Goal: Information Seeking & Learning: Learn about a topic

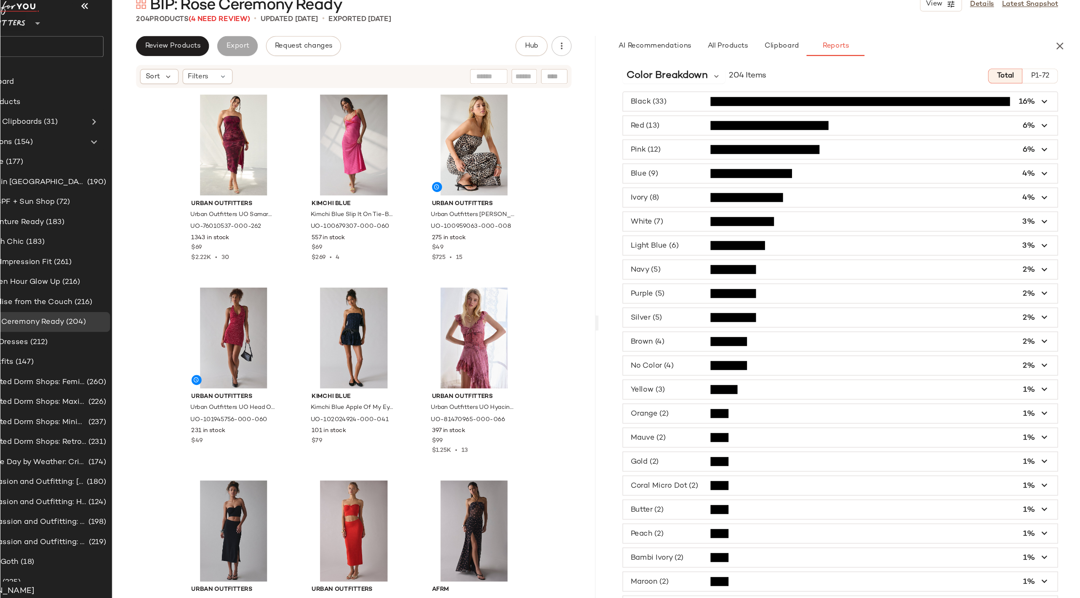
scroll to position [3, 0]
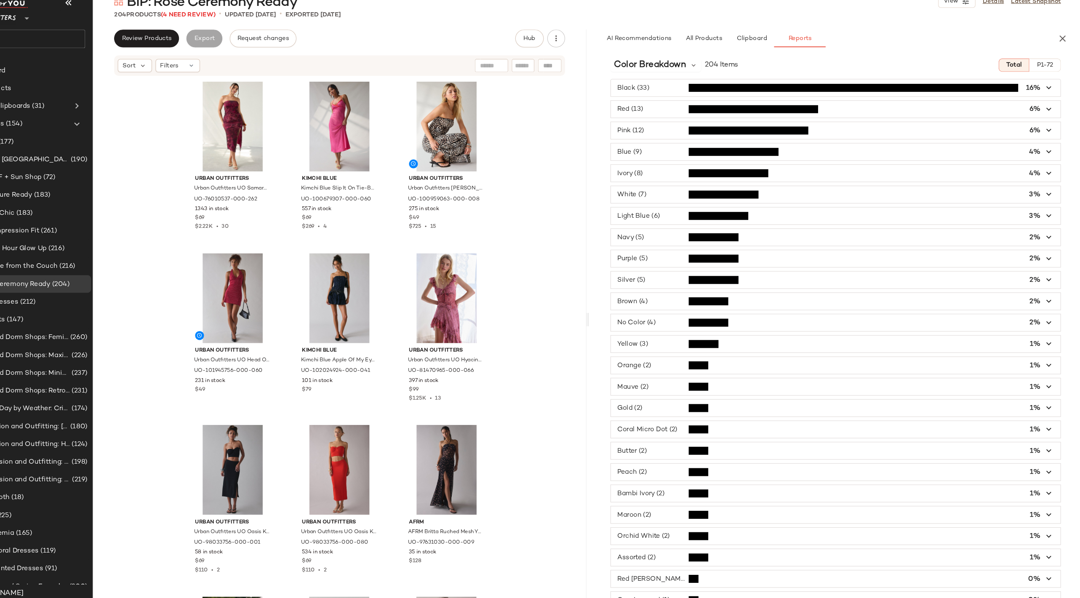
click at [734, 442] on span "button" at bounding box center [846, 488] width 426 height 16
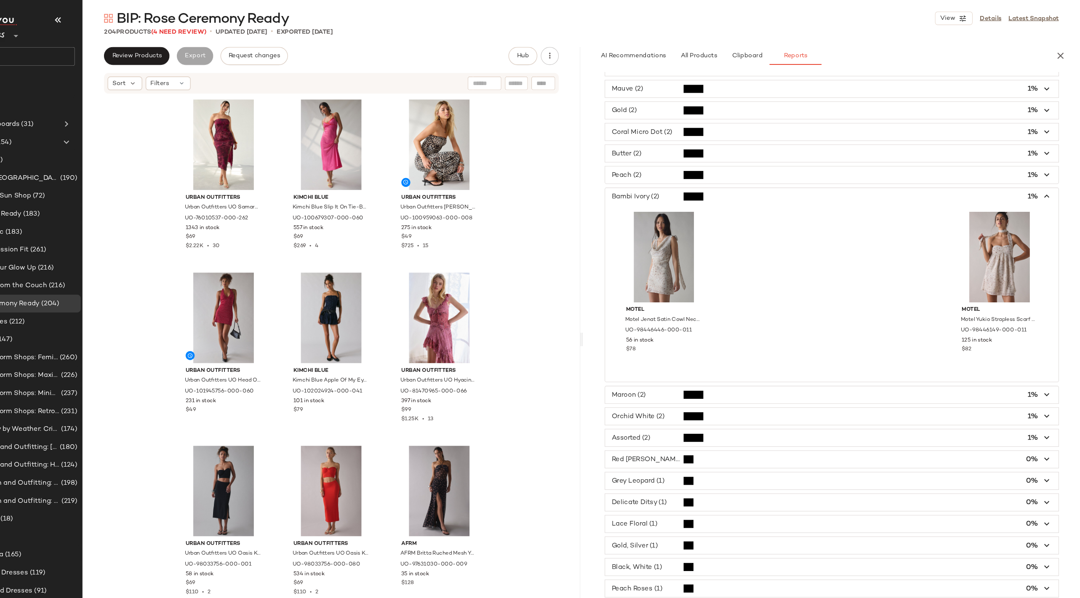
scroll to position [303, 0]
click at [722, 372] on span "button" at bounding box center [846, 374] width 426 height 16
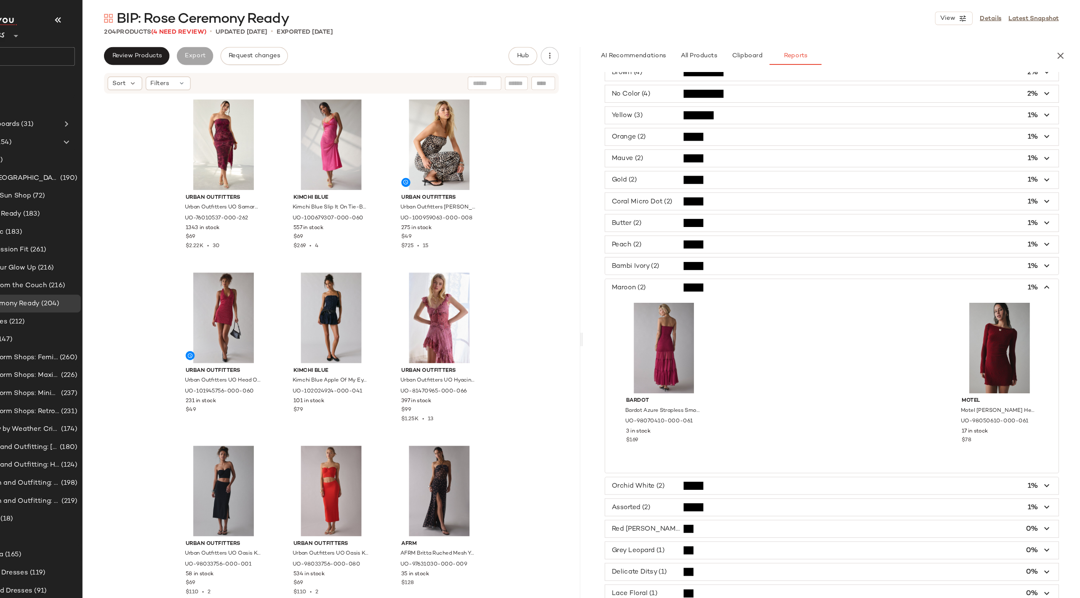
scroll to position [229, 0]
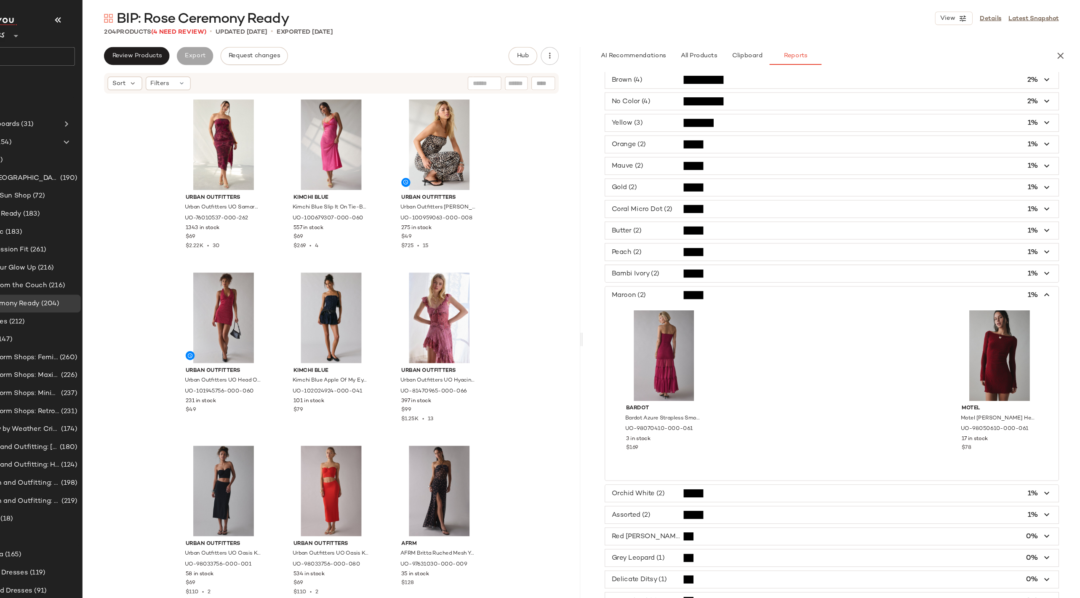
click at [705, 157] on span "button" at bounding box center [846, 160] width 426 height 16
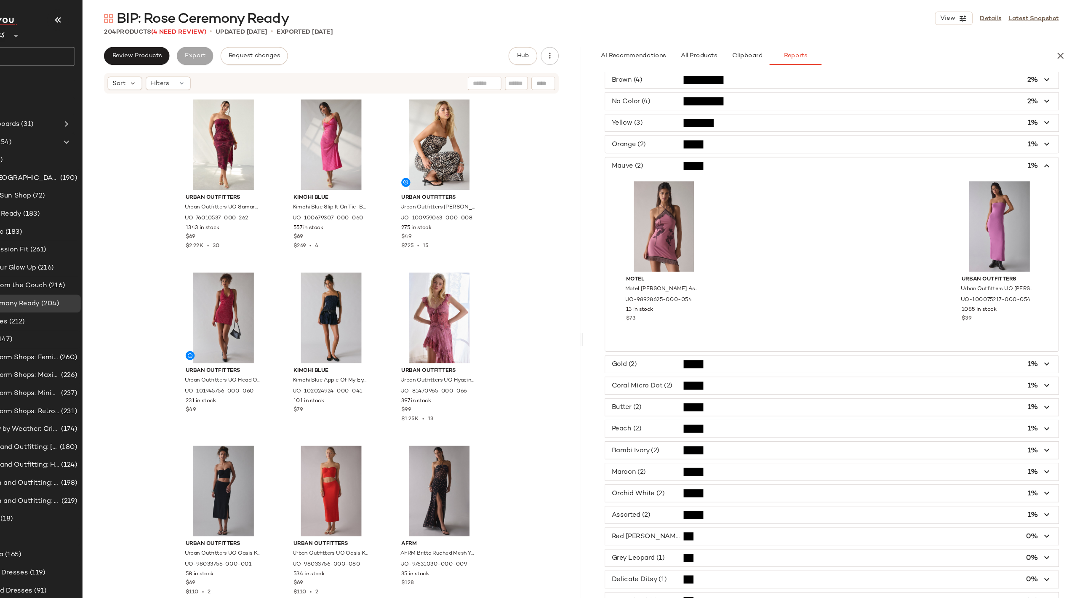
click at [705, 157] on span "button" at bounding box center [846, 160] width 426 height 16
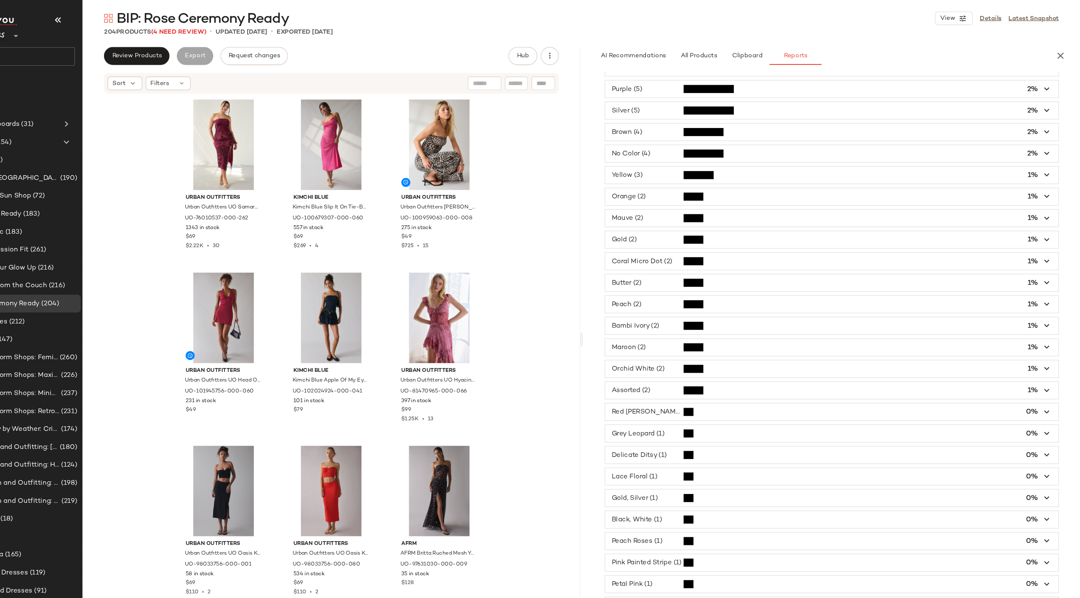
scroll to position [182, 0]
click at [715, 383] on span "button" at bounding box center [846, 390] width 426 height 16
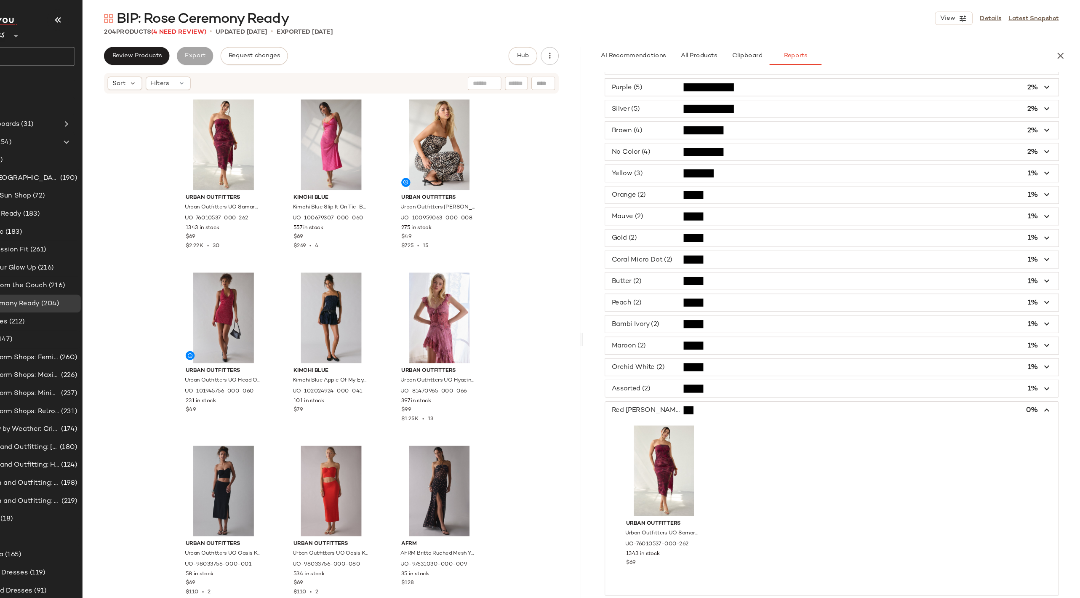
click at [717, 386] on span "button" at bounding box center [846, 390] width 426 height 16
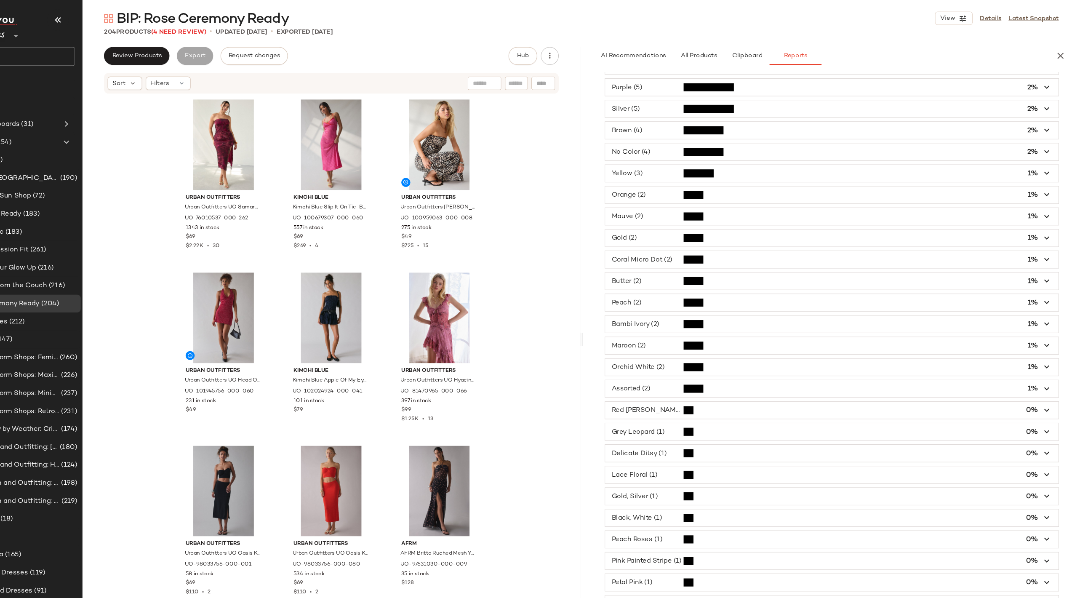
click at [716, 384] on span "button" at bounding box center [846, 390] width 426 height 16
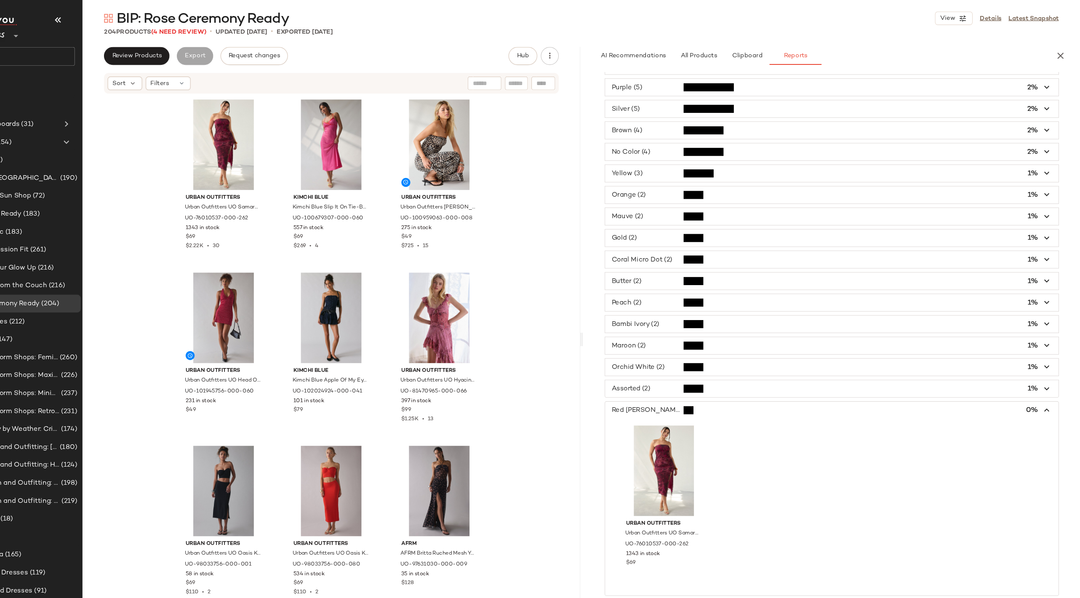
click at [716, 324] on span "button" at bounding box center [846, 329] width 426 height 16
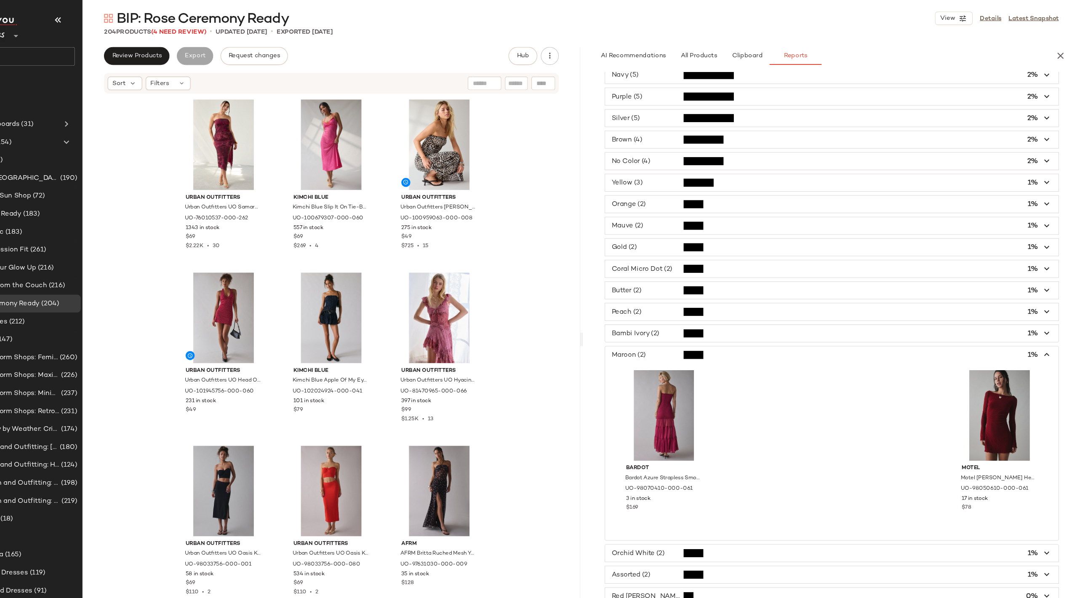
scroll to position [0, 0]
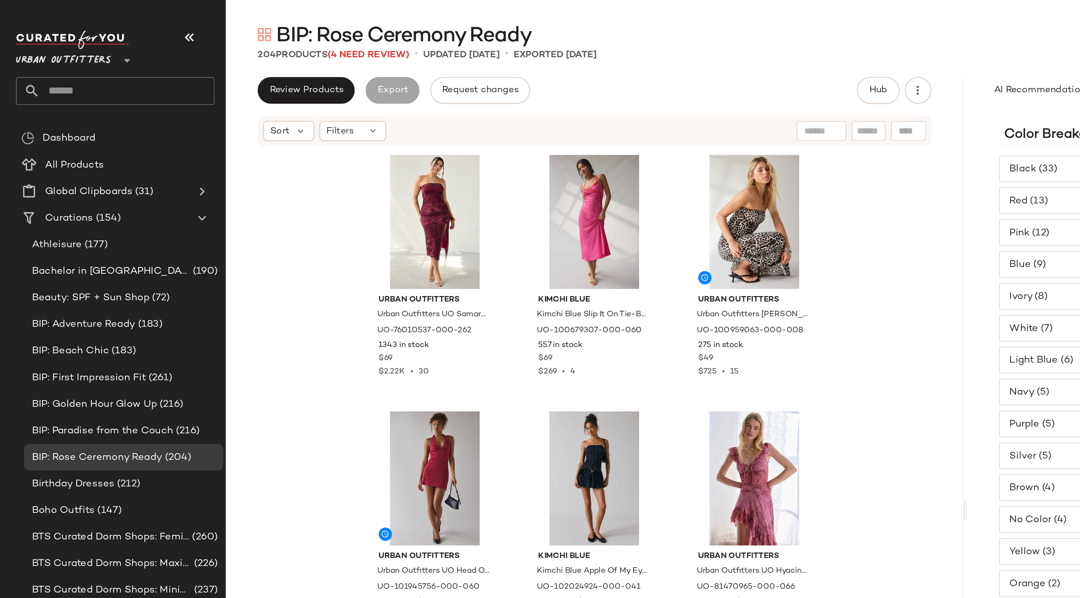
click at [41, 32] on span "Urban Outfitters" at bounding box center [40, 36] width 60 height 15
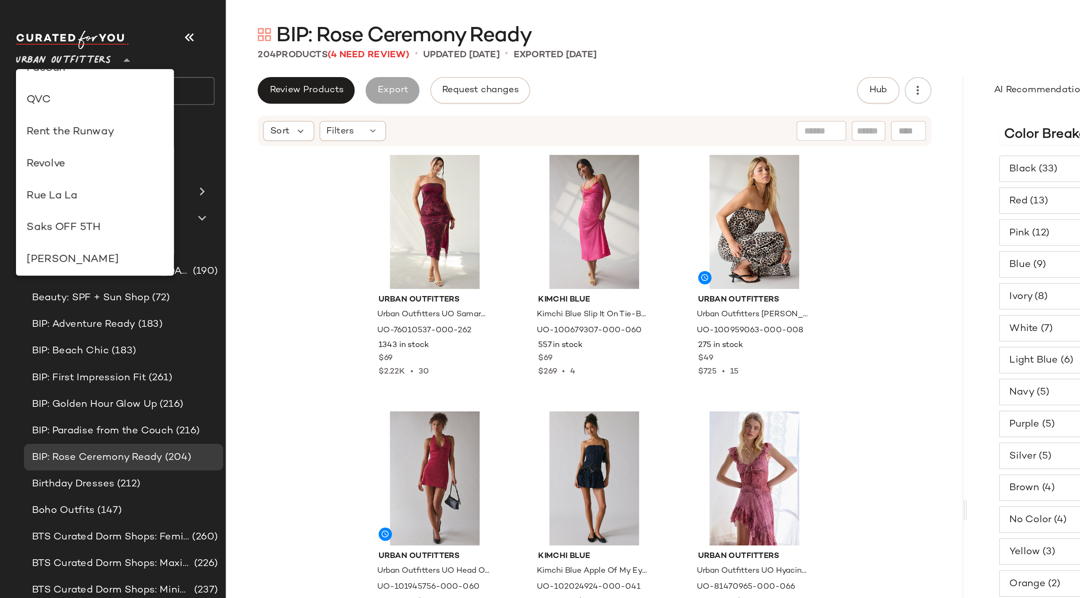
scroll to position [355, 0]
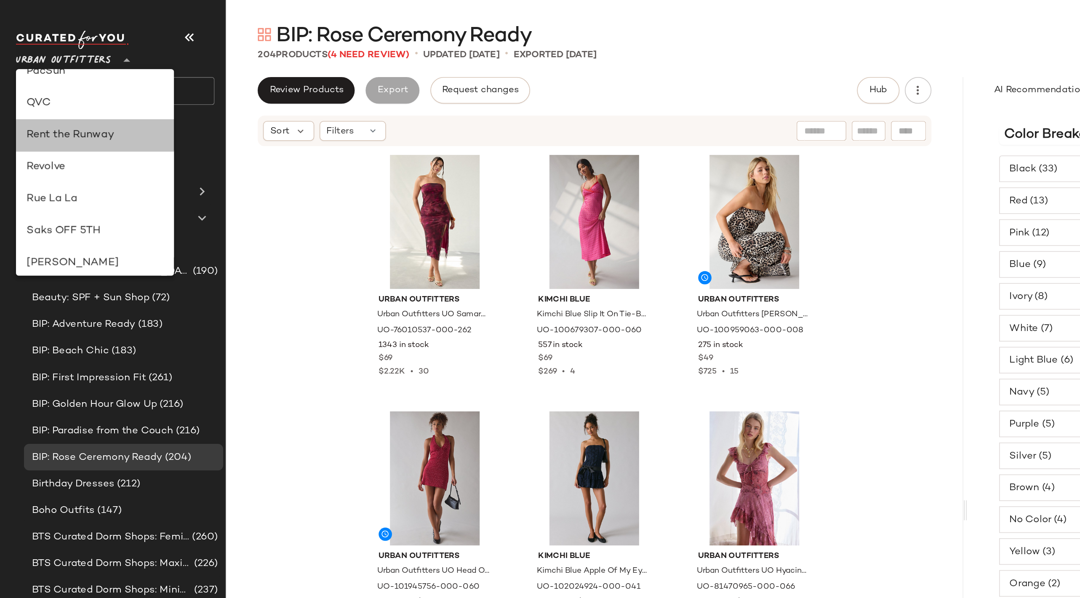
click at [57, 86] on div "Rent the Runway" at bounding box center [60, 86] width 87 height 10
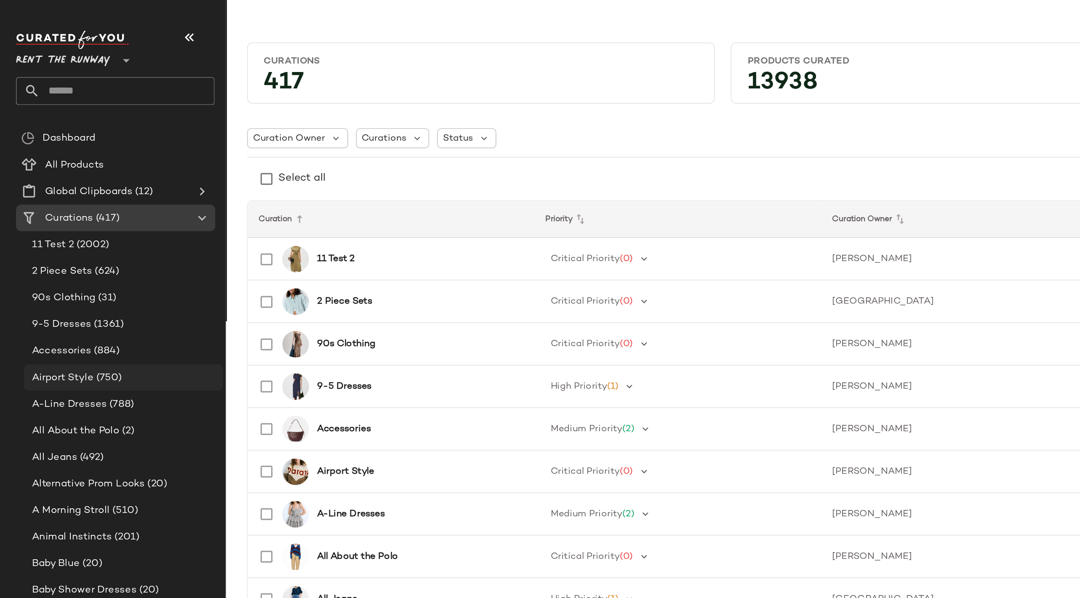
click at [45, 240] on span "Airport Style" at bounding box center [39, 239] width 39 height 10
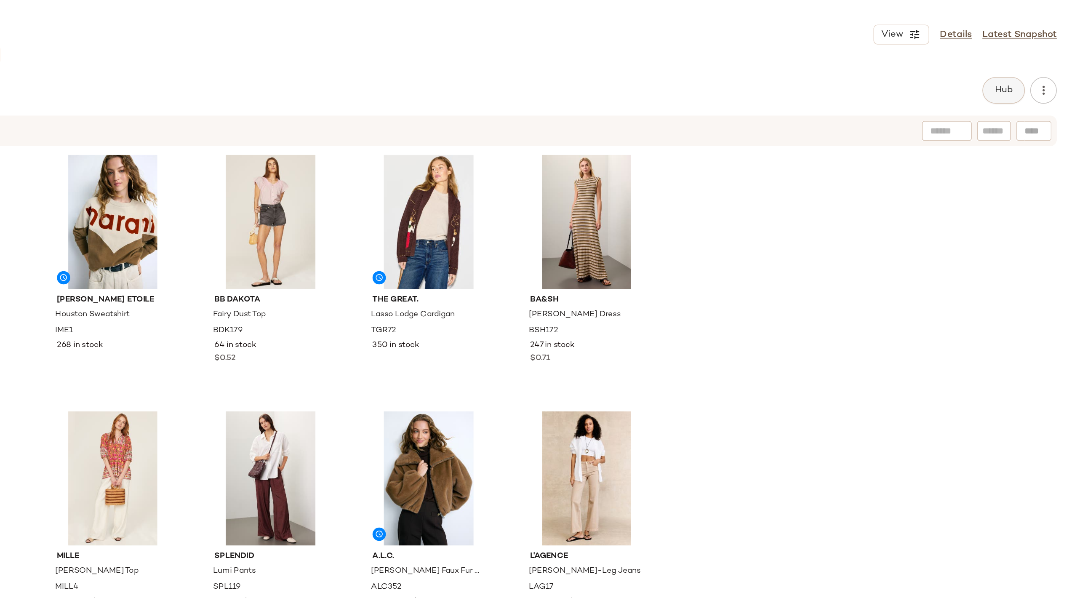
click at [799, 62] on button "Hub" at bounding box center [1025, 57] width 27 height 17
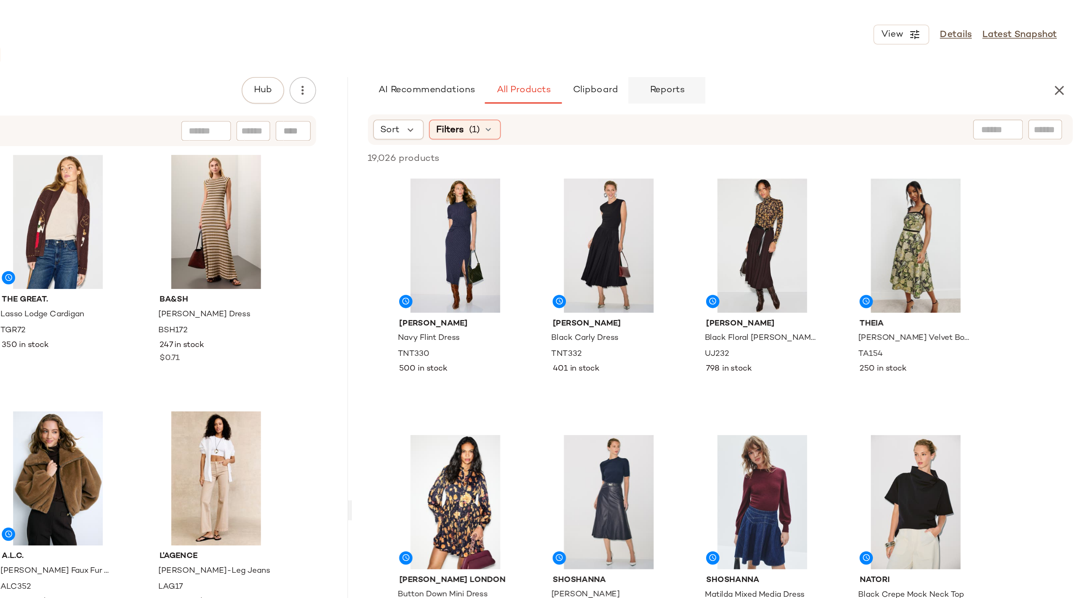
click at [799, 57] on span "Reports" at bounding box center [812, 57] width 22 height 7
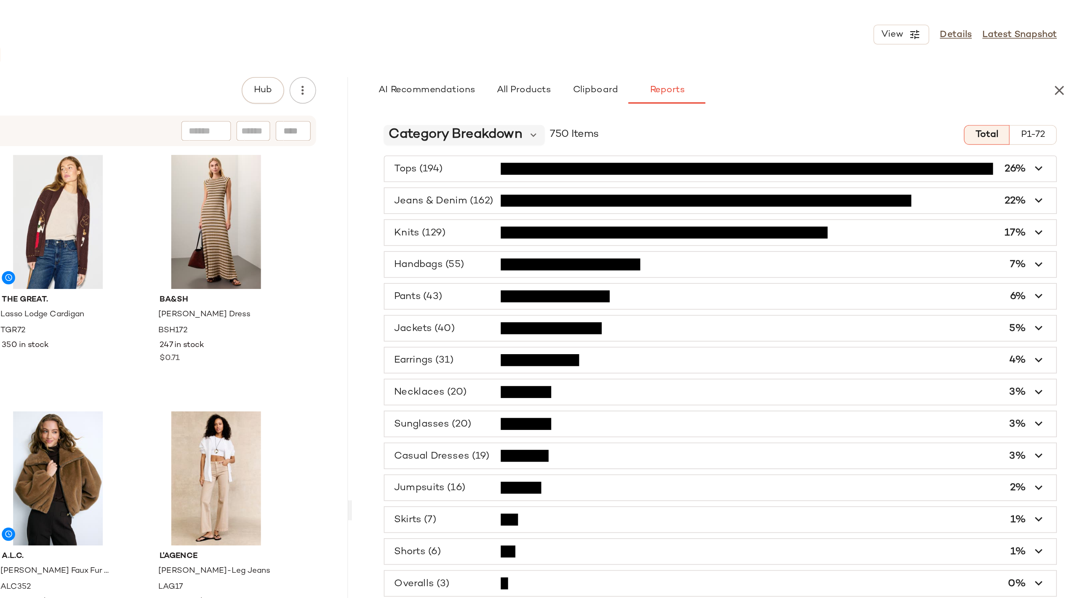
click at [700, 84] on span "Category Breakdown" at bounding box center [678, 85] width 85 height 13
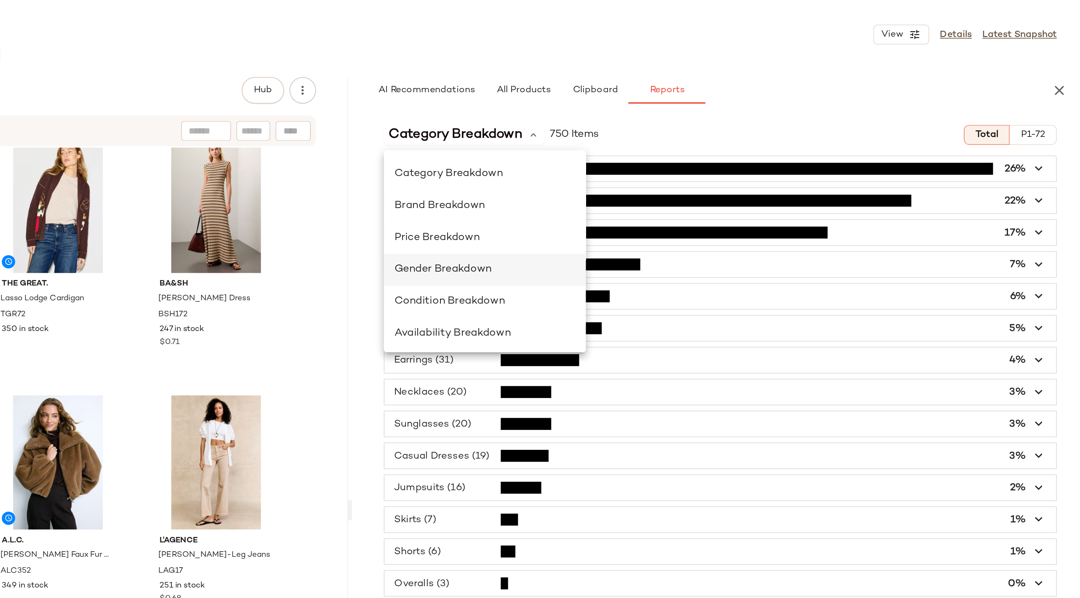
scroll to position [14, 0]
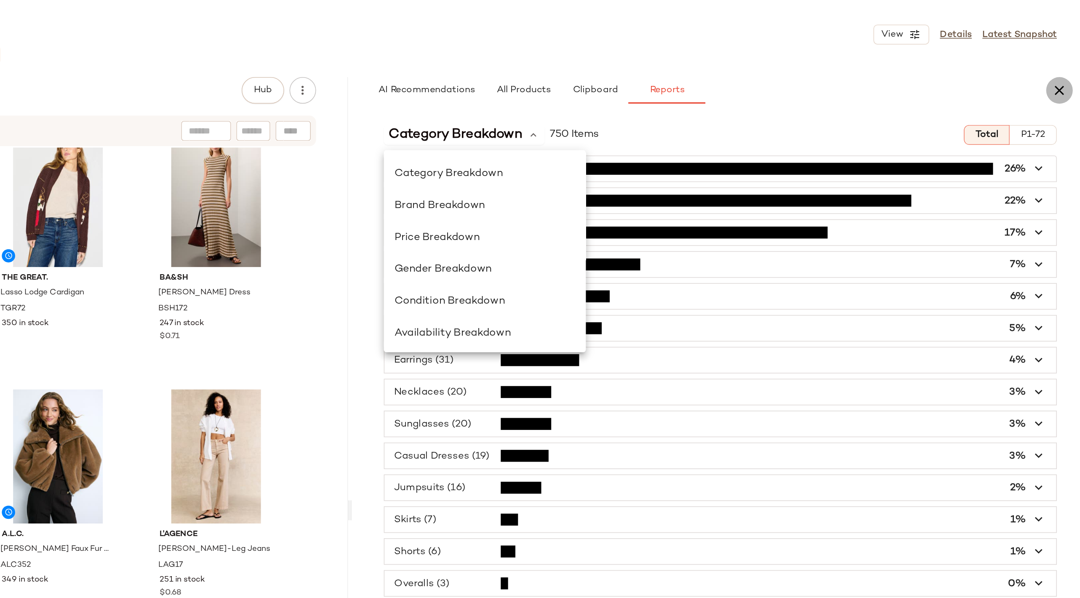
click at [799, 61] on icon "button" at bounding box center [1061, 57] width 10 height 10
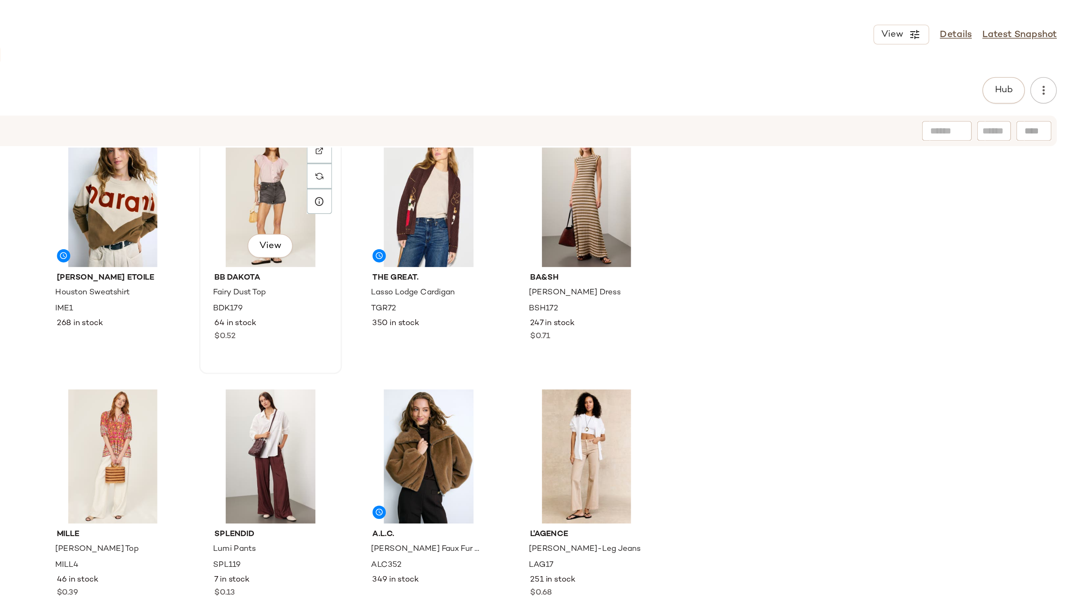
click at [532, 213] on span "$0.52" at bounding box center [532, 214] width 13 height 8
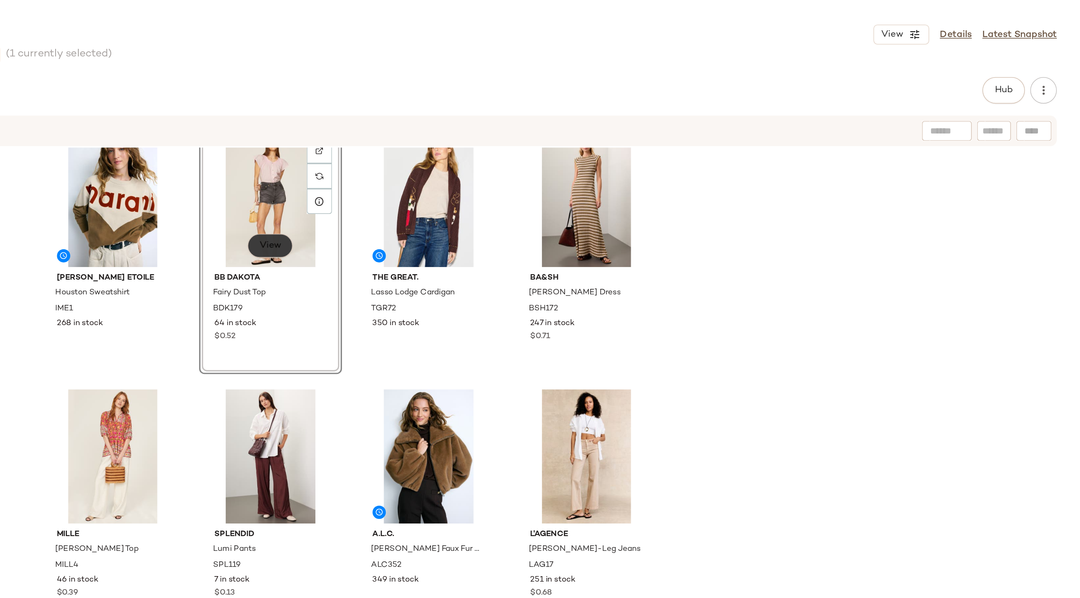
click at [555, 154] on span "View" at bounding box center [561, 155] width 14 height 7
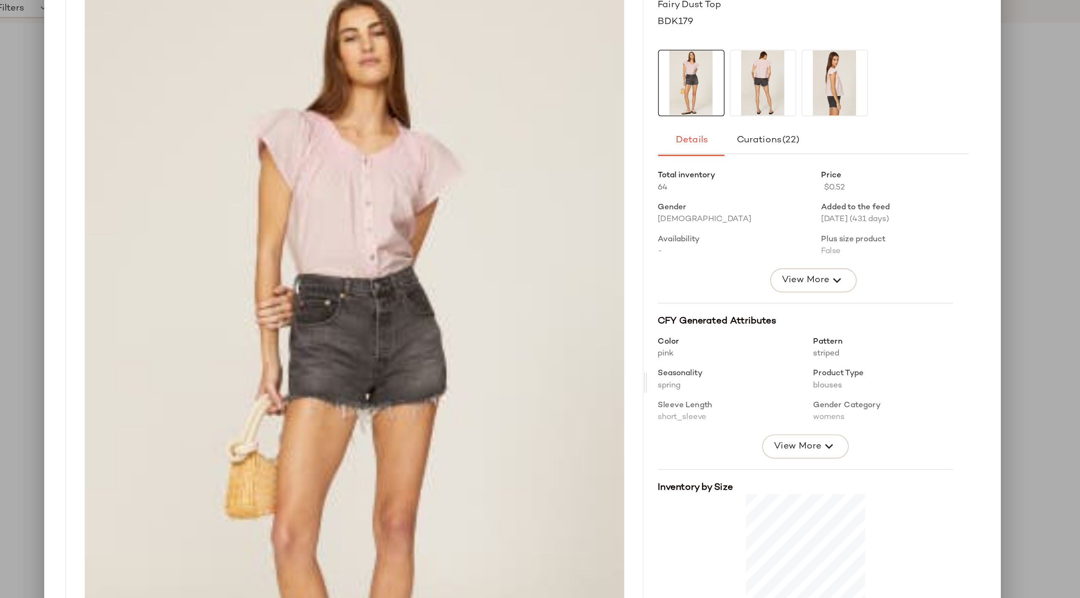
click at [437, 260] on img at bounding box center [433, 320] width 365 height 513
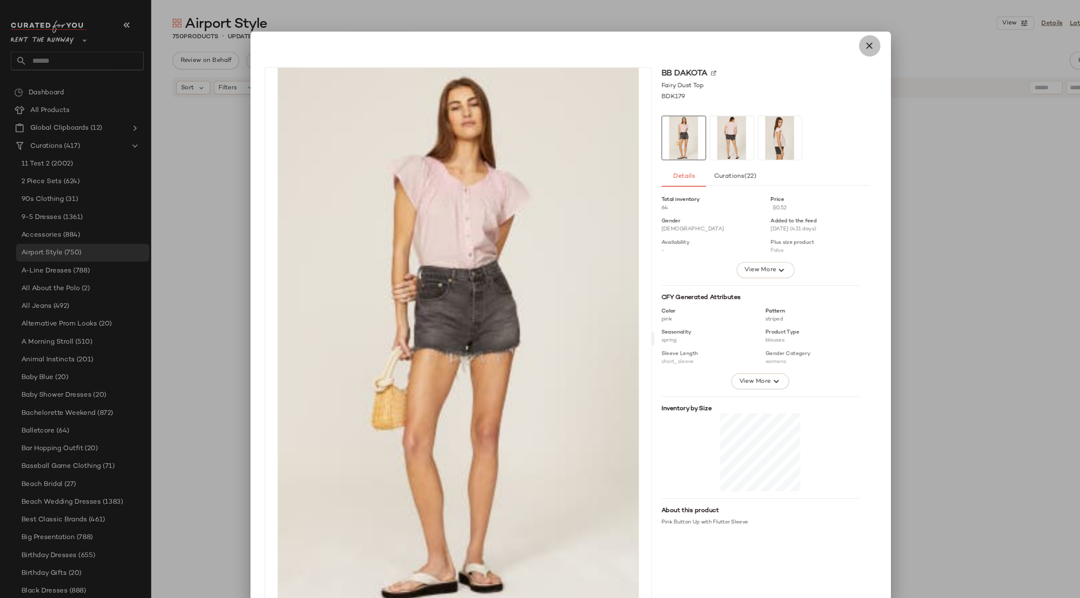
click at [799, 46] on icon "button" at bounding box center [823, 43] width 10 height 10
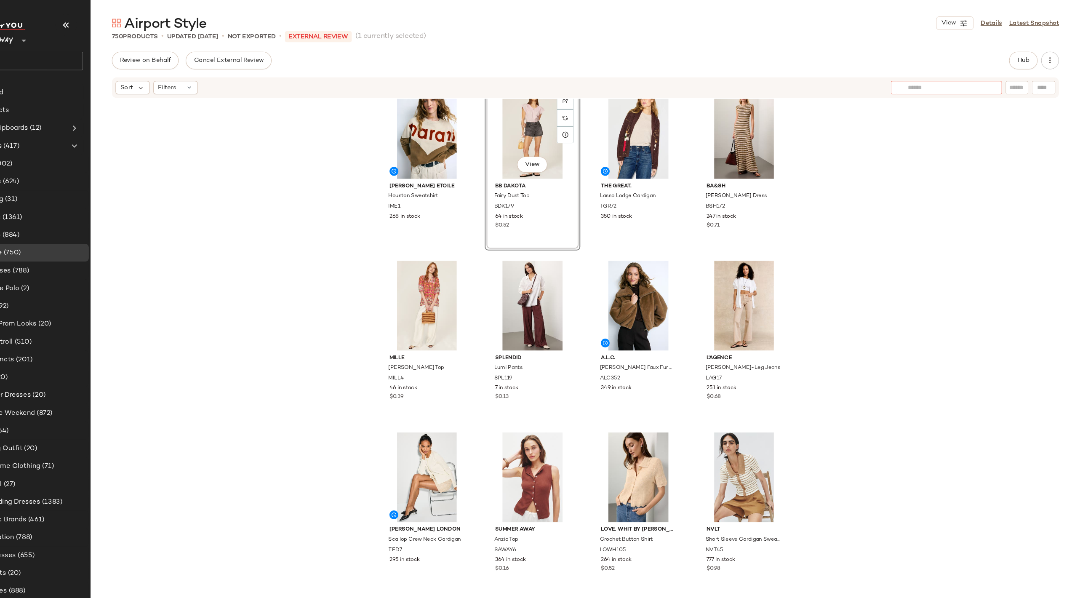
click at [799, 81] on div at bounding box center [952, 83] width 105 height 13
click at [799, 82] on img at bounding box center [997, 83] width 8 height 8
click at [799, 128] on span "Search" at bounding box center [976, 124] width 20 height 7
click at [799, 80] on input "text" at bounding box center [952, 83] width 73 height 9
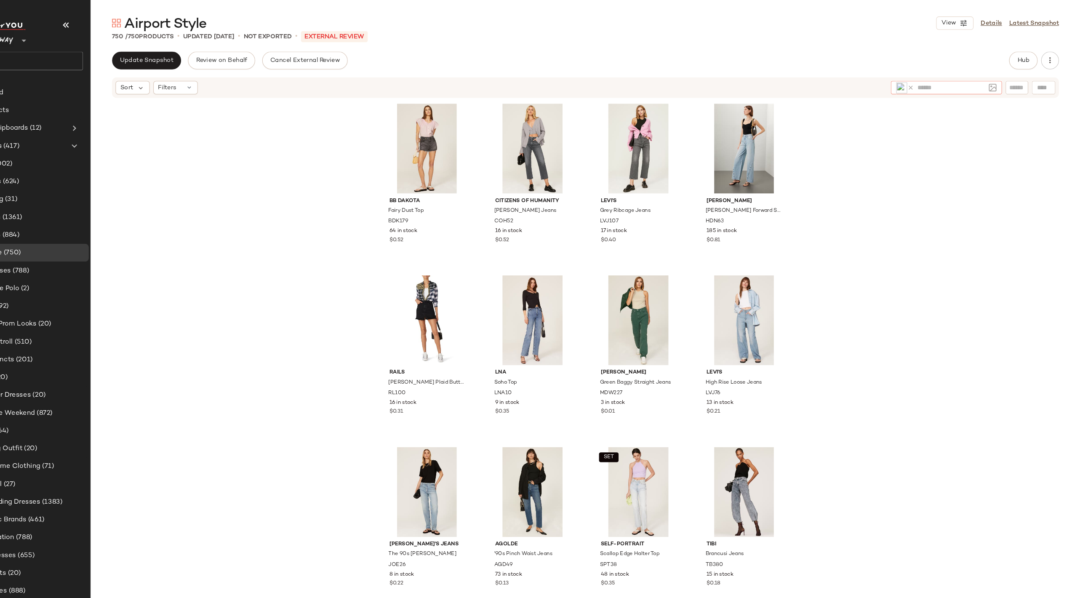
click at [799, 84] on img at bounding box center [997, 83] width 8 height 8
click at [799, 100] on icon "button" at bounding box center [984, 100] width 10 height 10
click at [799, 81] on icon at bounding box center [919, 83] width 6 height 6
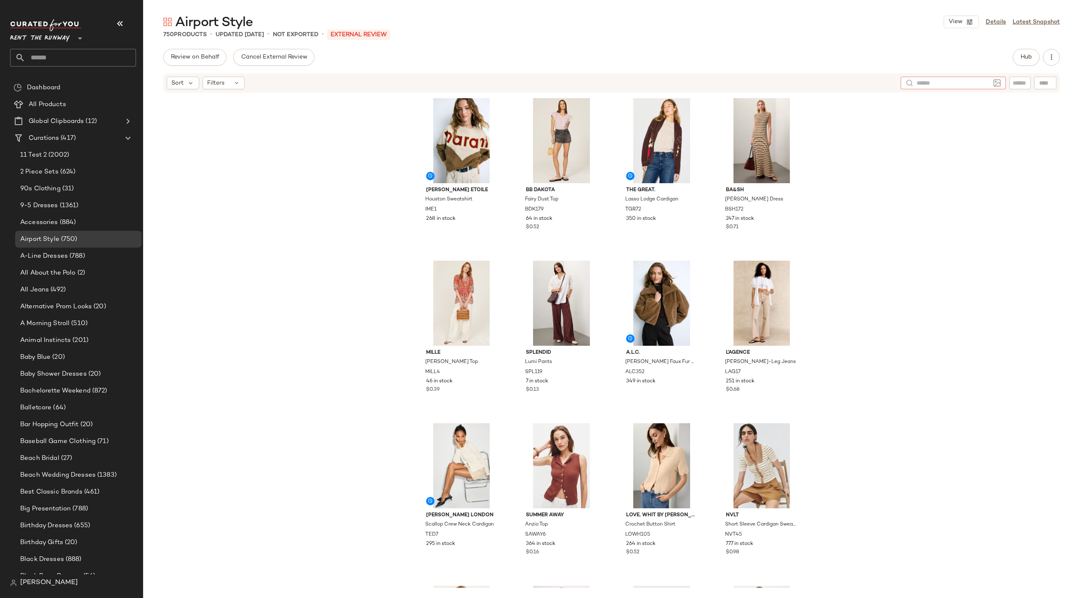
click at [60, 37] on span "Rent the Runway" at bounding box center [40, 36] width 60 height 15
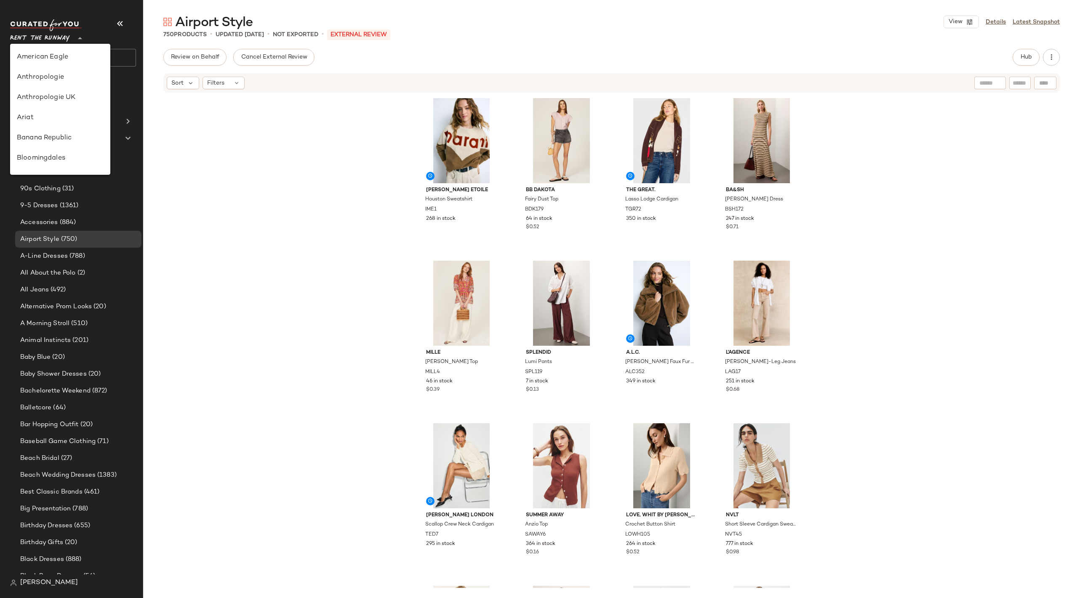
scroll to position [384, 0]
click at [799, 54] on span "Hub" at bounding box center [1026, 57] width 12 height 7
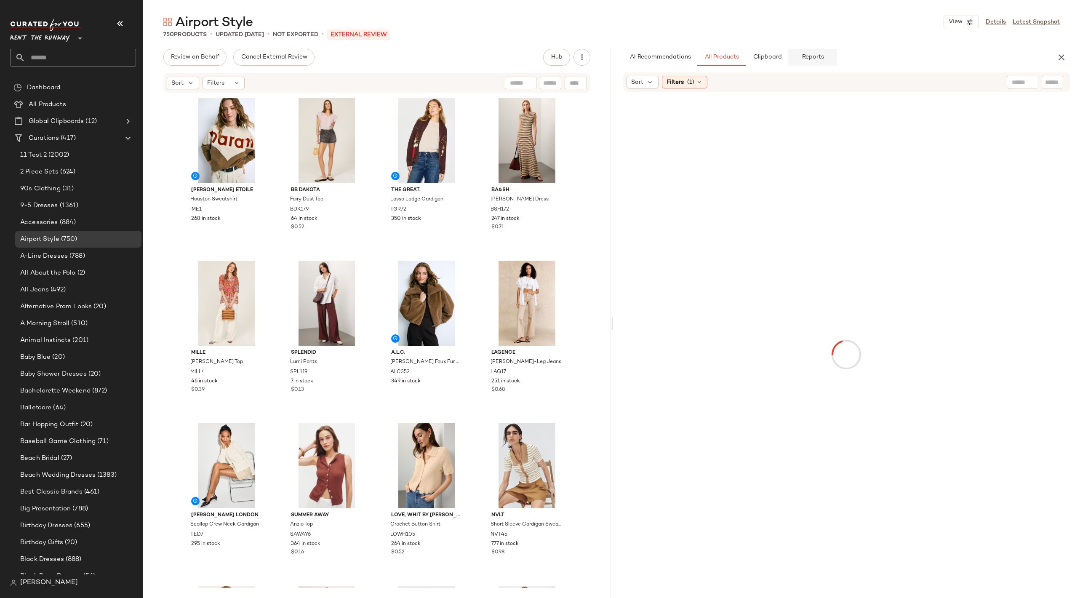
click at [793, 49] on button "Reports" at bounding box center [812, 57] width 49 height 17
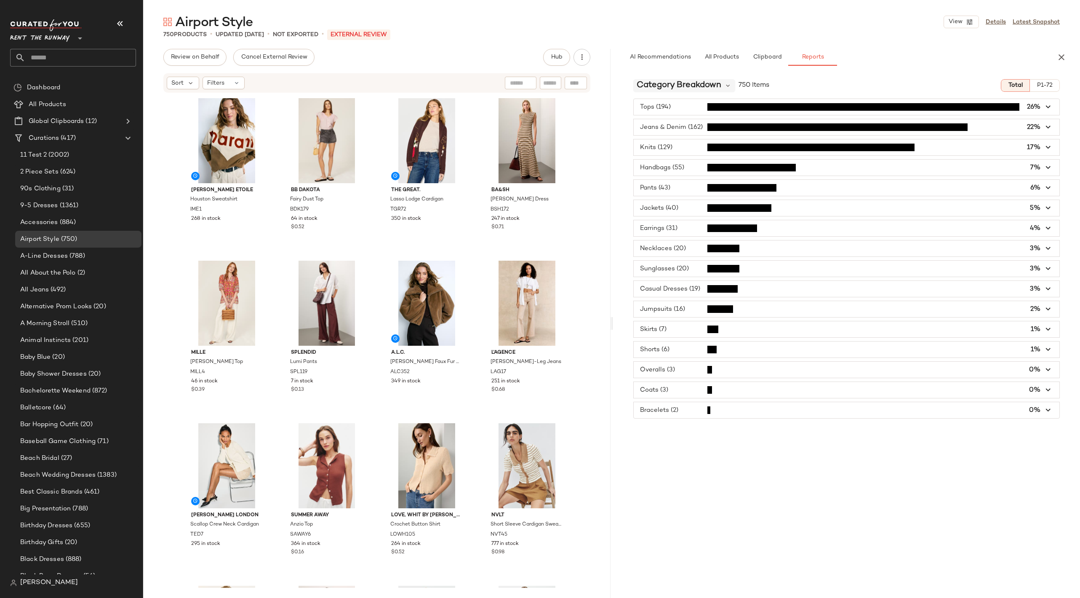
click at [678, 85] on span "Category Breakdown" at bounding box center [678, 85] width 85 height 13
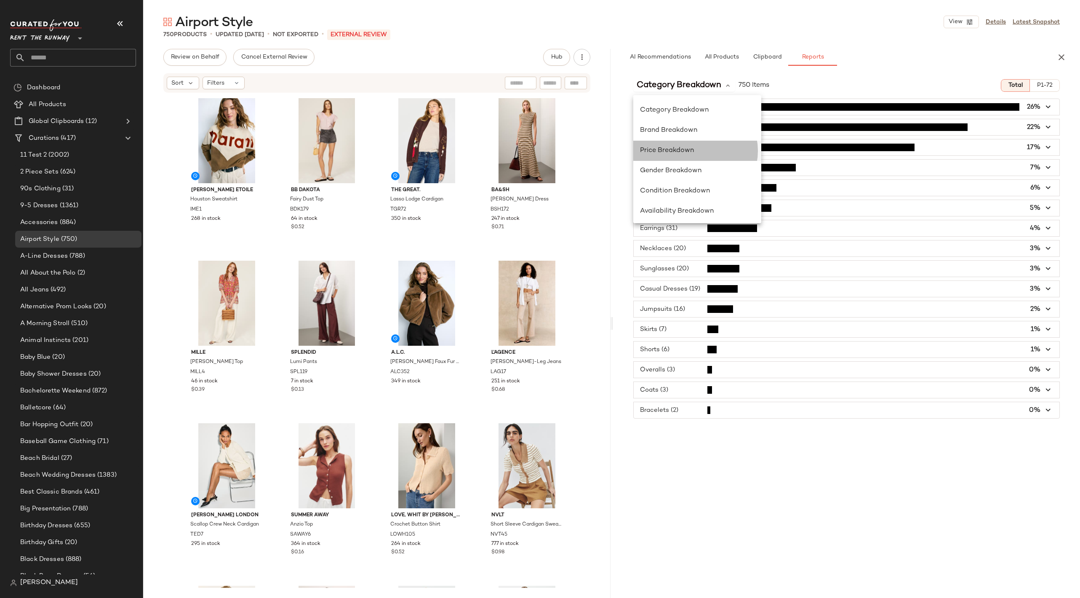
click at [674, 146] on div "Price Breakdown" at bounding box center [697, 151] width 114 height 10
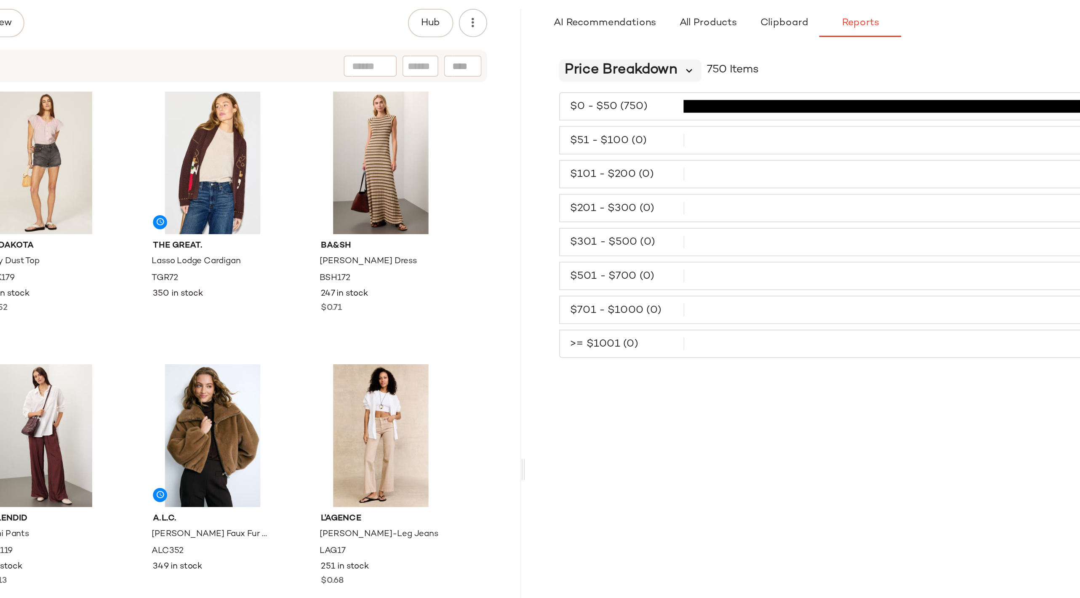
click at [708, 86] on icon at bounding box center [711, 86] width 8 height 8
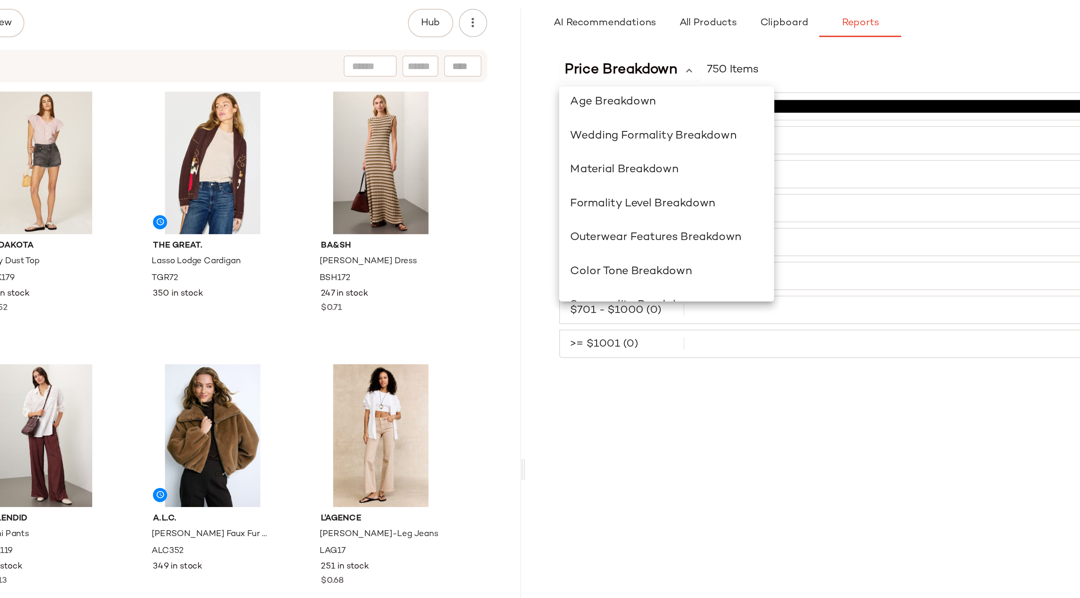
scroll to position [129, 0]
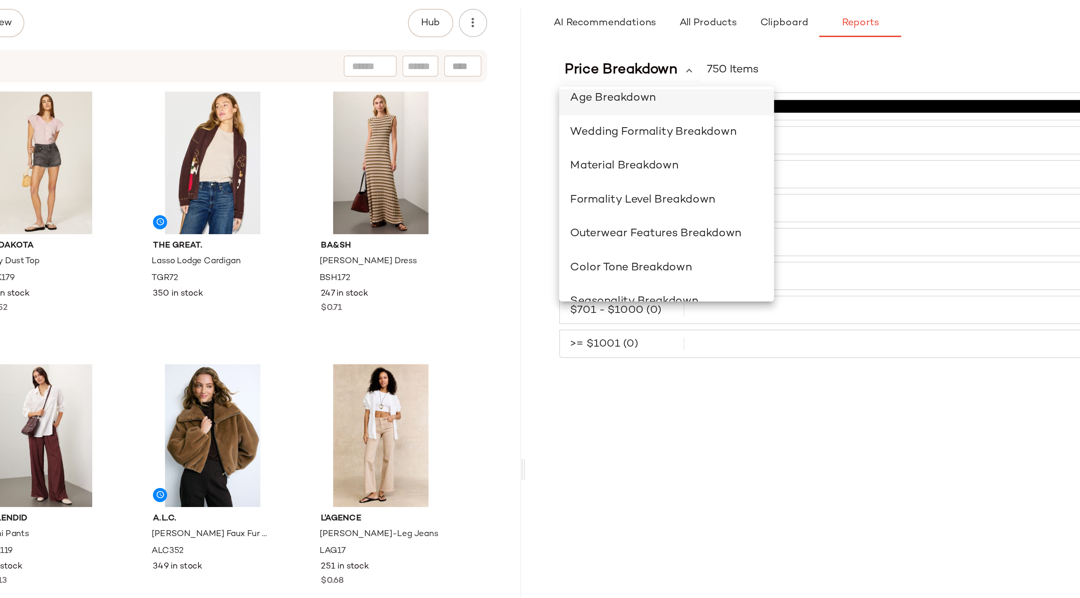
click at [670, 101] on span "Age Breakdown" at bounding box center [665, 101] width 51 height 7
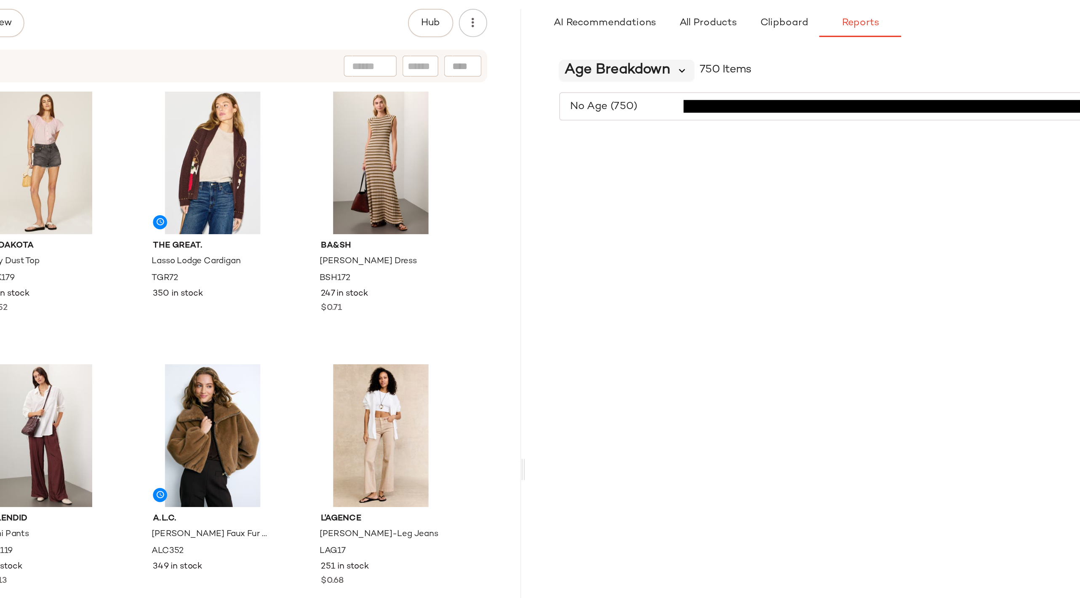
click at [706, 82] on icon at bounding box center [707, 86] width 8 height 8
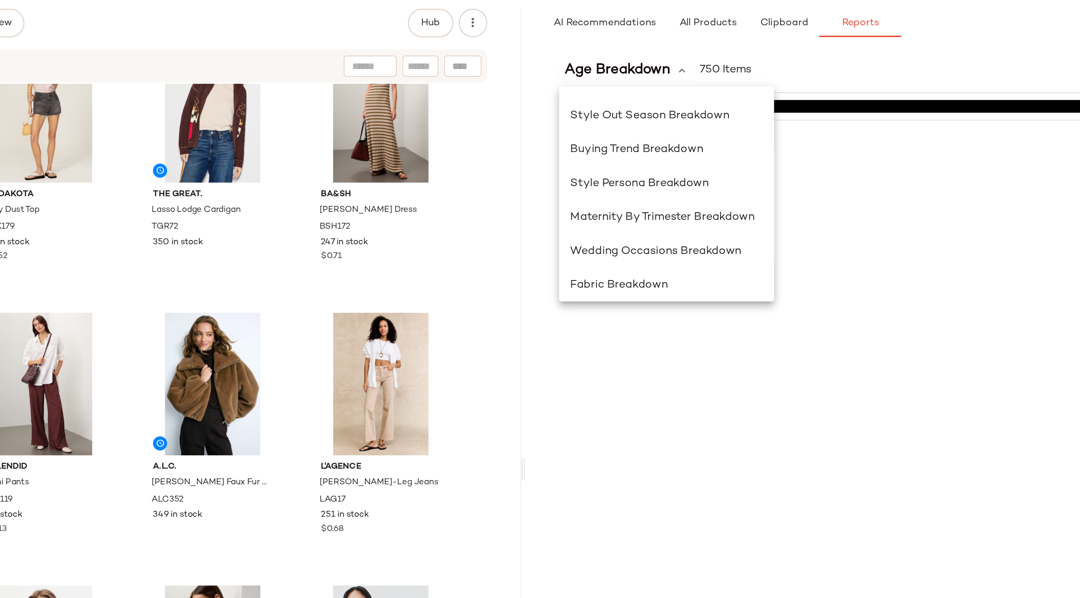
scroll to position [668, 0]
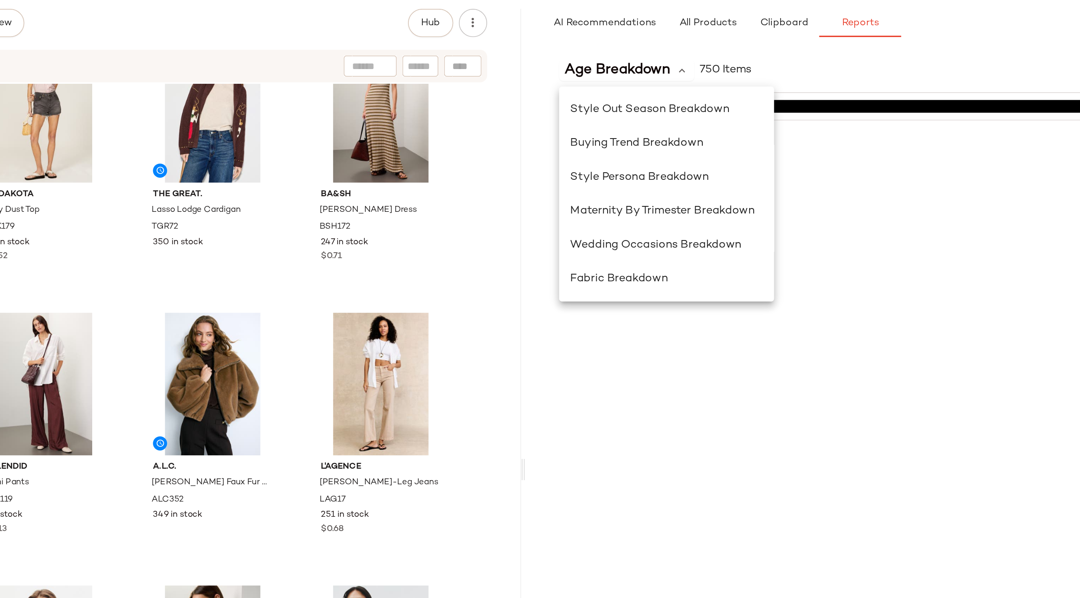
click at [727, 285] on div "Age Breakdown 750 Items Total P1-72 No Age (750) 100%" at bounding box center [846, 334] width 467 height 525
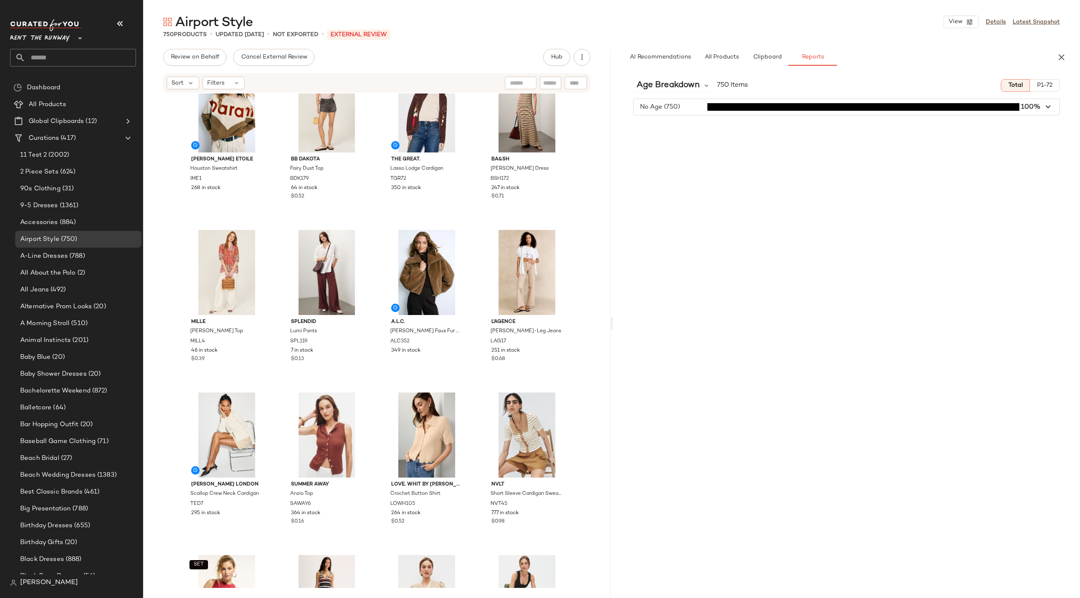
click at [59, 38] on span "Rent the Runway" at bounding box center [40, 36] width 60 height 15
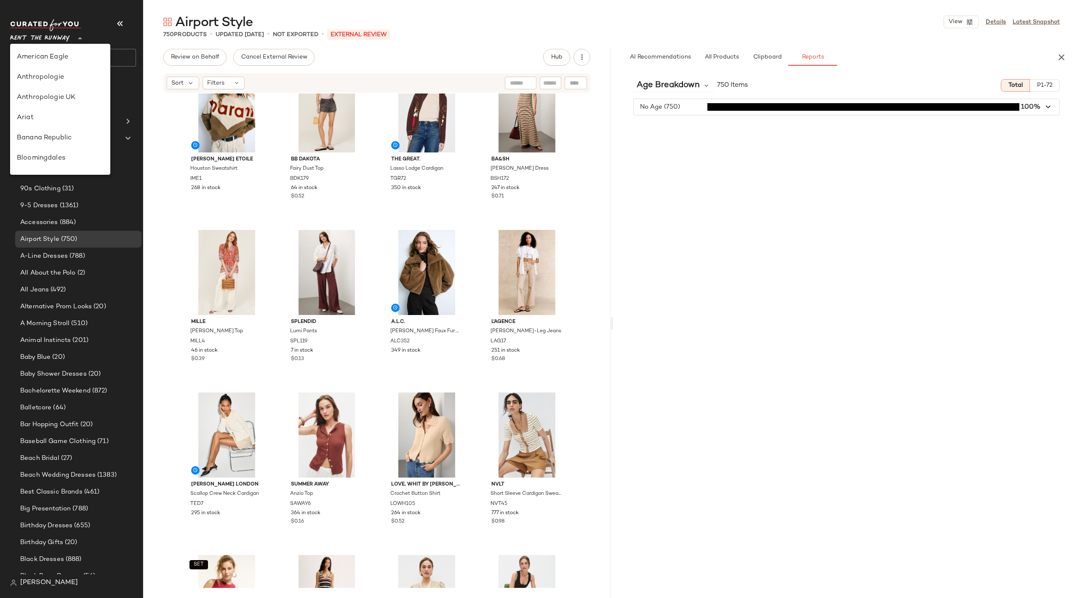
scroll to position [384, 0]
click at [51, 69] on div "Revolve" at bounding box center [60, 77] width 100 height 20
type input "**"
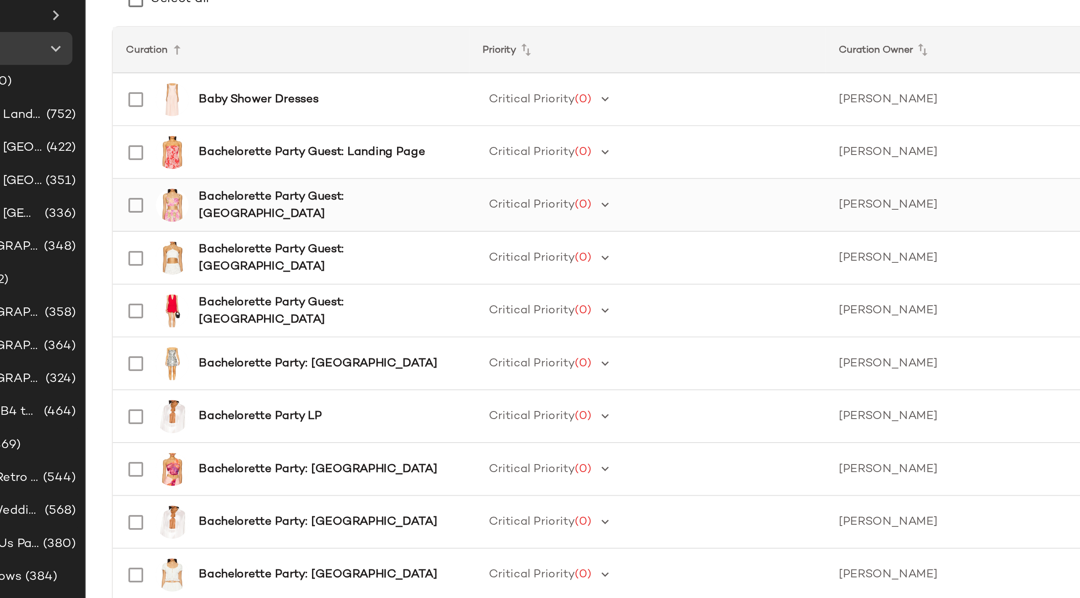
click at [236, 220] on b "Bachelorette Party Guest: [GEOGRAPHIC_DATA]" at bounding box center [265, 218] width 128 height 18
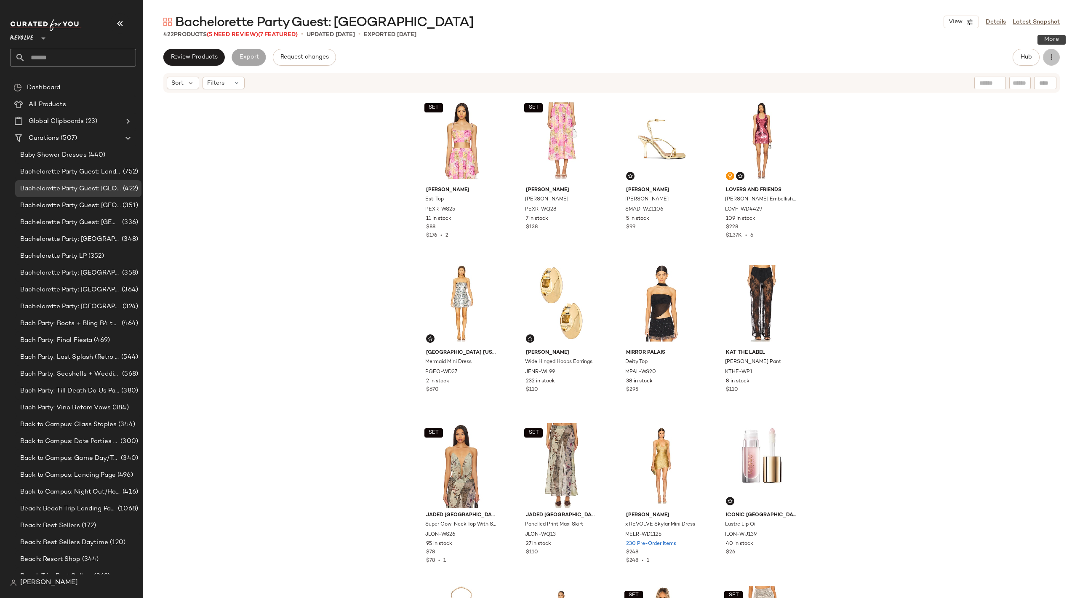
click at [1054, 59] on icon "button" at bounding box center [1051, 57] width 8 height 8
click at [1028, 56] on span "Hub" at bounding box center [1026, 57] width 12 height 7
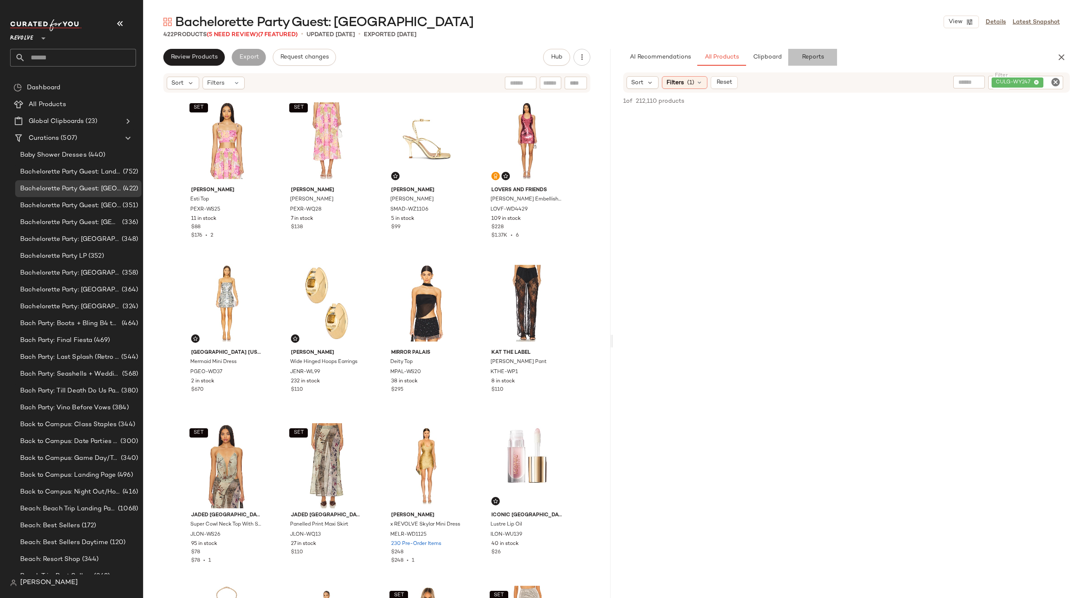
click at [806, 54] on span "Reports" at bounding box center [812, 57] width 22 height 7
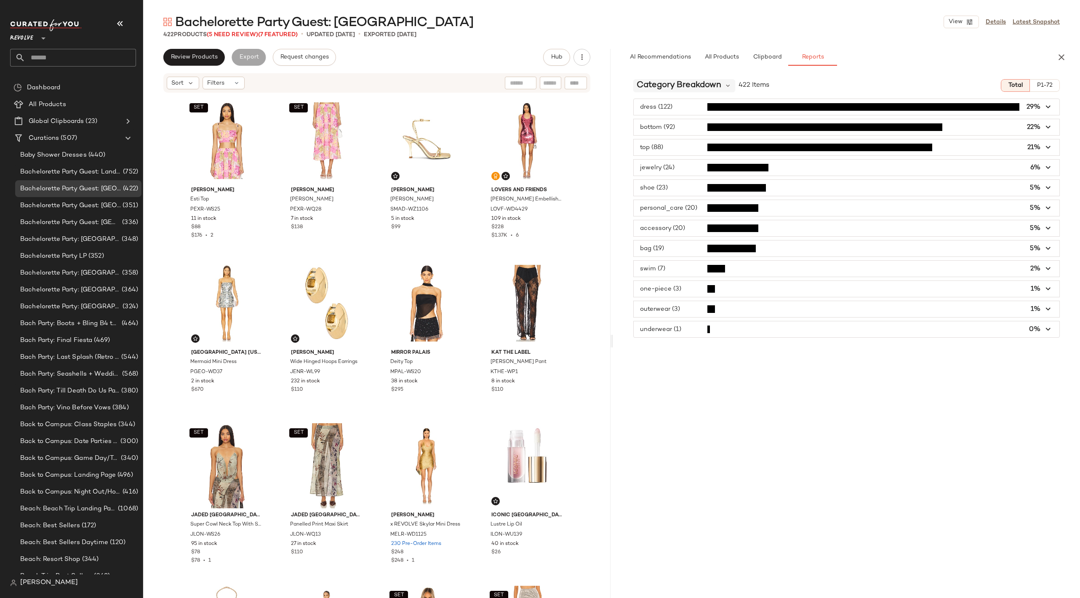
click at [672, 83] on span "Category Breakdown" at bounding box center [678, 85] width 85 height 13
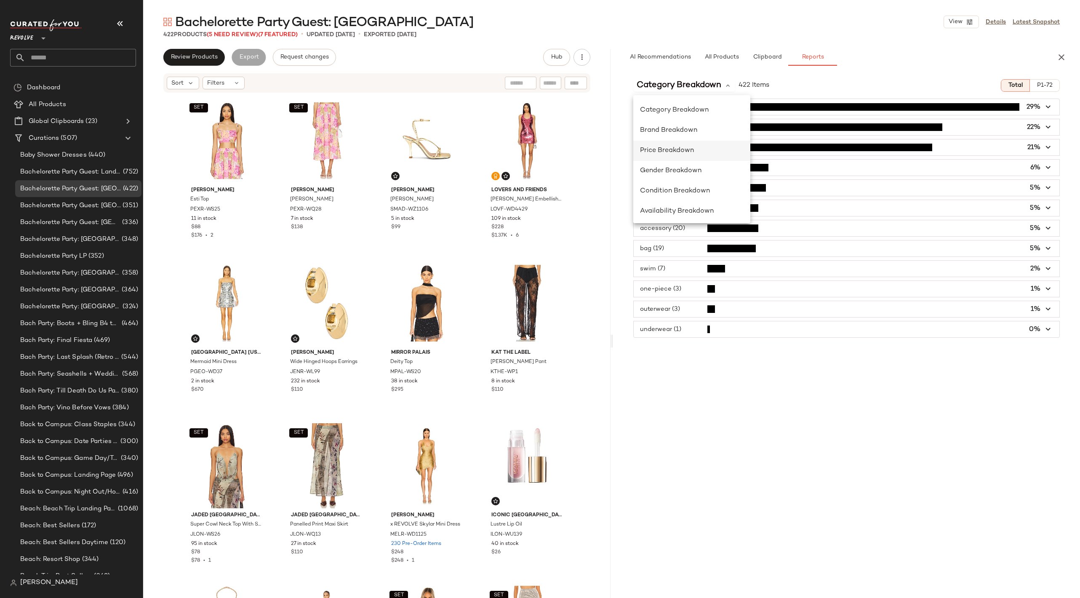
click at [686, 150] on span "Price Breakdown" at bounding box center [667, 150] width 54 height 7
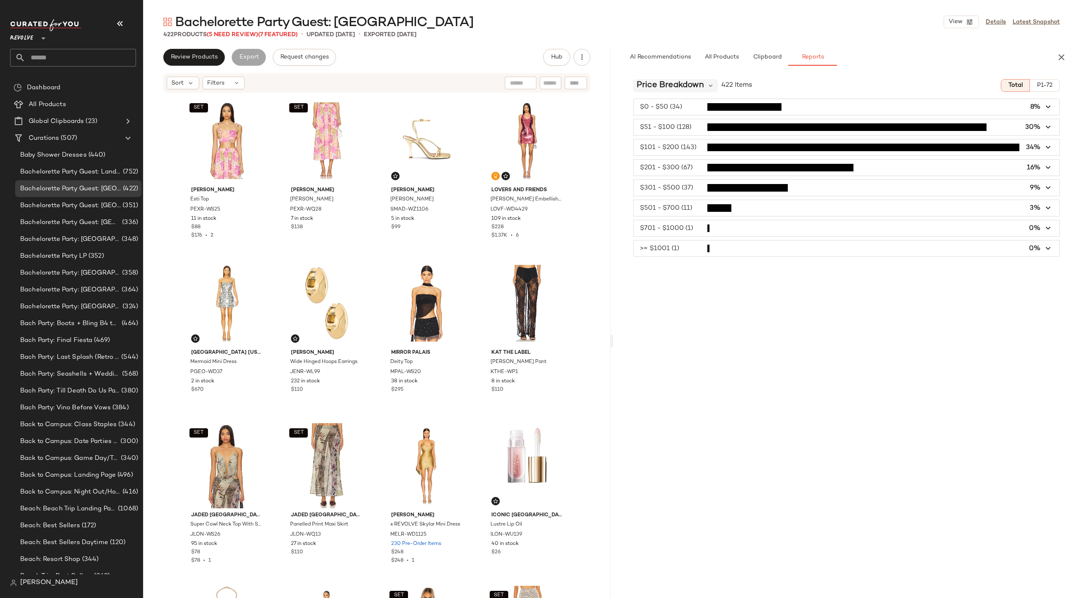
click at [694, 83] on span "Price Breakdown" at bounding box center [669, 85] width 67 height 13
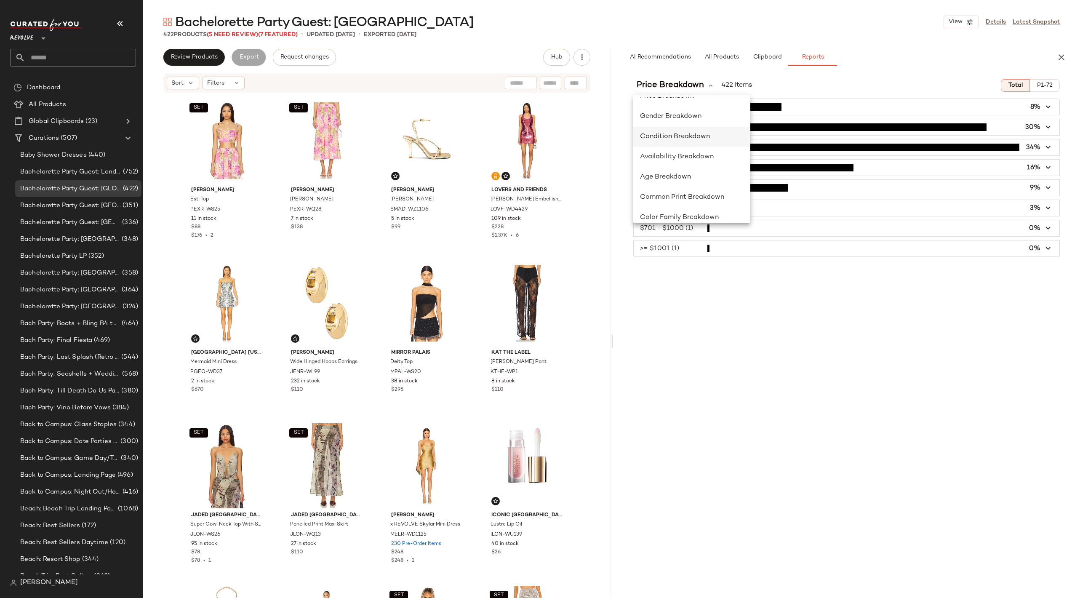
scroll to position [56, 0]
click at [689, 152] on span "Availability Breakdown" at bounding box center [677, 155] width 74 height 7
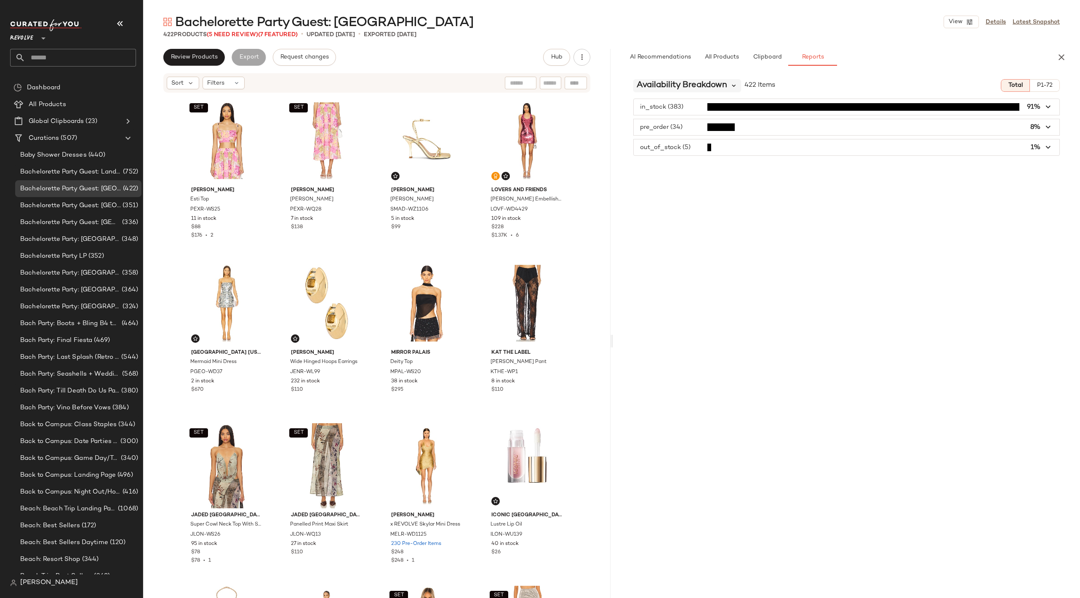
click at [736, 85] on icon at bounding box center [734, 86] width 8 height 8
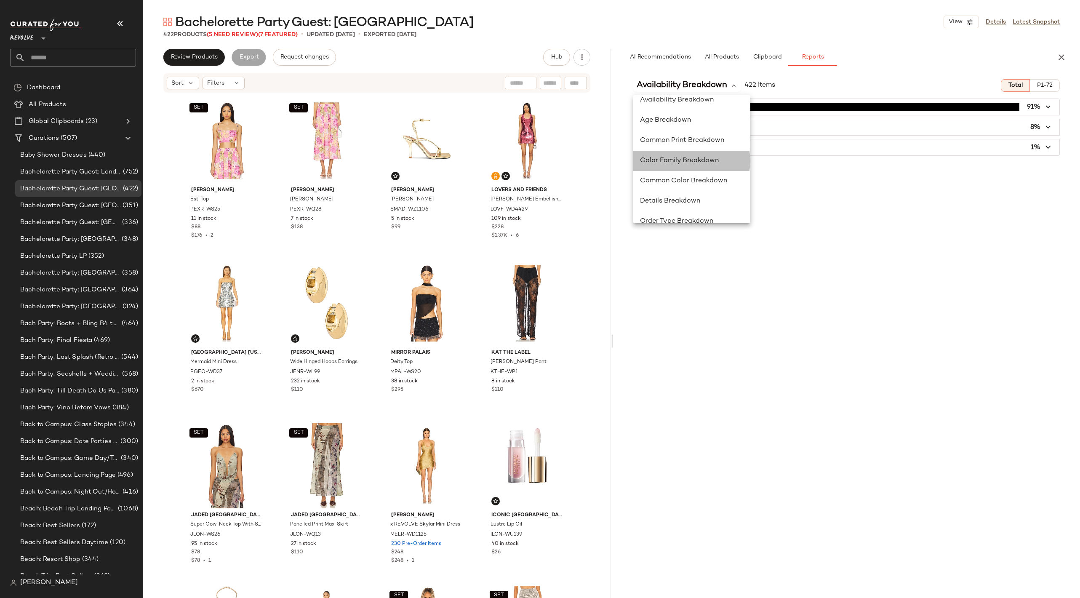
click at [698, 161] on span "Color Family Breakdown" at bounding box center [679, 160] width 79 height 7
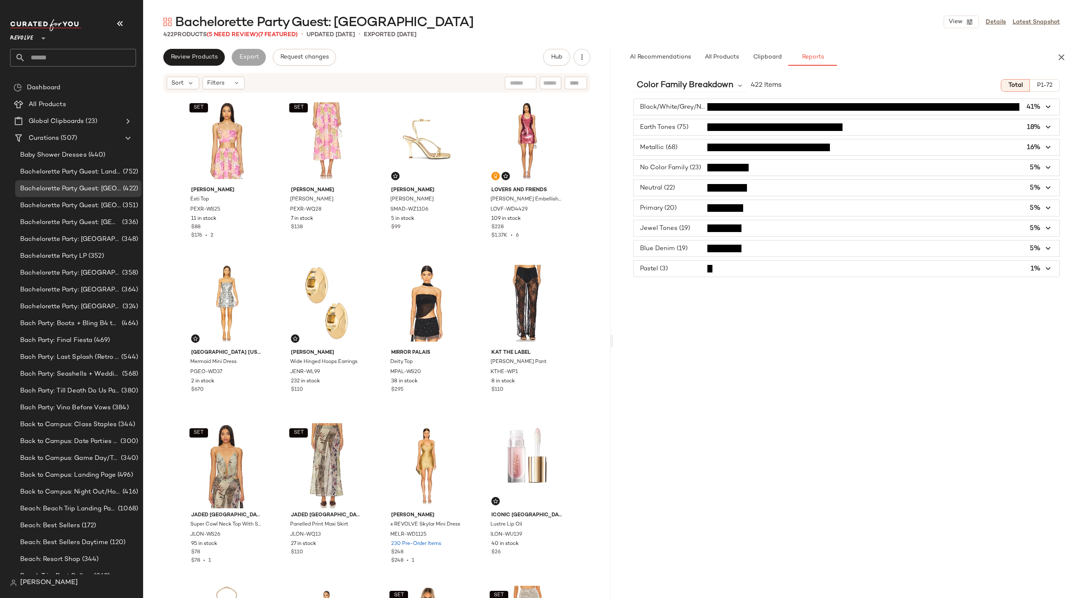
click at [895, 107] on span "button" at bounding box center [846, 107] width 426 height 16
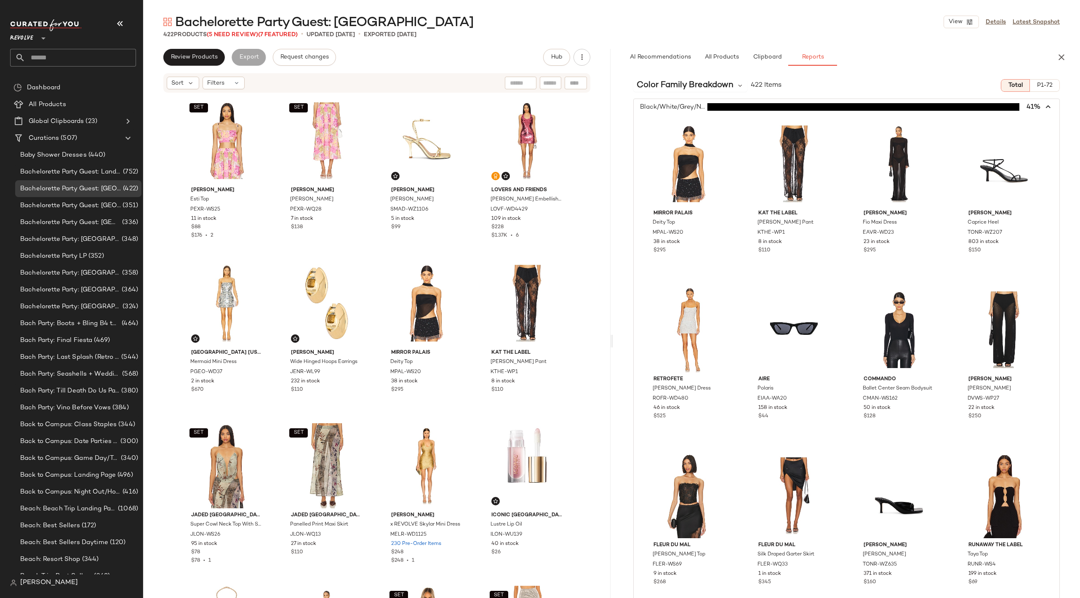
click at [915, 108] on span "button" at bounding box center [846, 107] width 426 height 16
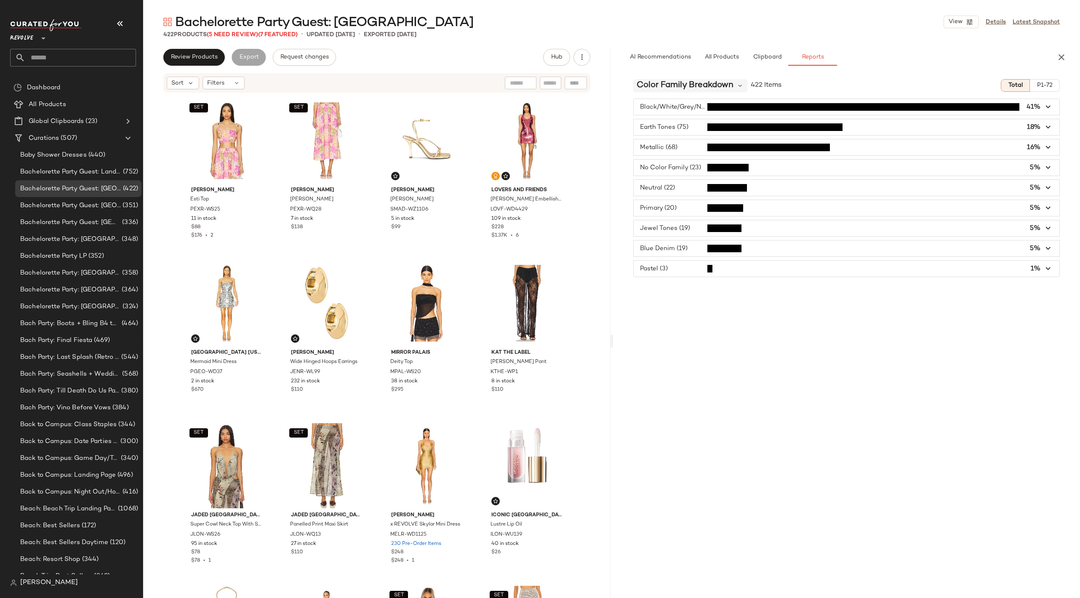
click at [727, 84] on span "Color Family Breakdown" at bounding box center [684, 85] width 97 height 13
click at [683, 212] on span "Season Breakdown" at bounding box center [671, 209] width 62 height 7
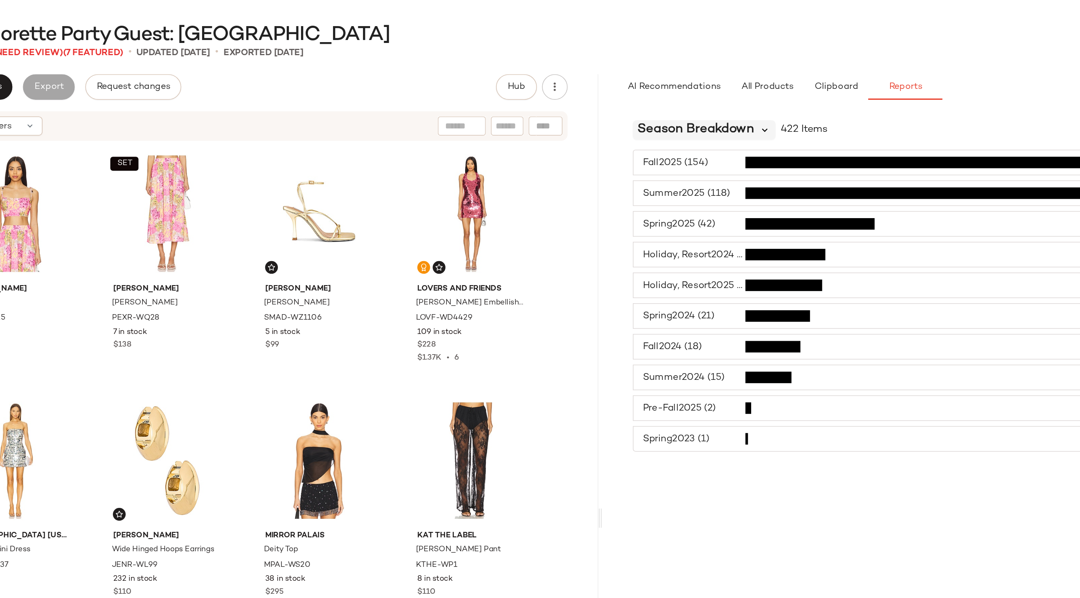
click at [721, 87] on icon at bounding box center [720, 86] width 8 height 8
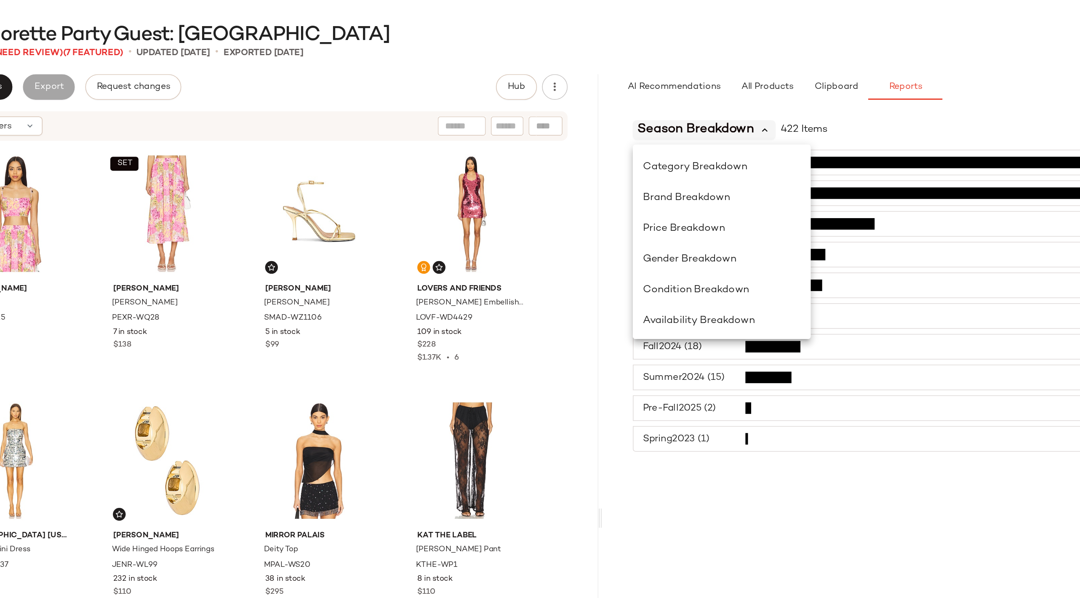
click at [720, 85] on icon at bounding box center [720, 86] width 8 height 8
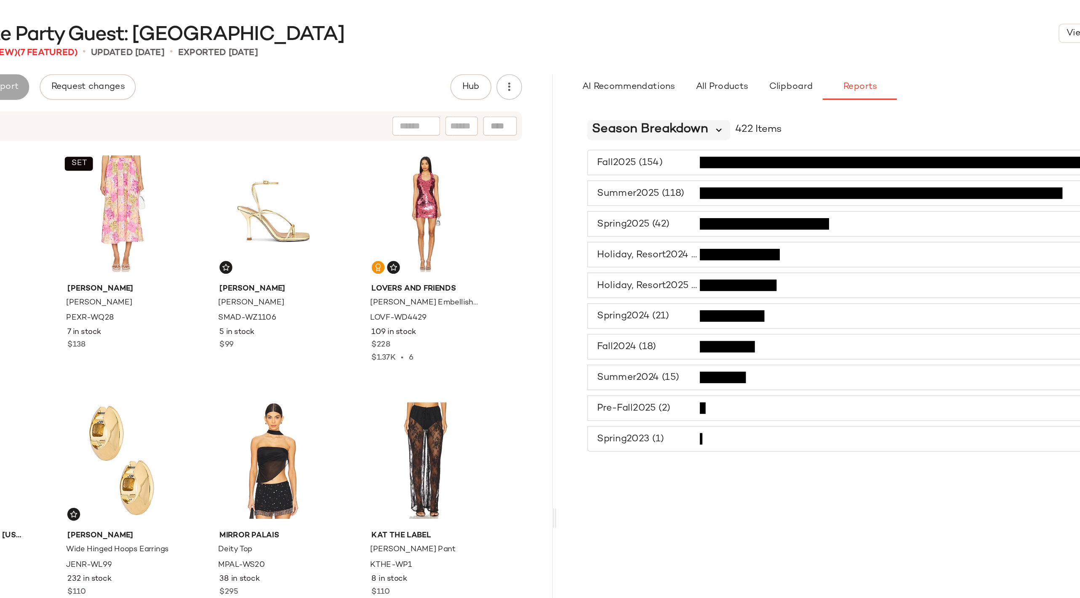
click at [718, 85] on icon at bounding box center [720, 86] width 8 height 8
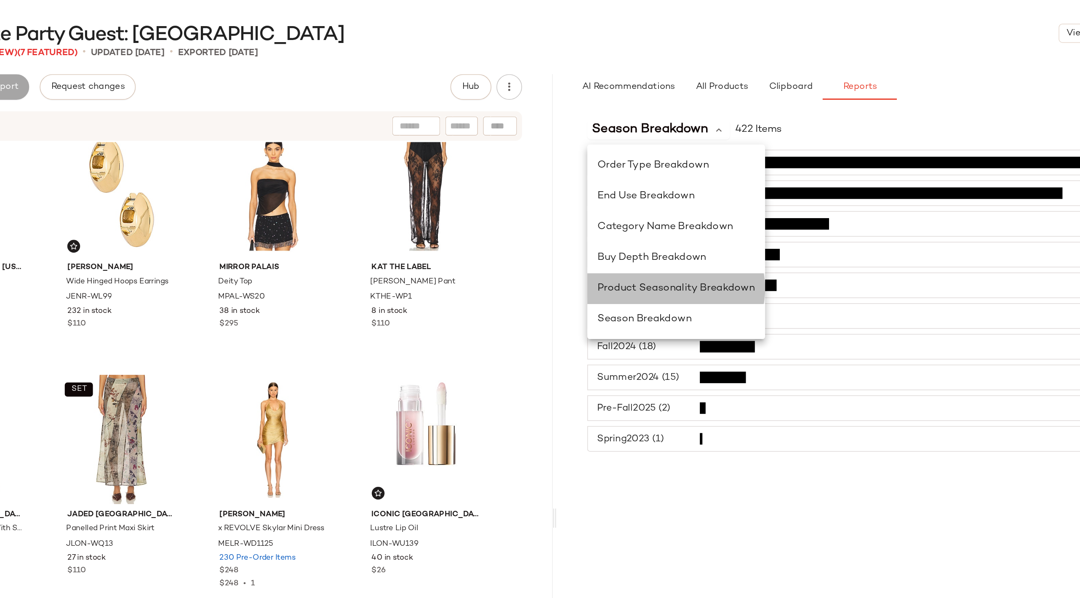
click at [720, 185] on div "Product Seasonality Breakdown" at bounding box center [692, 190] width 104 height 10
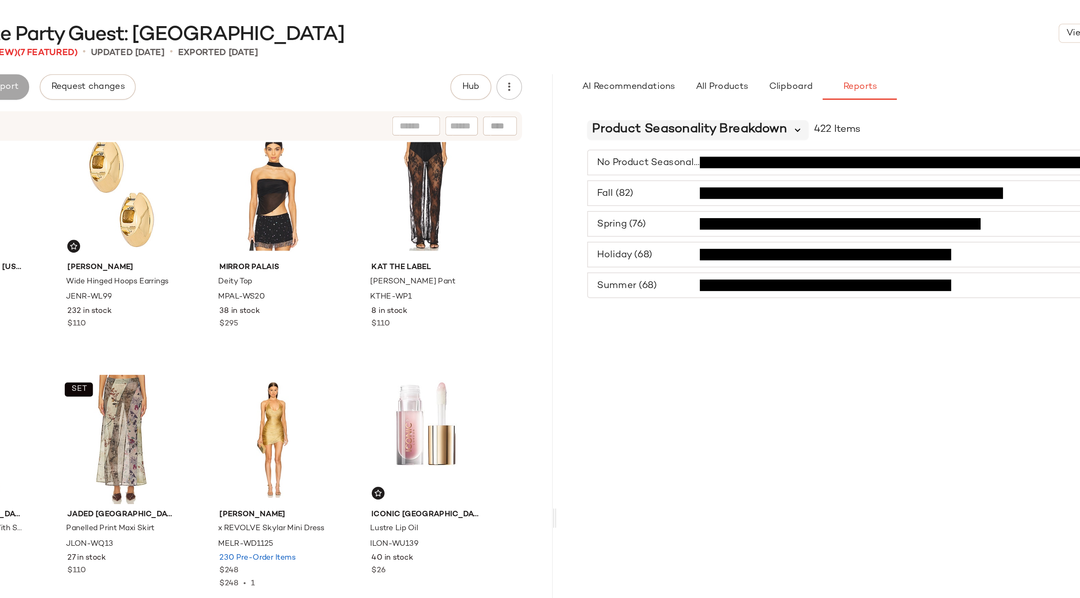
click at [771, 85] on icon at bounding box center [772, 86] width 8 height 8
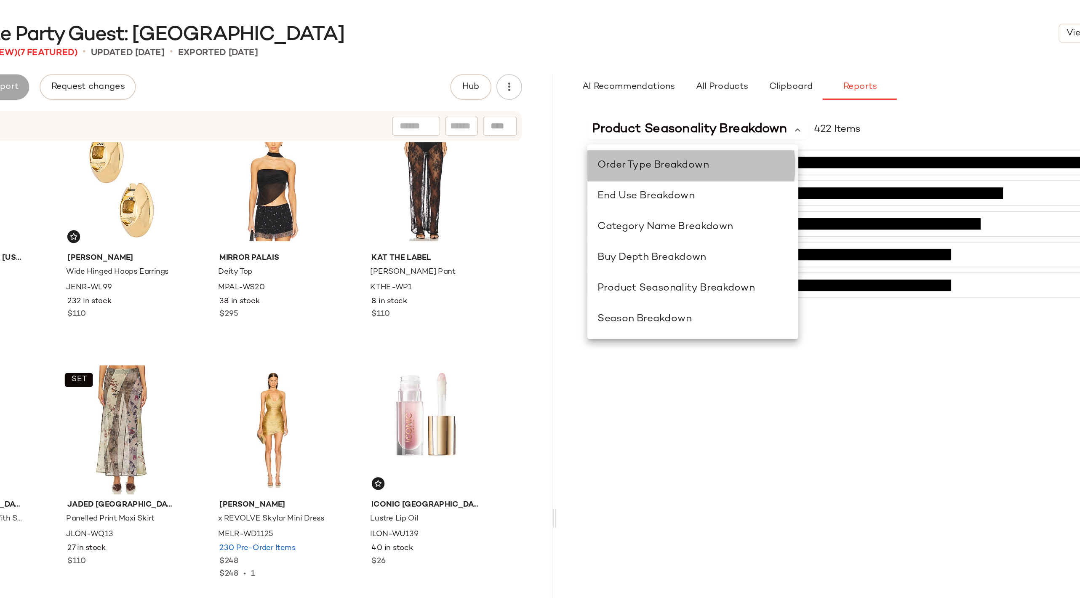
click at [678, 108] on span "Order Type Breakdown" at bounding box center [676, 108] width 73 height 7
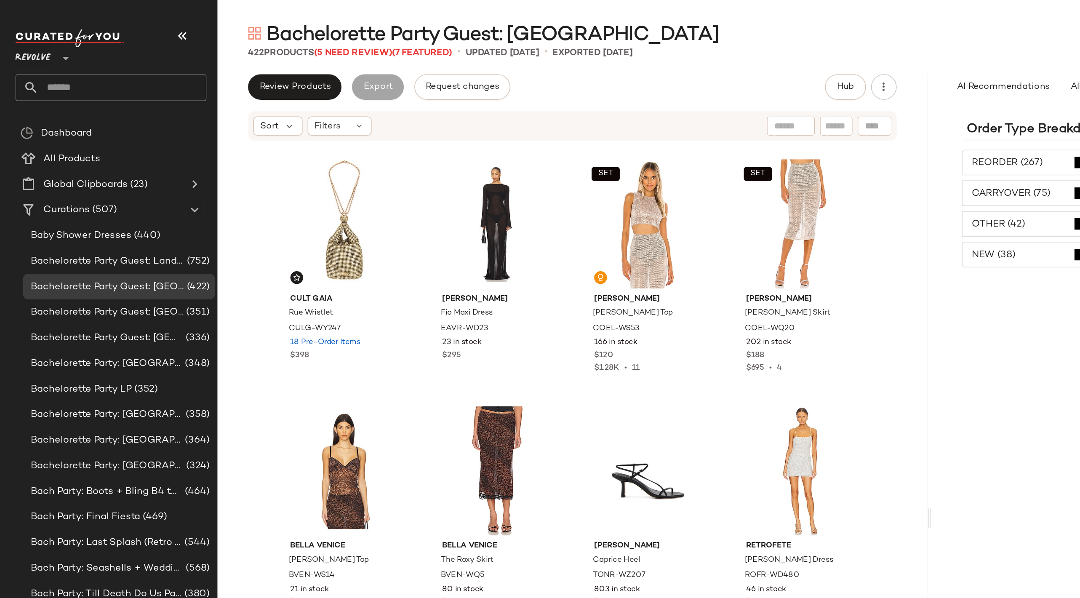
scroll to position [0, 0]
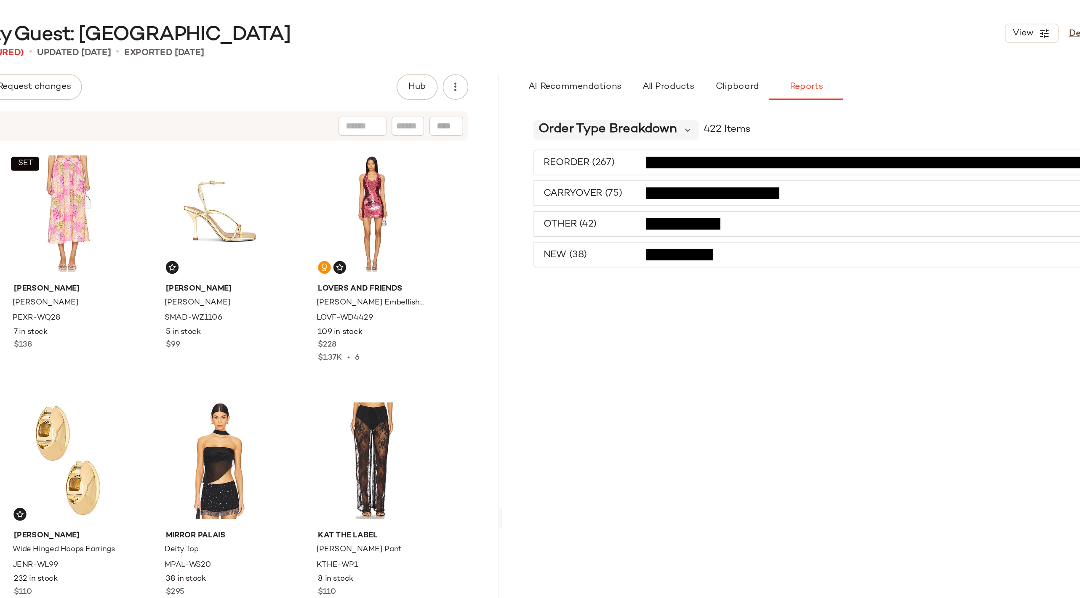
click at [705, 84] on span "Order Type Breakdown" at bounding box center [681, 85] width 91 height 13
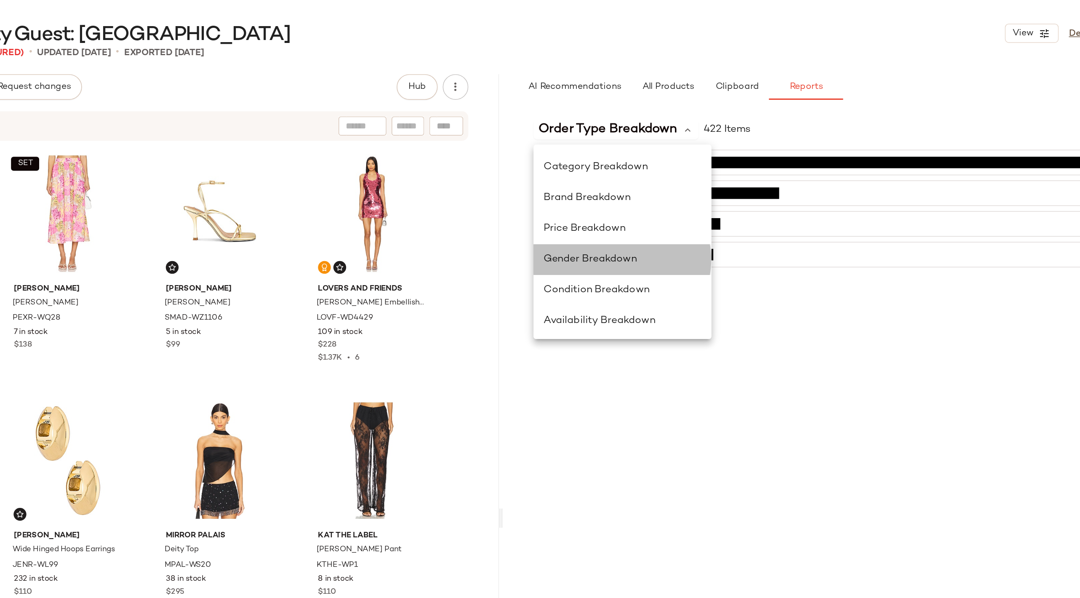
click at [681, 168] on span "Gender Breakdown" at bounding box center [670, 170] width 61 height 7
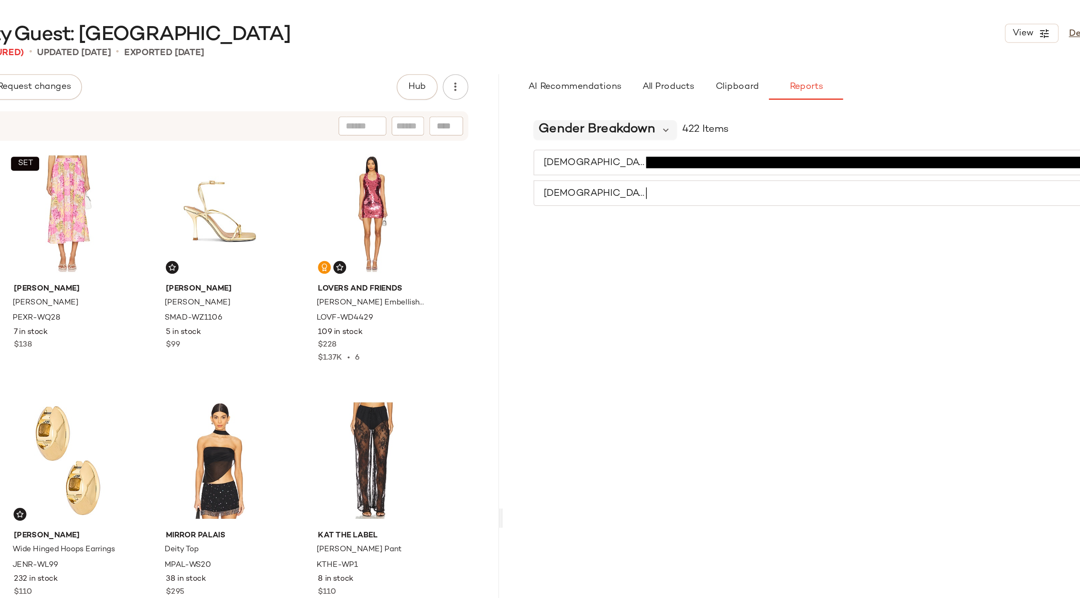
click at [679, 86] on span "Gender Breakdown" at bounding box center [674, 85] width 77 height 13
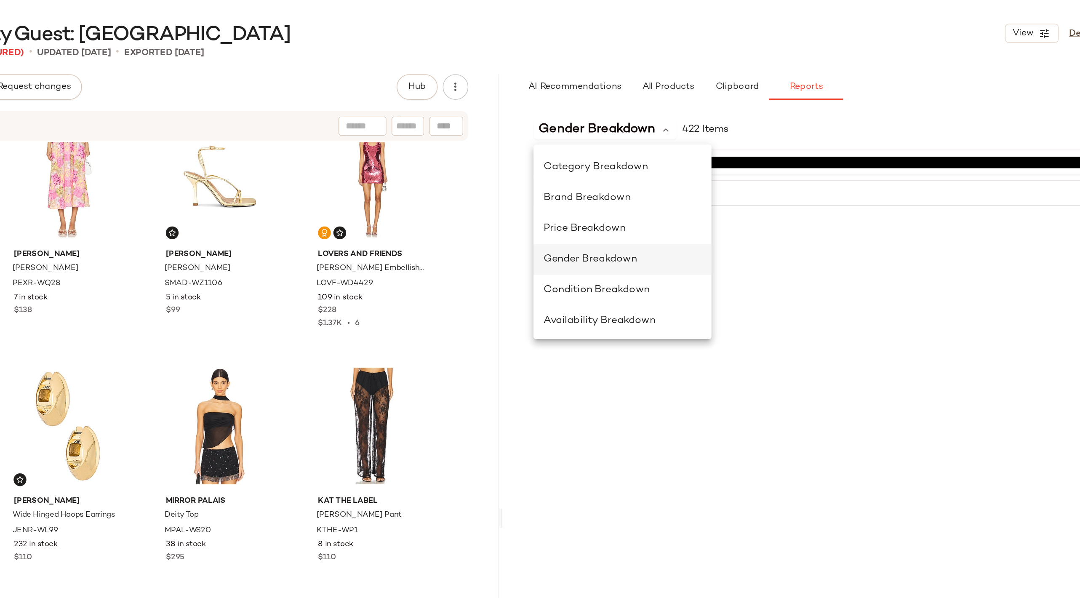
scroll to position [22, 0]
click at [695, 190] on span "Condition Breakdown" at bounding box center [675, 190] width 70 height 7
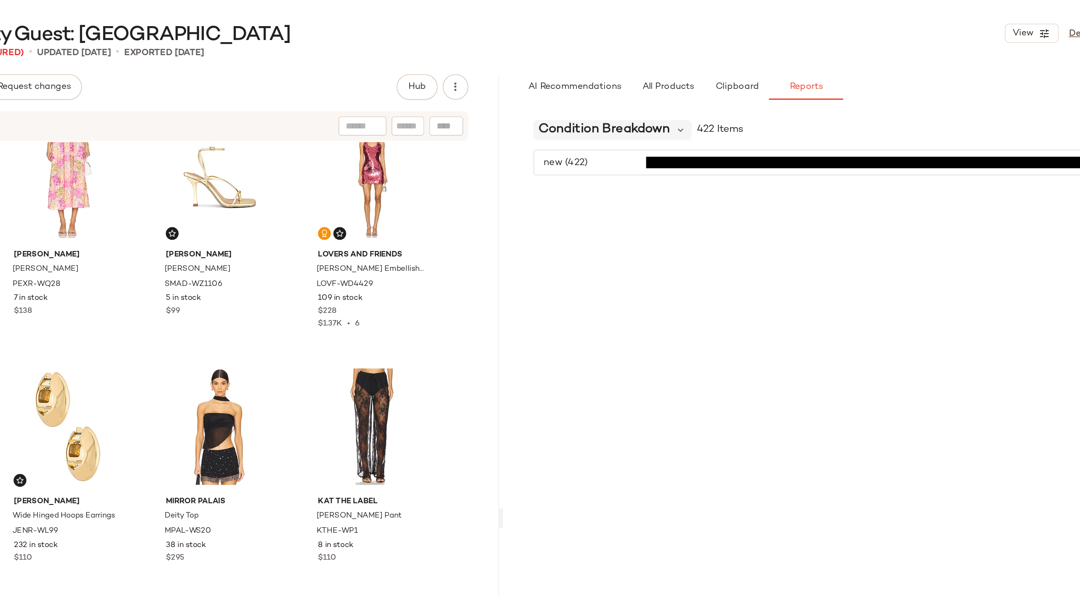
click at [692, 87] on span "Condition Breakdown" at bounding box center [679, 85] width 87 height 13
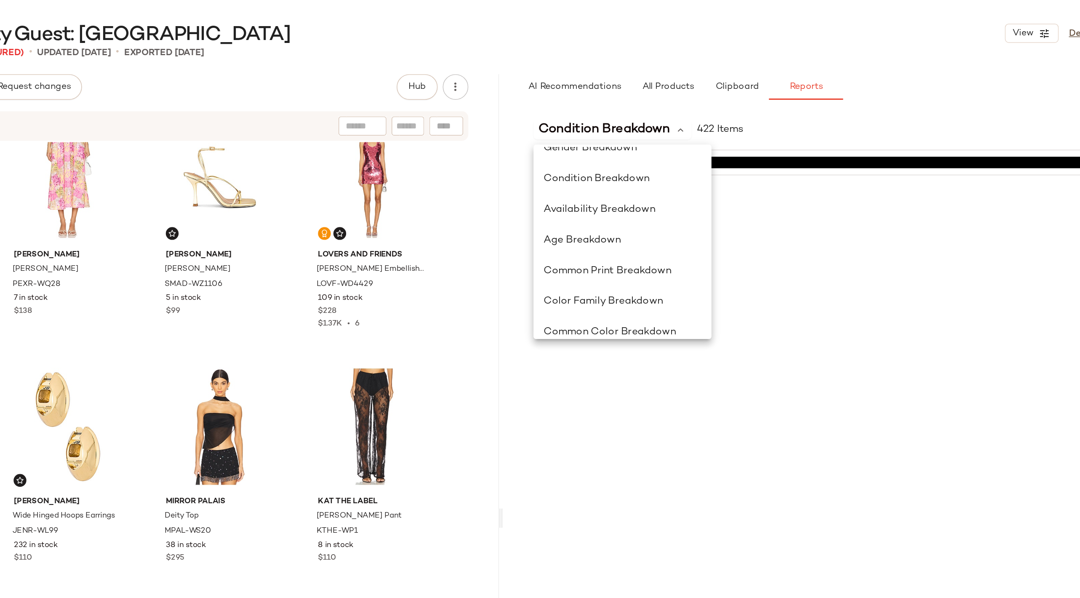
scroll to position [75, 0]
click at [688, 138] on span "Availability Breakdown" at bounding box center [677, 136] width 74 height 7
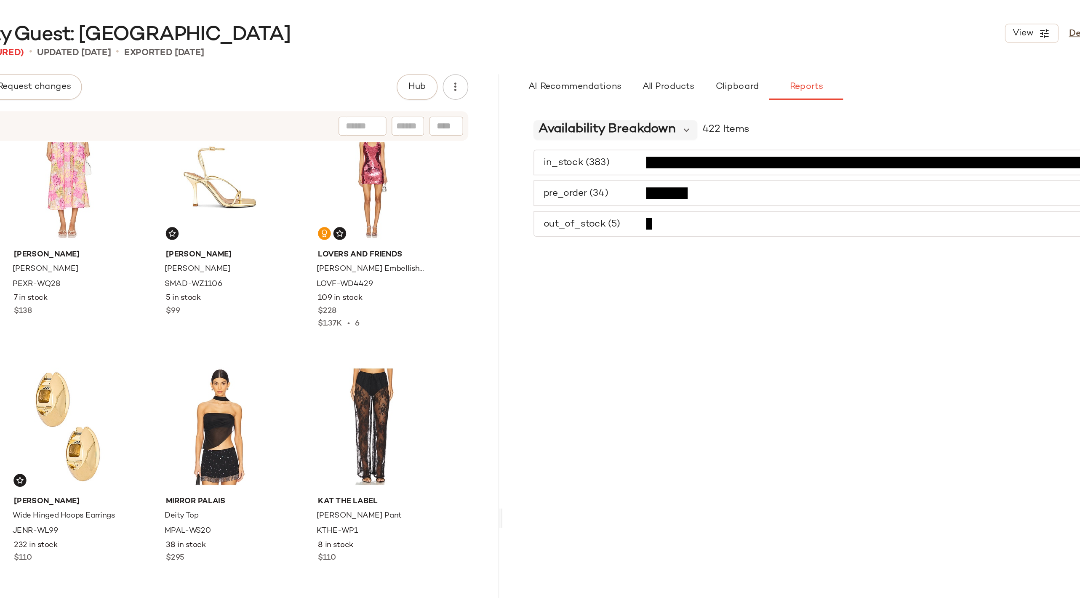
click at [730, 85] on div "Availability Breakdown" at bounding box center [687, 85] width 108 height 13
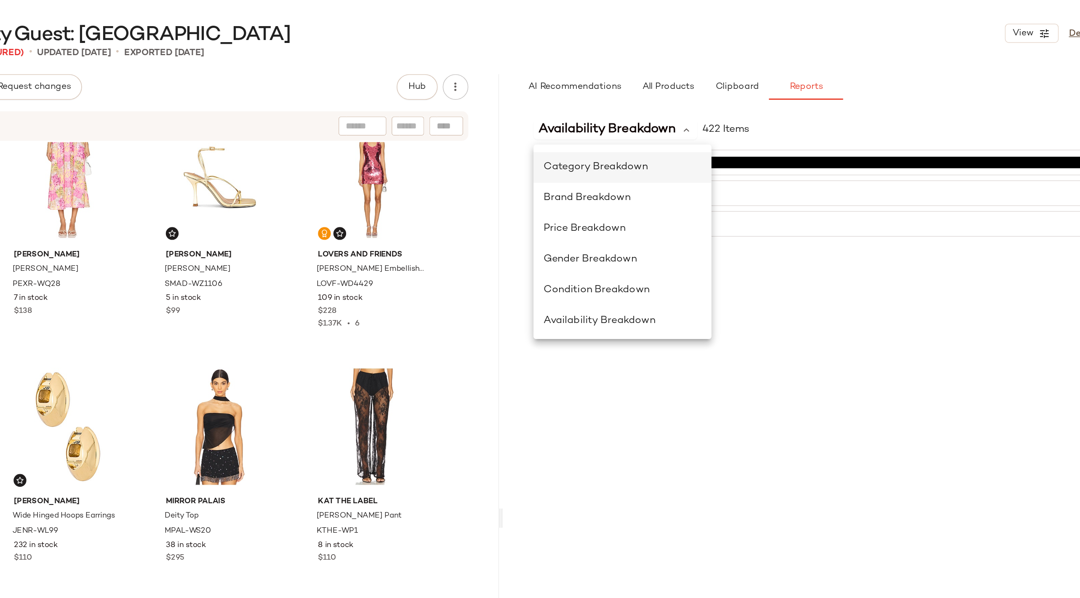
scroll to position [0, 0]
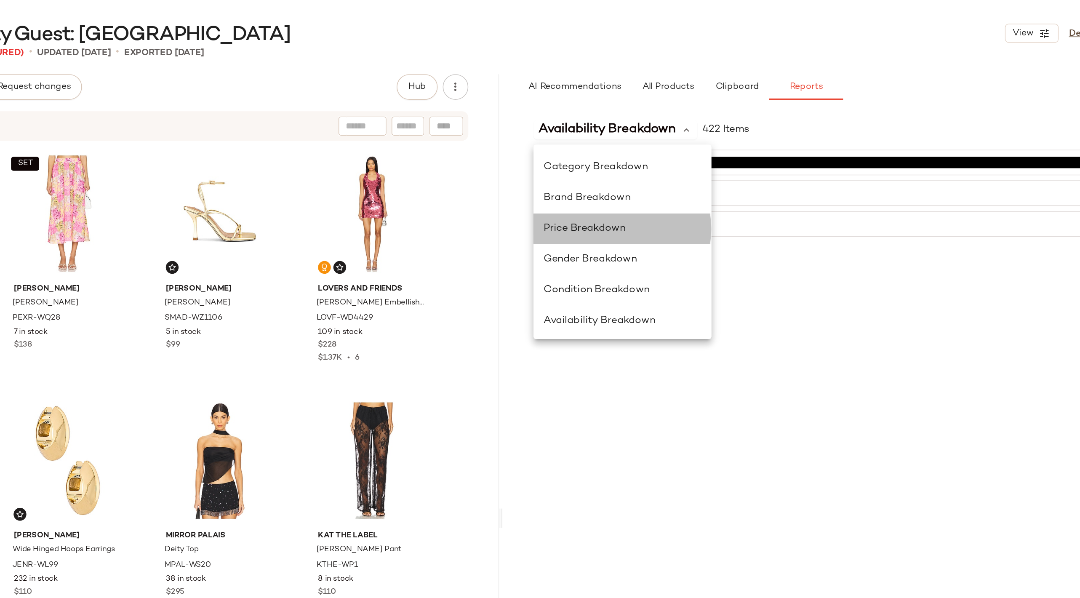
click at [676, 149] on span "Price Breakdown" at bounding box center [667, 150] width 54 height 7
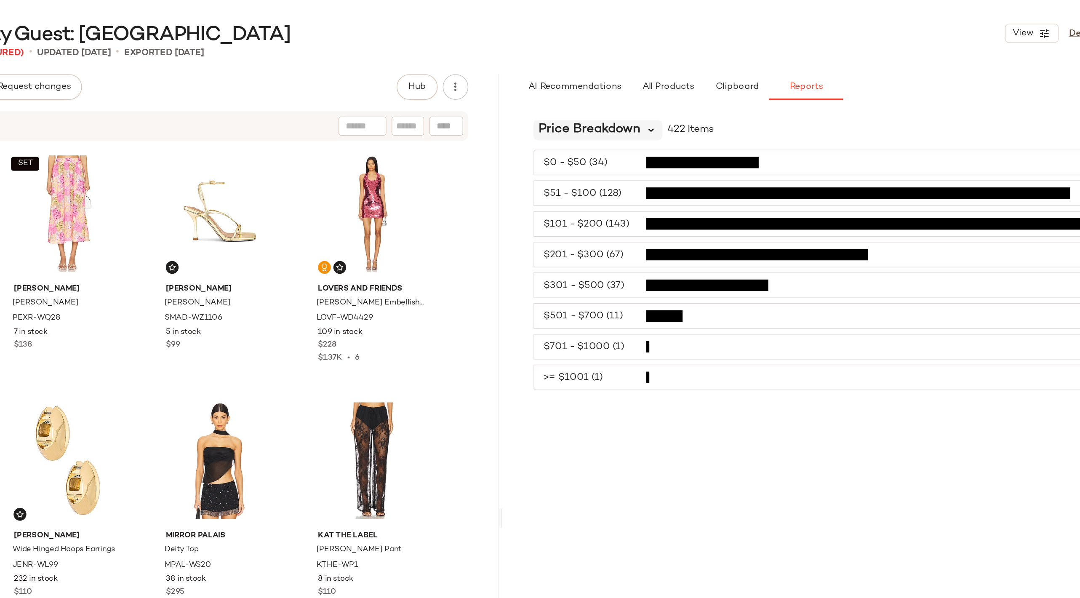
click at [709, 86] on icon at bounding box center [711, 86] width 8 height 8
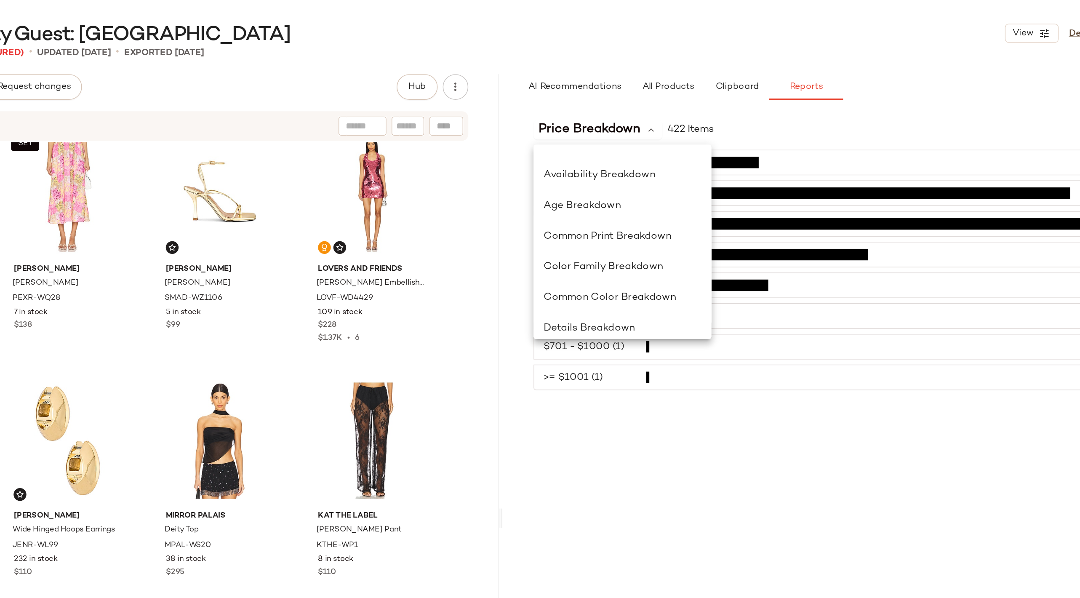
scroll to position [97, 0]
click at [676, 157] on span "Common Print Breakdown" at bounding box center [682, 154] width 84 height 7
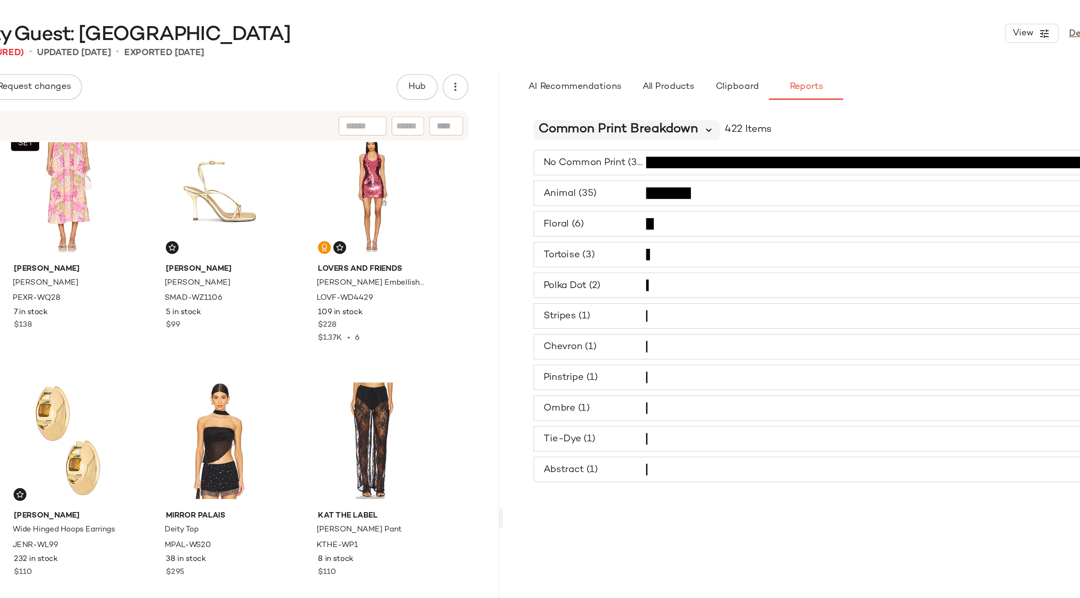
click at [747, 86] on icon at bounding box center [749, 86] width 8 height 8
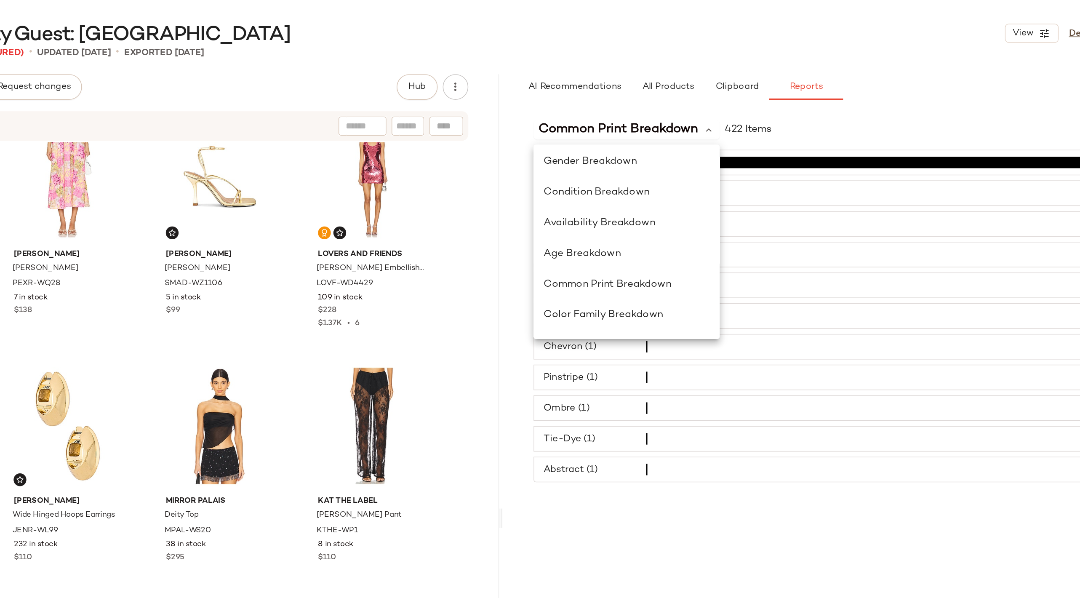
scroll to position [68, 0]
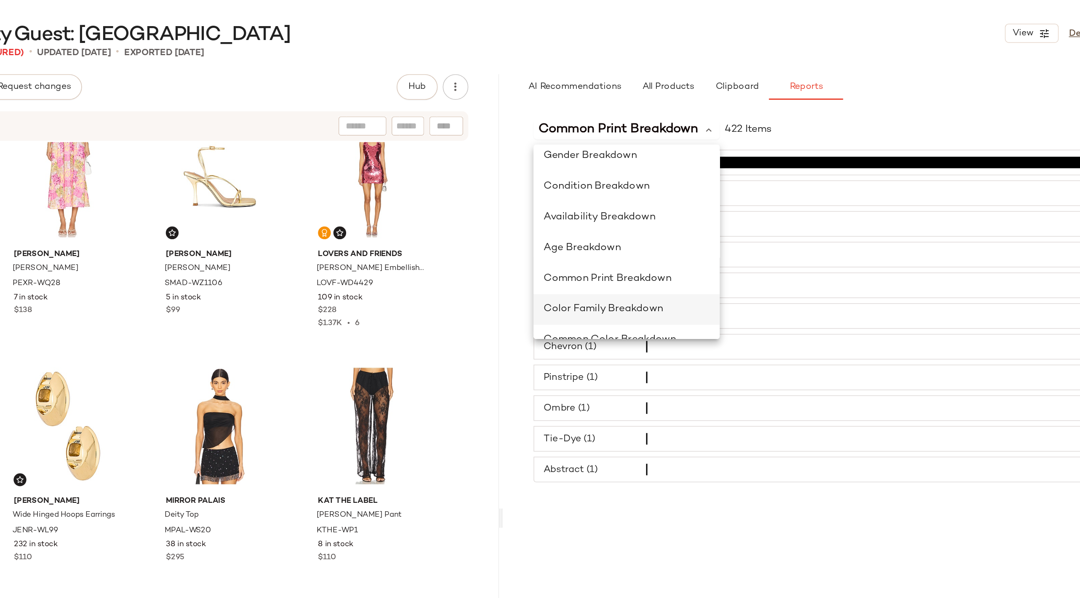
click at [711, 203] on span "Color Family Breakdown" at bounding box center [679, 203] width 79 height 7
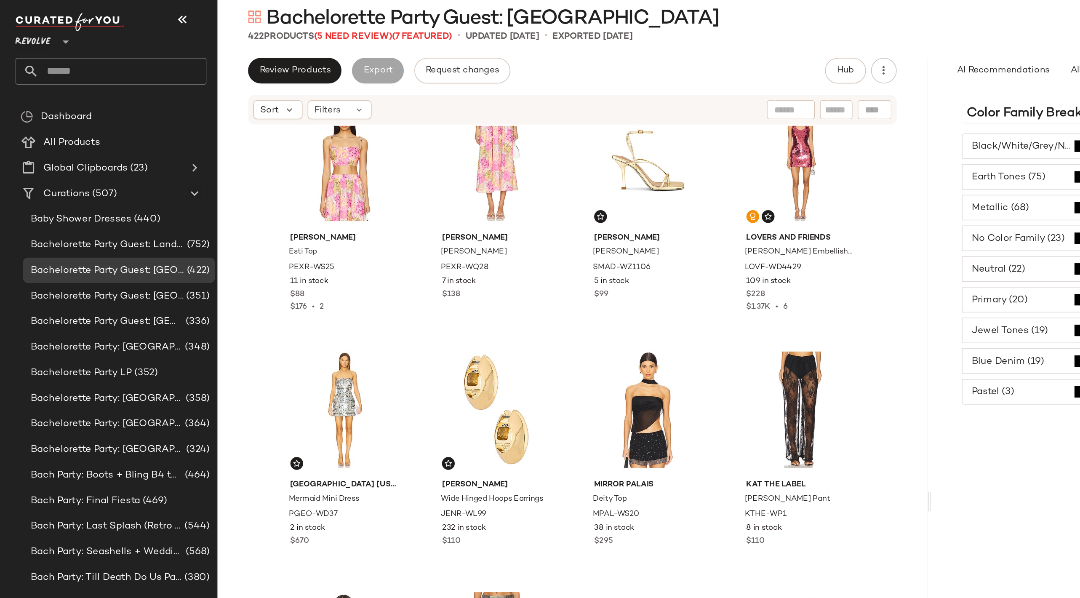
click at [33, 36] on span "Revolve" at bounding box center [21, 36] width 23 height 15
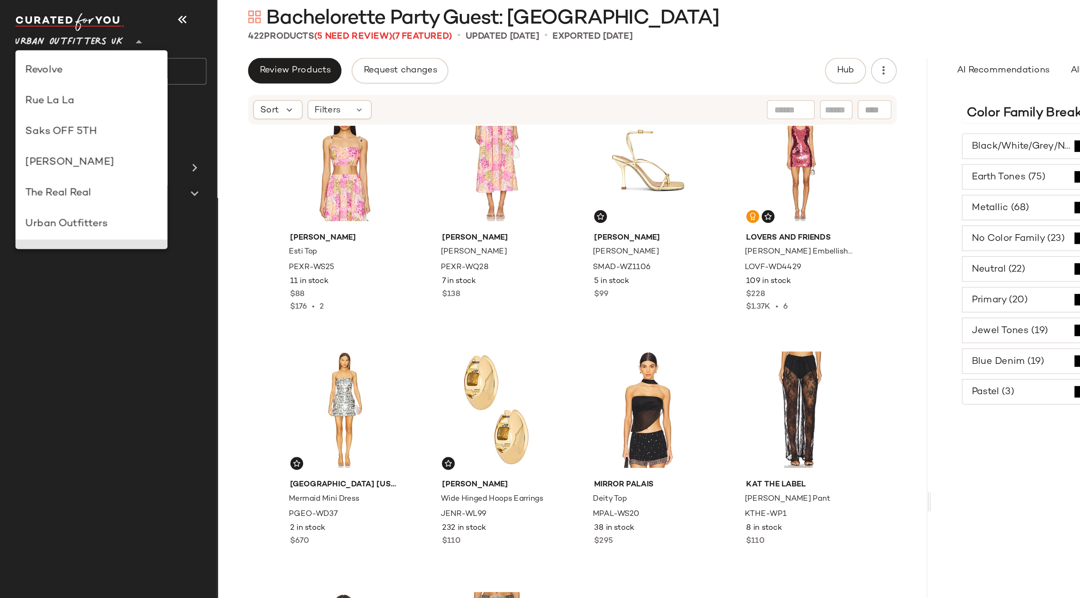
scroll to position [418, 0]
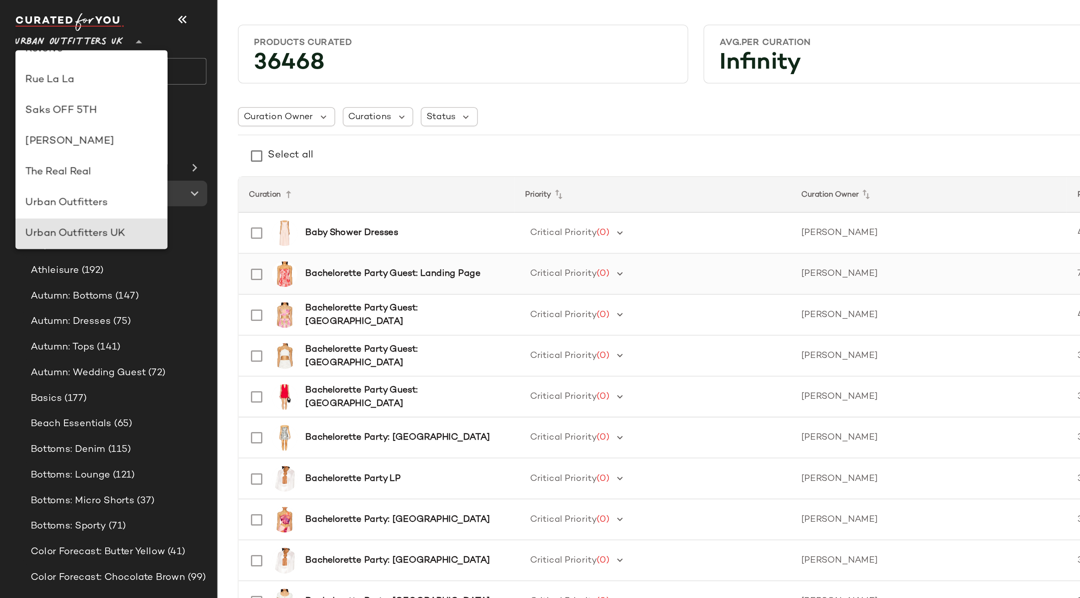
click at [248, 190] on b "Bachelorette Party Guest: Landing Page" at bounding box center [258, 190] width 115 height 9
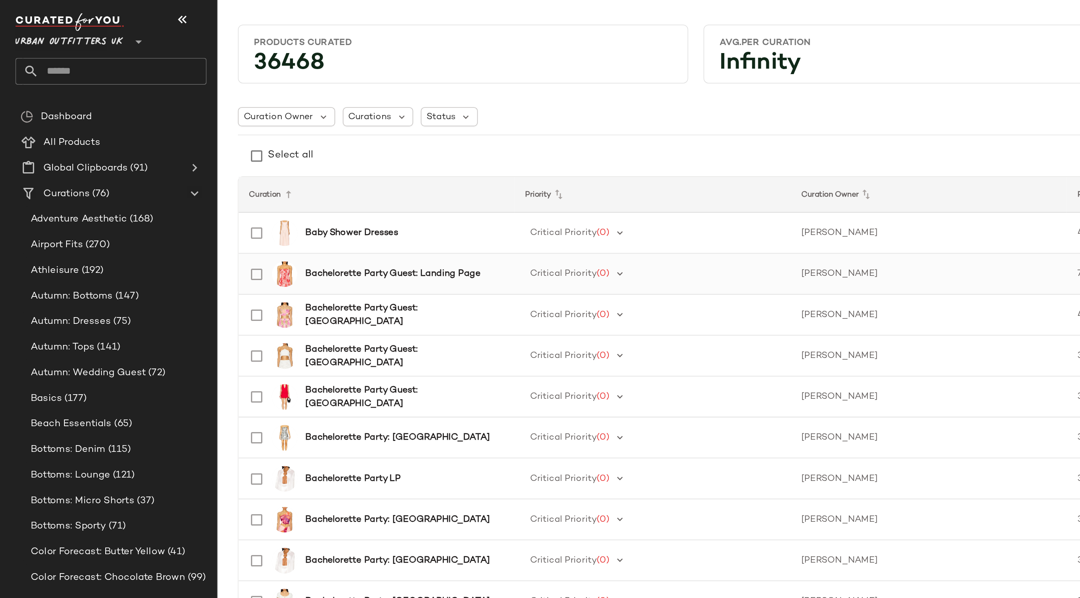
click at [307, 191] on b "Bachelorette Party Guest: Landing Page" at bounding box center [258, 190] width 115 height 9
click at [239, 189] on b "Bachelorette Party Guest: Landing Page" at bounding box center [258, 190] width 115 height 9
click at [241, 188] on b "Bachelorette Party Guest: Landing Page" at bounding box center [258, 190] width 115 height 9
click at [227, 218] on b "Bachelorette Party Guest: [GEOGRAPHIC_DATA]" at bounding box center [265, 218] width 128 height 18
click at [237, 215] on b "Bachelorette Party Guest: [GEOGRAPHIC_DATA]" at bounding box center [265, 218] width 128 height 18
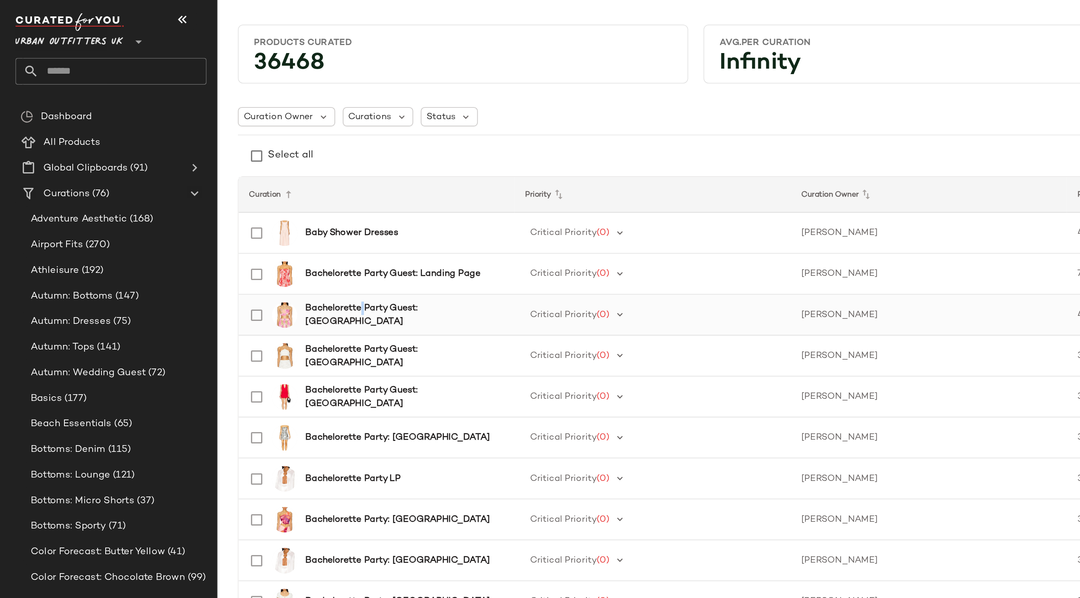
click at [237, 215] on b "Bachelorette Party Guest: [GEOGRAPHIC_DATA]" at bounding box center [265, 218] width 128 height 18
click at [67, 64] on input "text" at bounding box center [80, 58] width 111 height 18
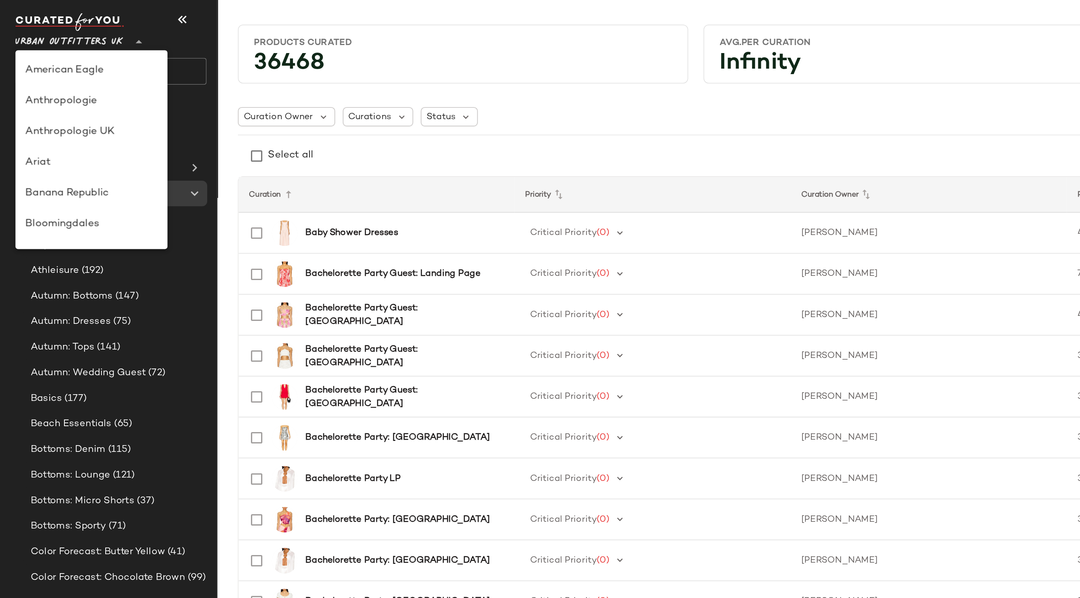
click at [74, 39] on span "Urban Outfitters UK" at bounding box center [45, 36] width 71 height 15
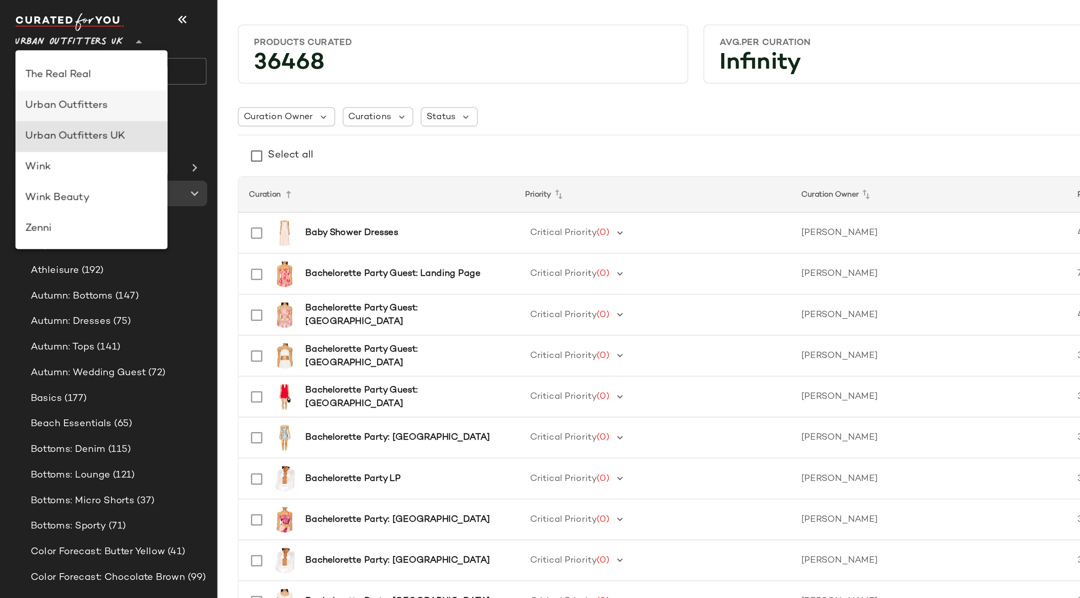
click at [67, 79] on div "Urban Outfitters" at bounding box center [60, 80] width 87 height 10
type input "**"
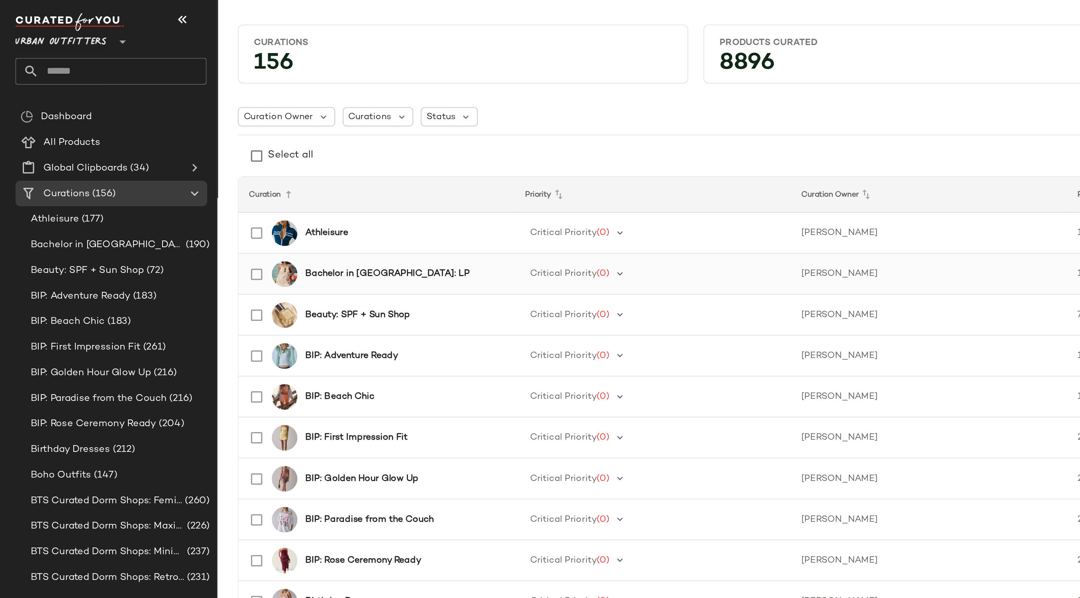
click at [232, 190] on b "Bachelor in [GEOGRAPHIC_DATA]: LP" at bounding box center [255, 190] width 108 height 9
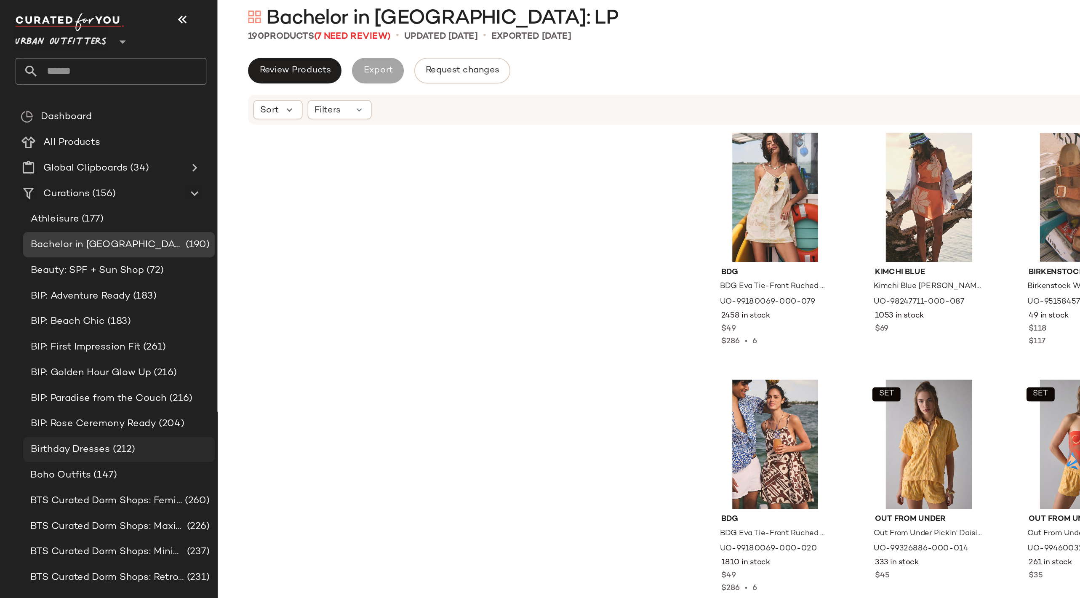
click at [66, 306] on span "Birthday Dresses" at bounding box center [46, 307] width 52 height 10
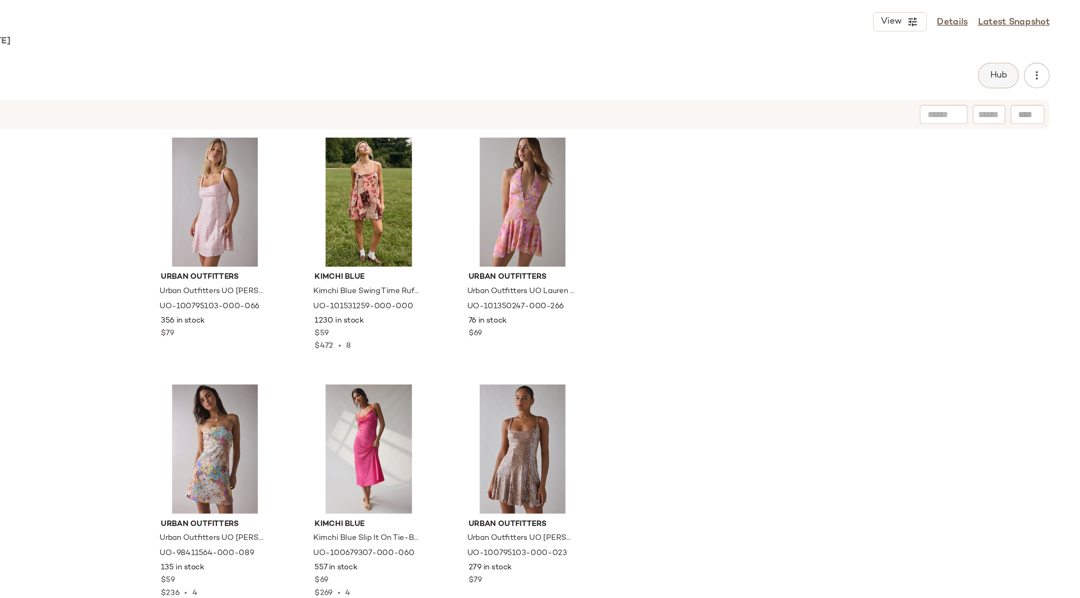
click at [1028, 53] on button "Hub" at bounding box center [1025, 57] width 27 height 17
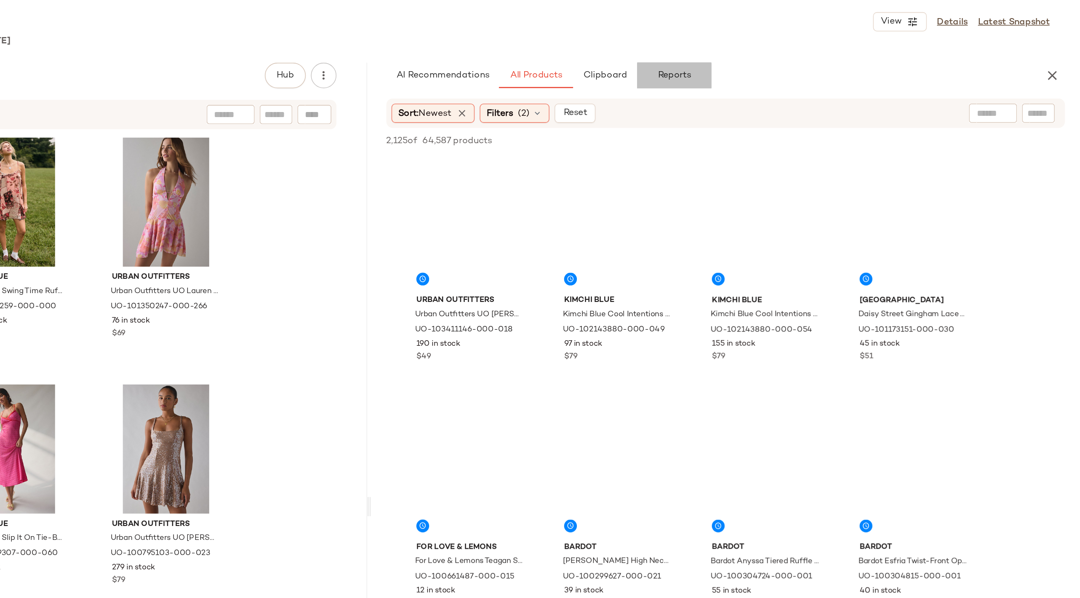
click at [813, 59] on span "Reports" at bounding box center [812, 57] width 22 height 7
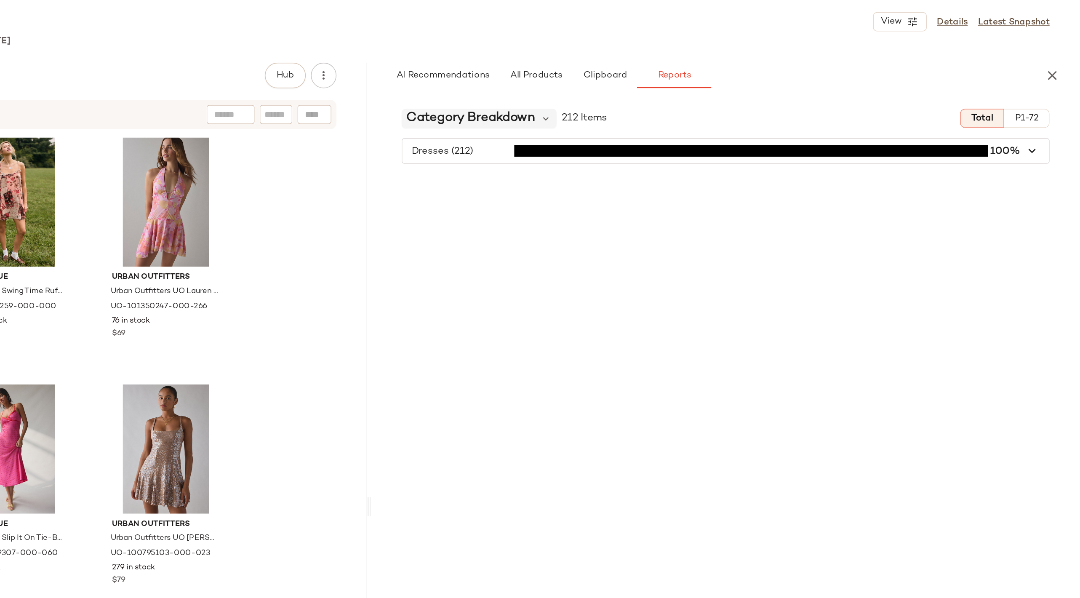
click at [683, 85] on span "Category Breakdown" at bounding box center [678, 85] width 85 height 13
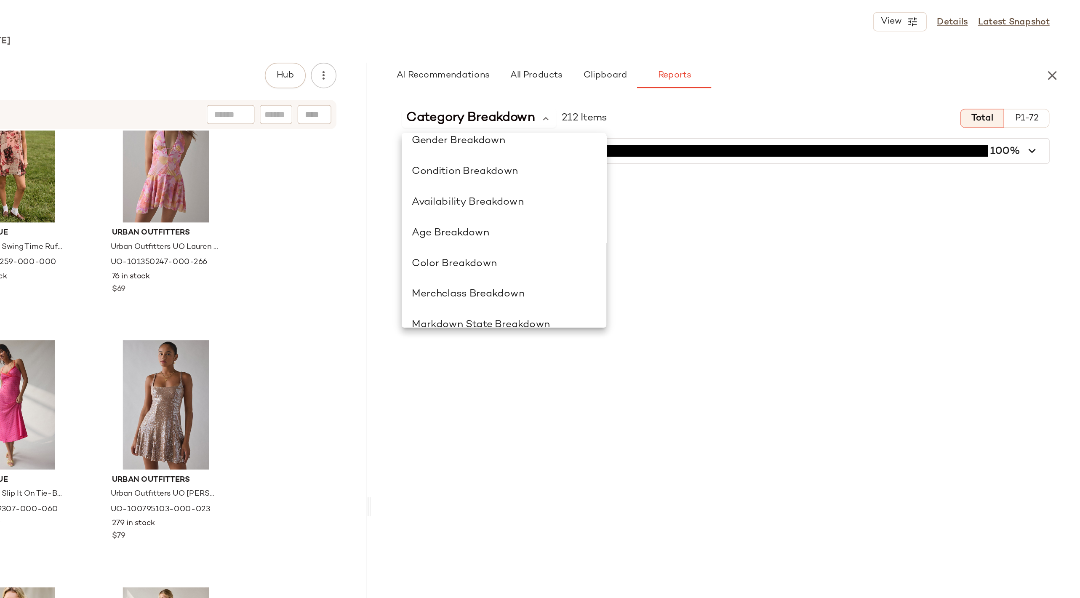
scroll to position [73, 0]
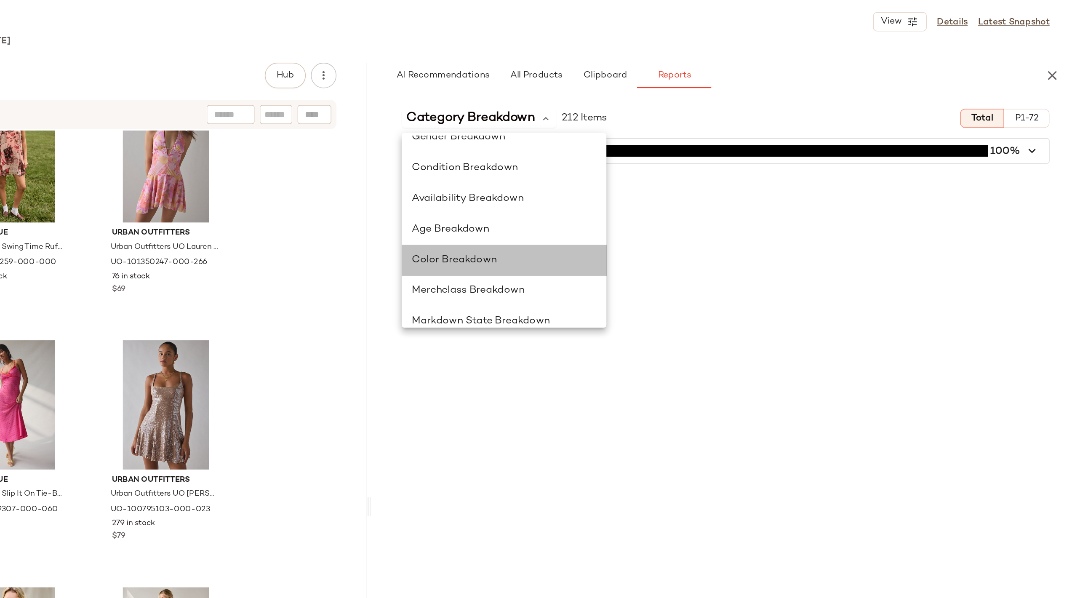
click at [657, 179] on span "Color Breakdown" at bounding box center [668, 178] width 56 height 7
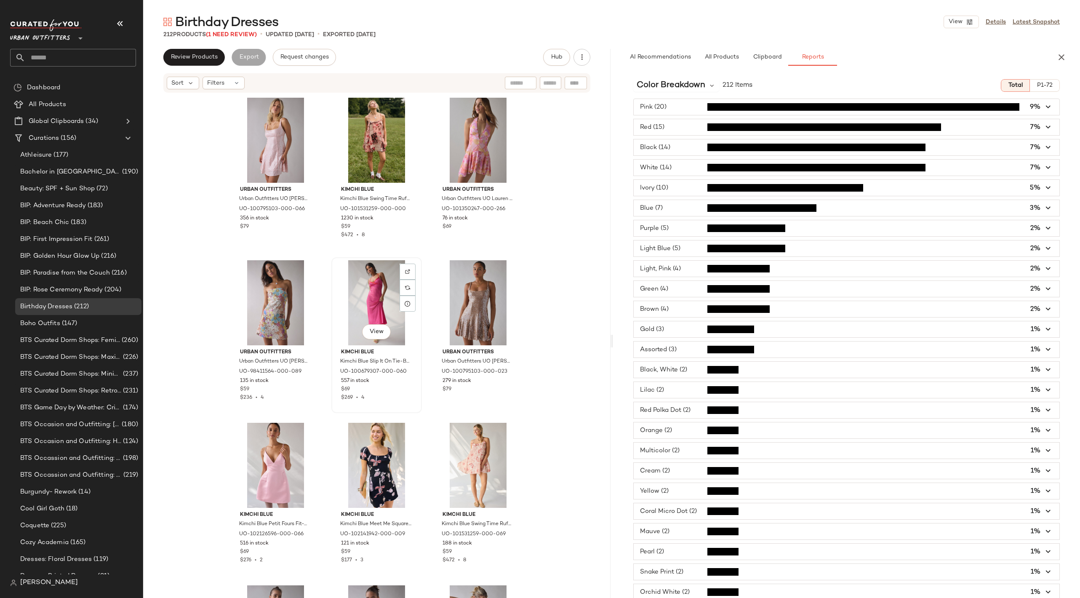
scroll to position [0, 0]
click at [700, 88] on span "Color Breakdown" at bounding box center [670, 85] width 69 height 13
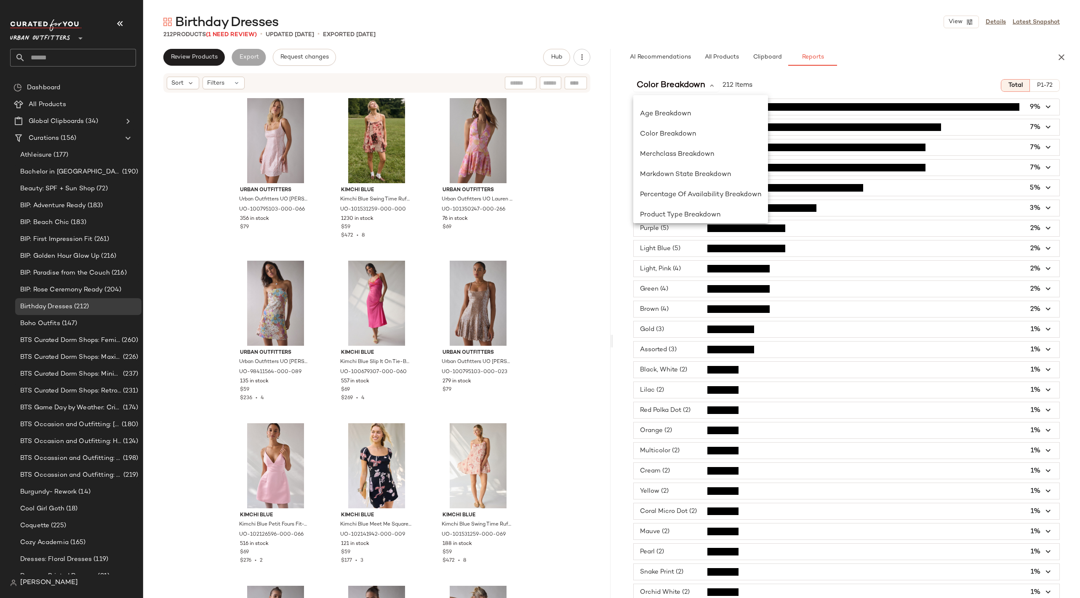
scroll to position [122, 0]
click at [587, 19] on div "Birthday Dresses View Details Latest Snapshot" at bounding box center [611, 21] width 937 height 17
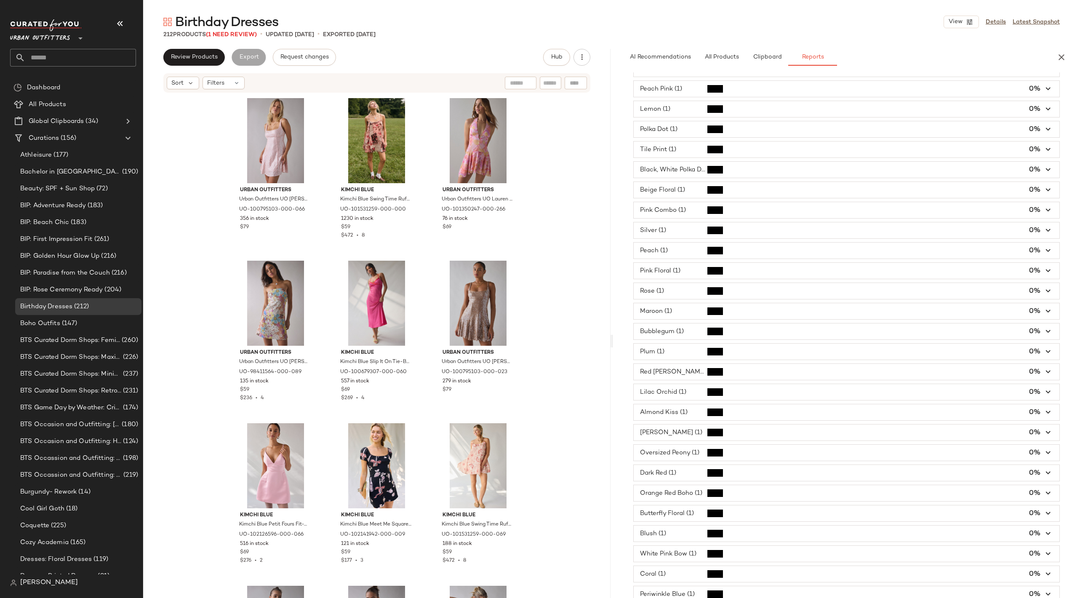
scroll to position [814, 0]
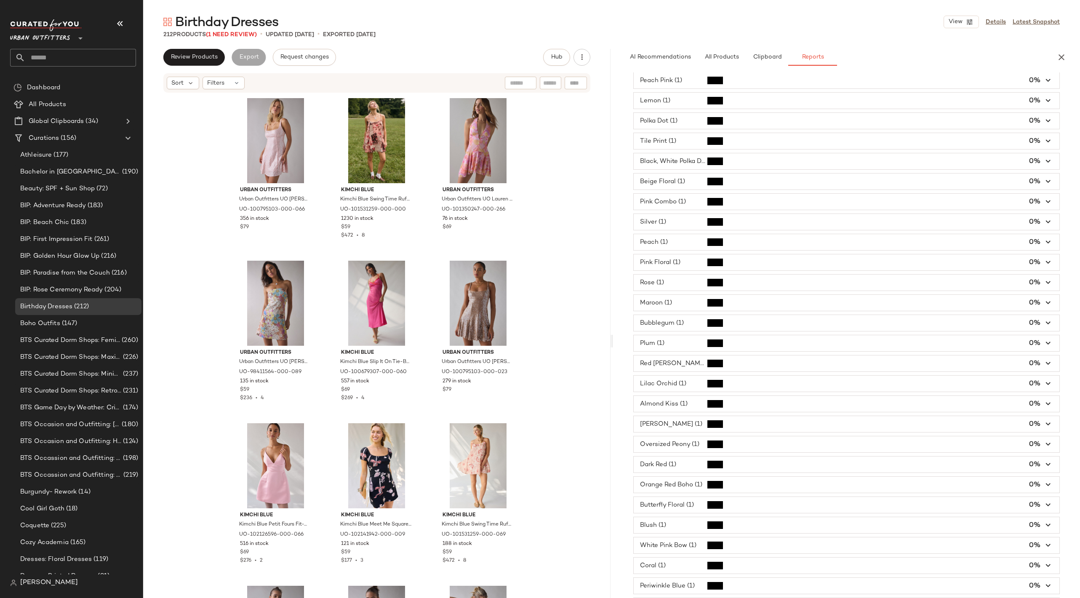
click at [672, 416] on span "button" at bounding box center [846, 424] width 426 height 16
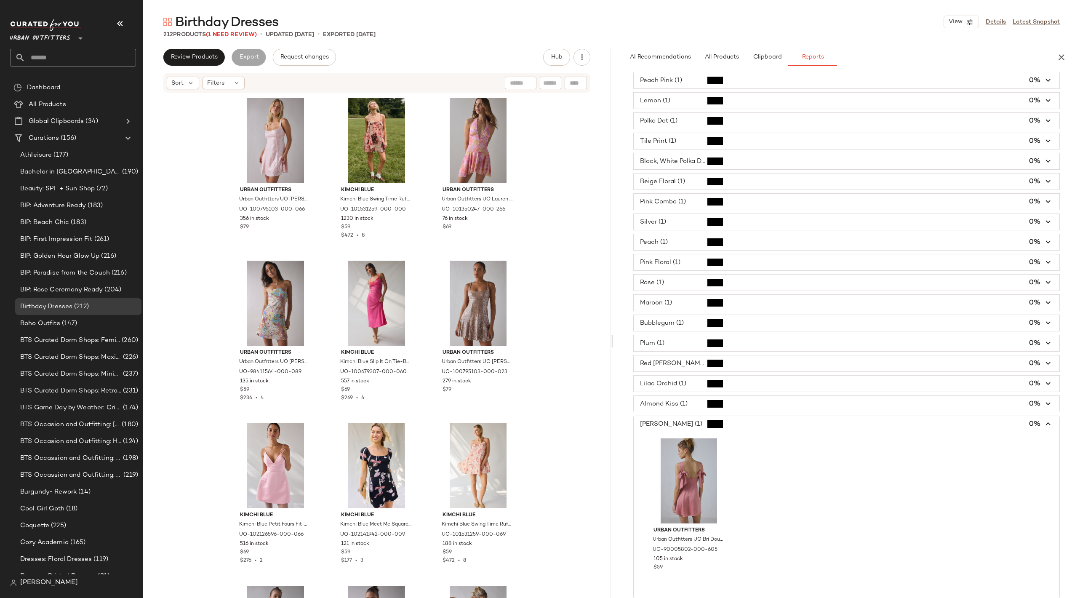
click at [674, 416] on span "button" at bounding box center [846, 424] width 426 height 16
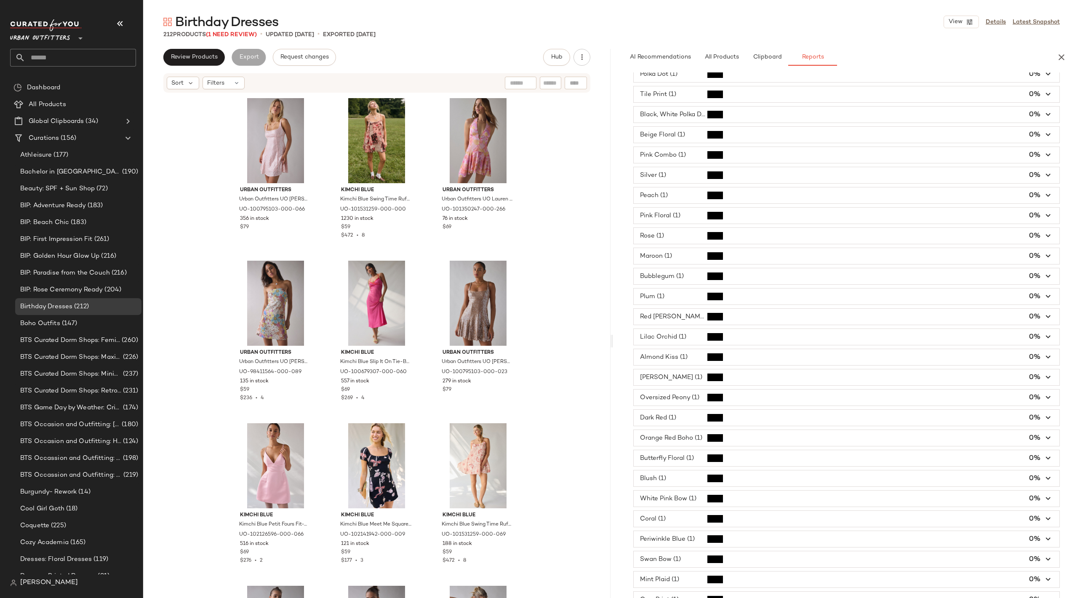
scroll to position [865, 0]
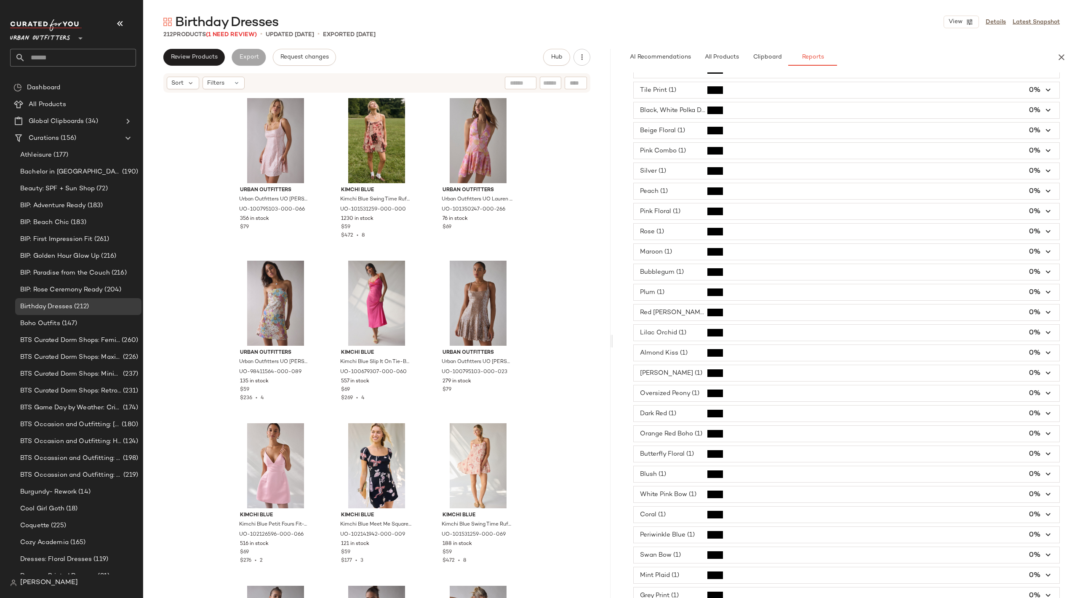
click at [677, 405] on span "button" at bounding box center [846, 413] width 426 height 16
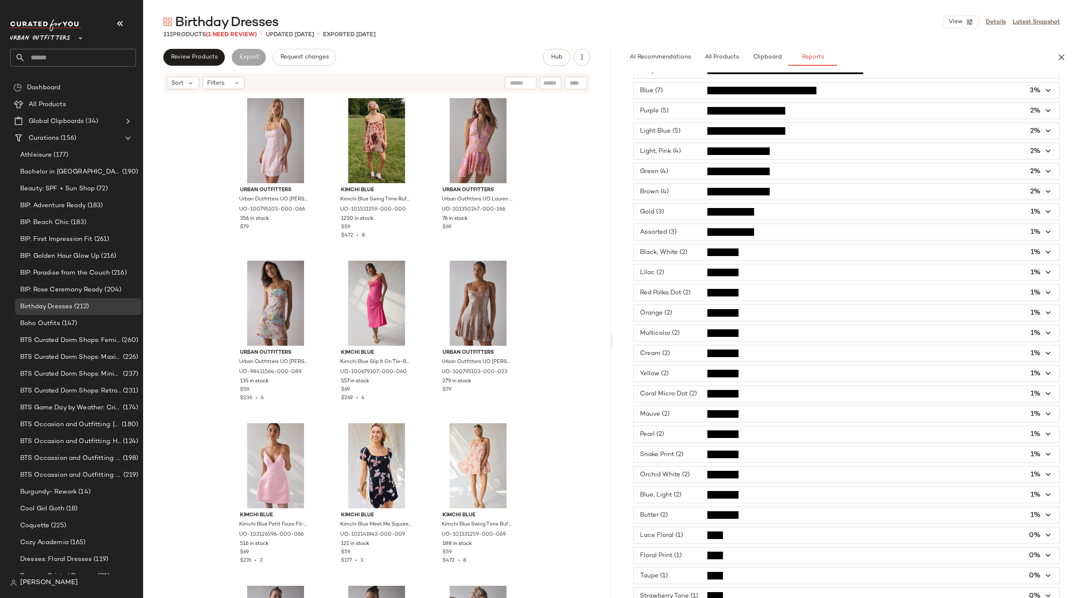
scroll to position [0, 0]
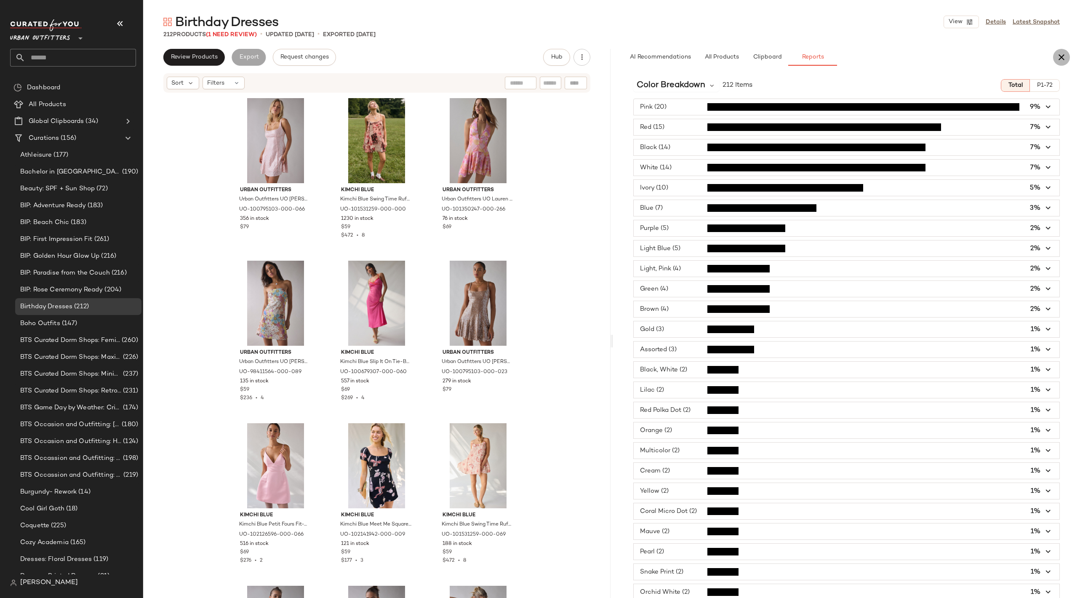
click at [1063, 59] on icon "button" at bounding box center [1061, 57] width 10 height 10
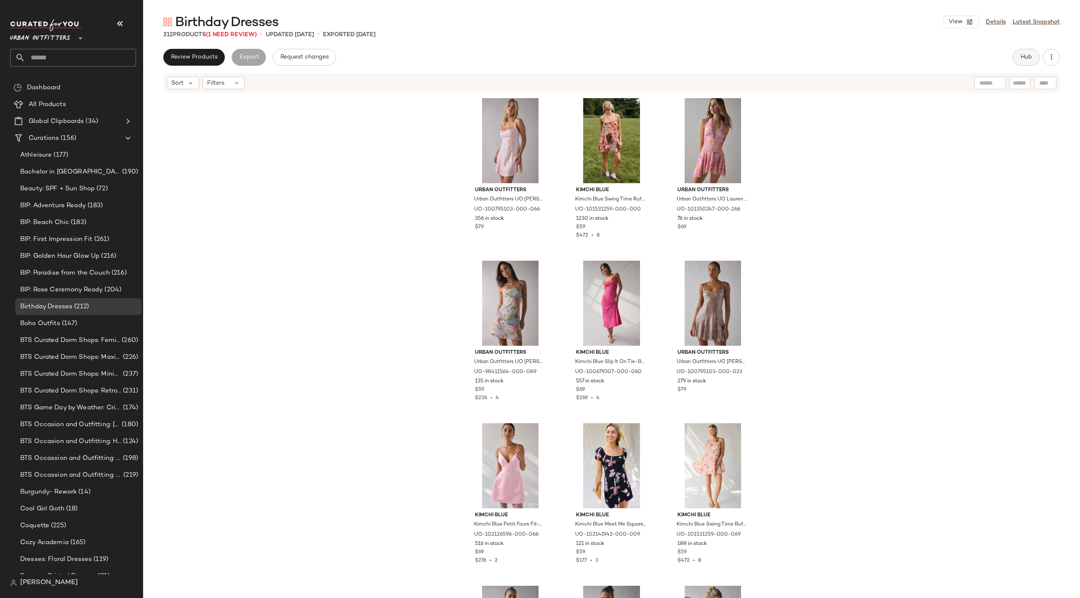
click at [1026, 56] on span "Hub" at bounding box center [1026, 57] width 12 height 7
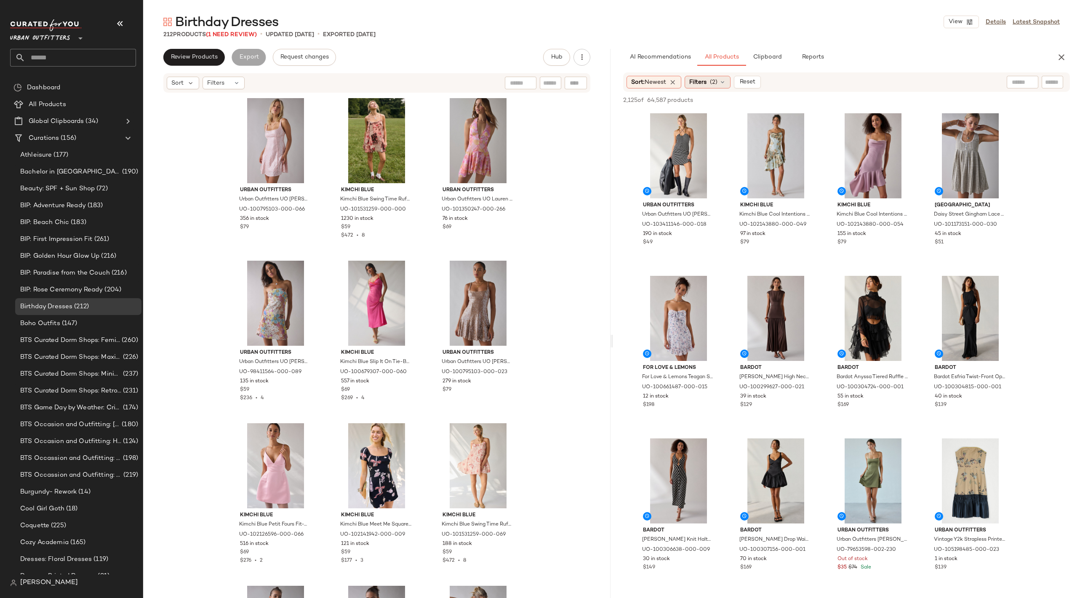
click at [714, 82] on span "(2)" at bounding box center [714, 82] width 8 height 9
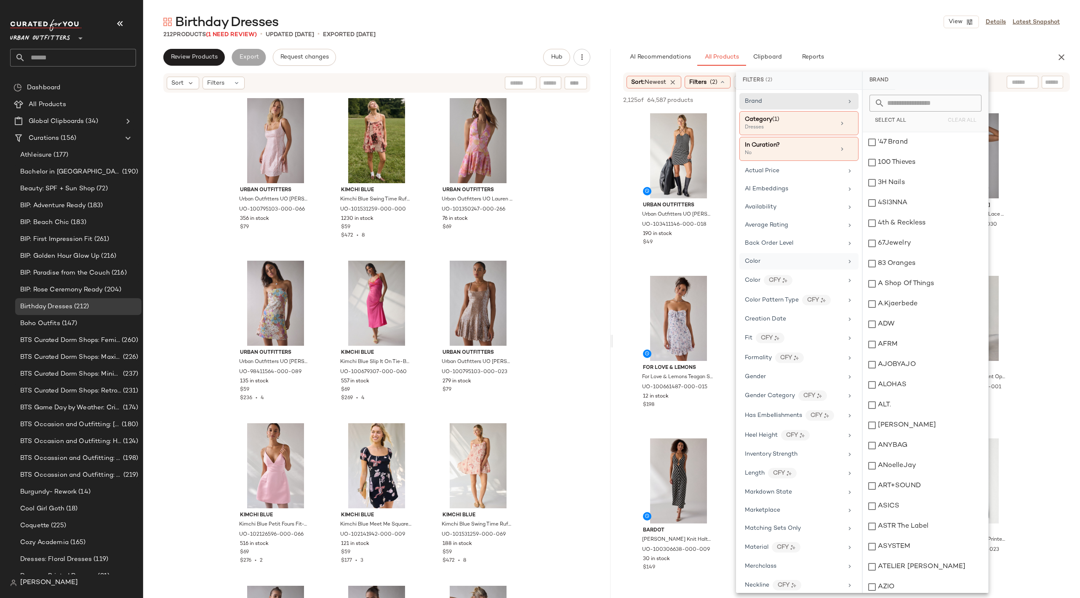
click at [846, 259] on icon at bounding box center [849, 261] width 7 height 7
click at [67, 35] on span "Urban Outfitters" at bounding box center [40, 36] width 60 height 15
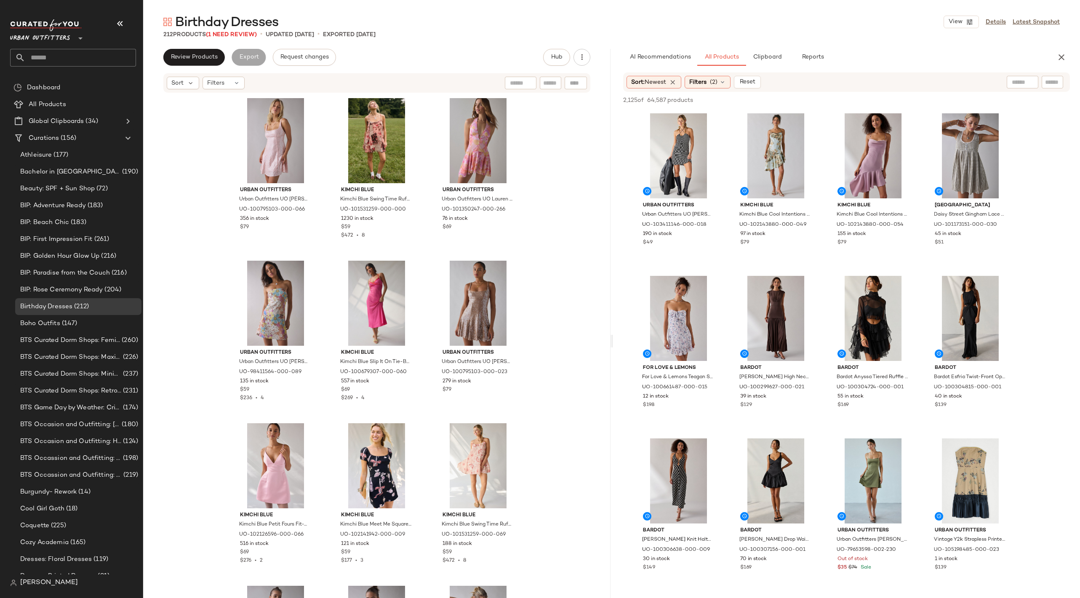
click at [59, 37] on span "Urban Outfitters" at bounding box center [40, 36] width 60 height 15
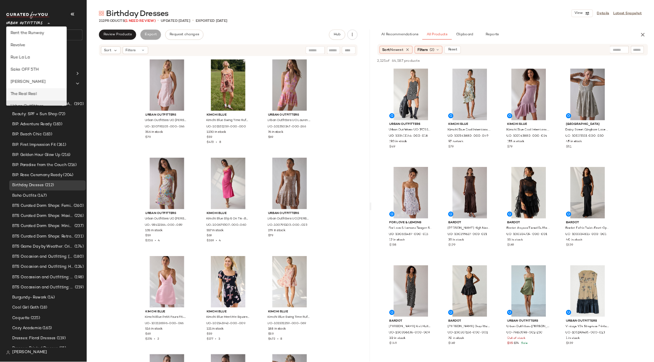
scroll to position [380, 0]
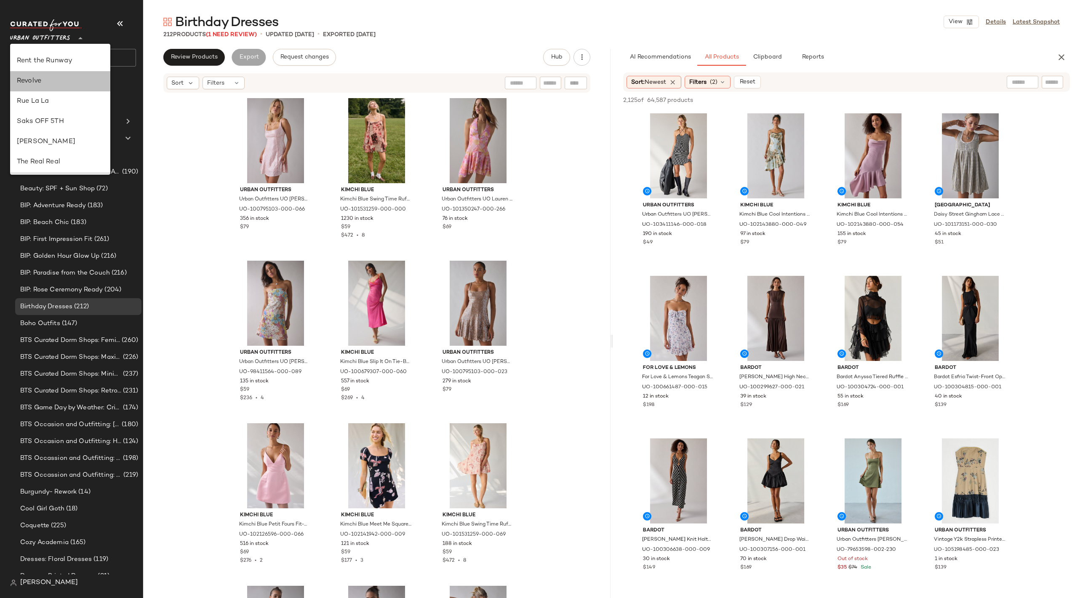
click at [32, 74] on div "Revolve" at bounding box center [60, 81] width 100 height 20
type input "**"
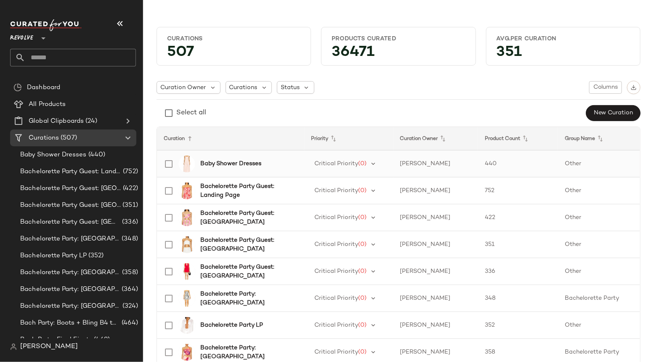
click at [249, 166] on b "Baby Shower Dresses" at bounding box center [230, 164] width 61 height 9
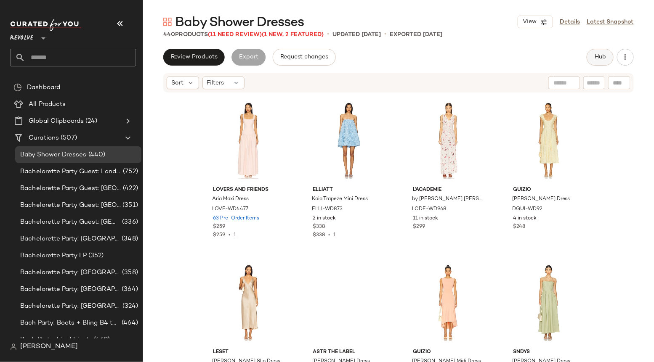
click at [598, 56] on span "Hub" at bounding box center [600, 57] width 12 height 7
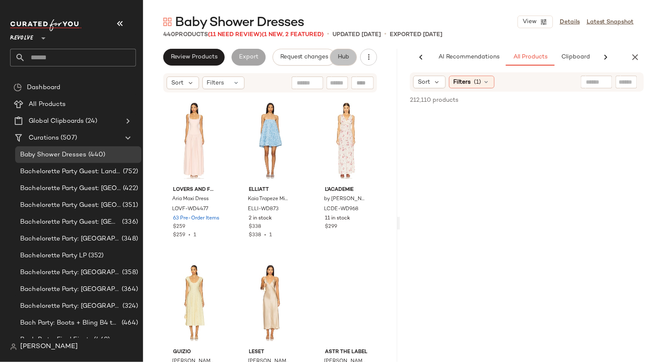
scroll to position [0, 51]
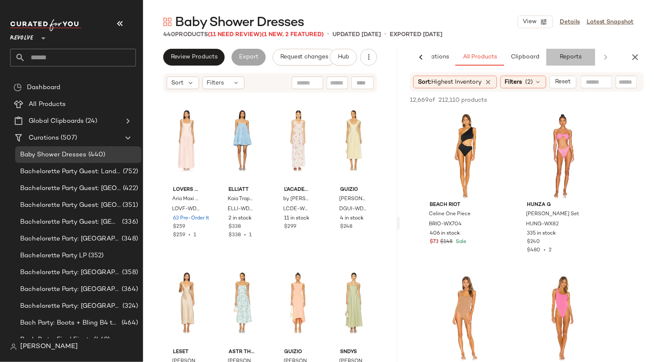
click at [569, 56] on span "Reports" at bounding box center [570, 57] width 22 height 7
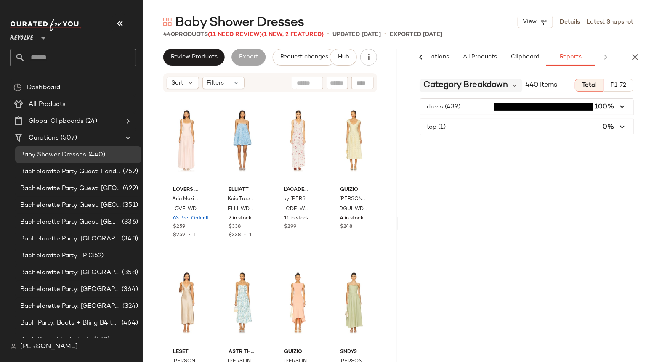
click at [479, 82] on span "Category Breakdown" at bounding box center [465, 85] width 85 height 13
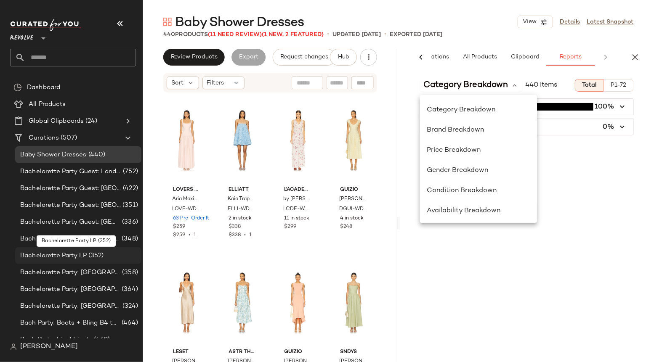
click at [69, 252] on span "Bachelorette Party LP" at bounding box center [53, 256] width 67 height 10
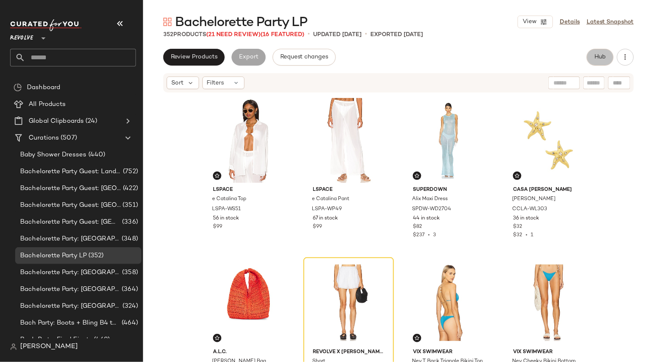
click at [601, 59] on span "Hub" at bounding box center [600, 57] width 12 height 7
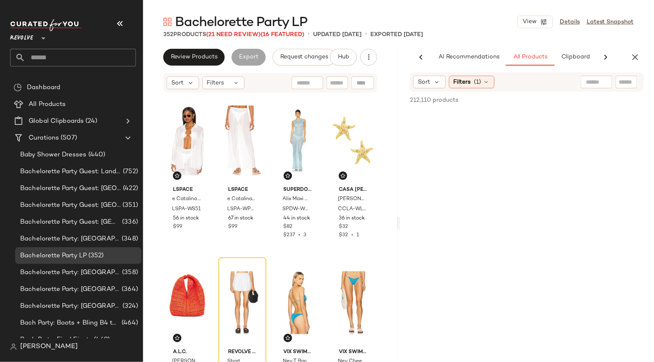
scroll to position [0, 51]
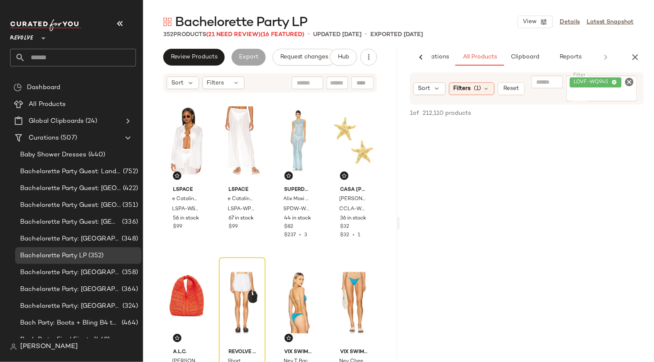
click at [629, 81] on icon "Clear Filter" at bounding box center [630, 82] width 10 height 10
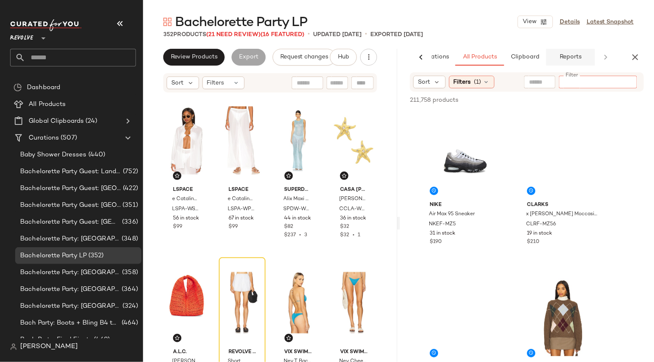
click at [564, 56] on span "Reports" at bounding box center [570, 57] width 22 height 7
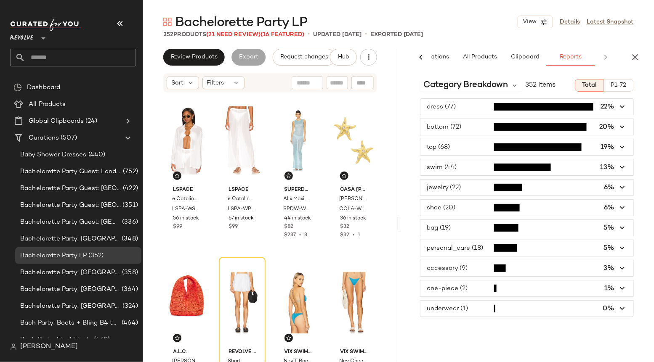
click at [620, 83] on span "P1-72" at bounding box center [619, 85] width 16 height 7
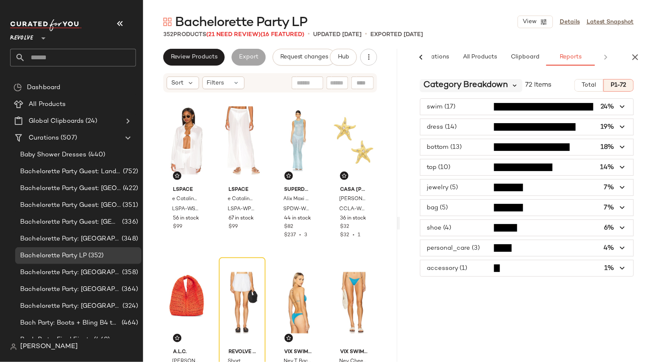
click at [516, 85] on icon at bounding box center [515, 86] width 8 height 8
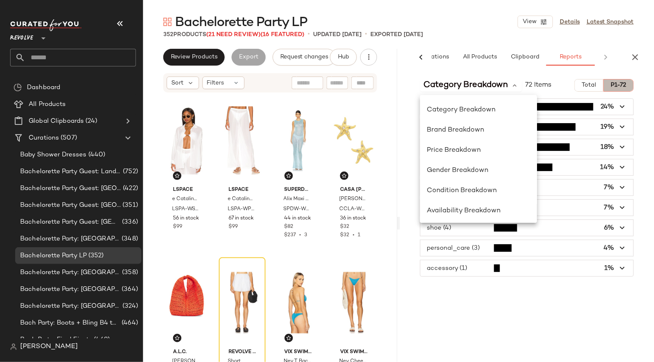
click at [622, 82] on span "P1-72" at bounding box center [619, 85] width 16 height 7
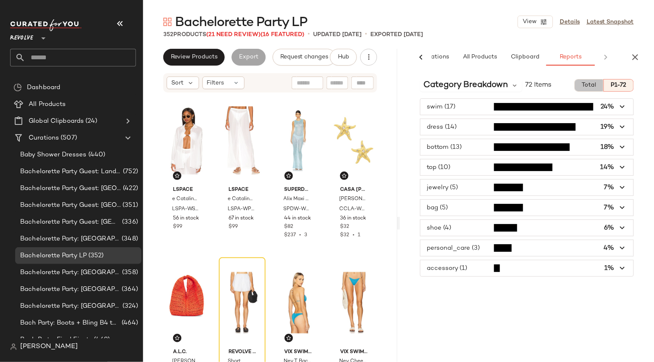
click at [585, 85] on span "Total" at bounding box center [589, 85] width 15 height 7
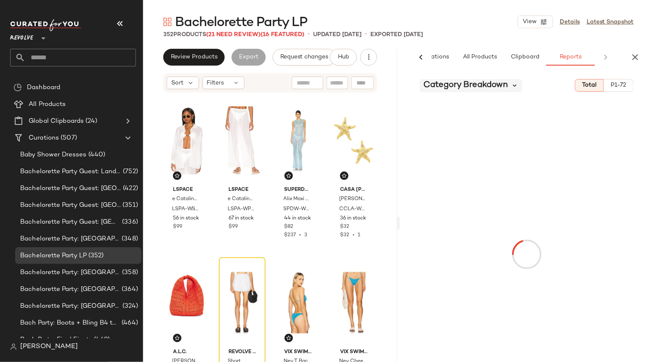
click at [513, 85] on icon at bounding box center [515, 86] width 8 height 8
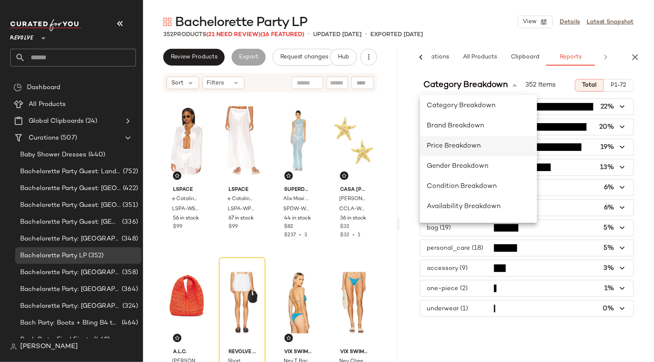
scroll to position [5, 0]
click at [464, 149] on div "Price Breakdown" at bounding box center [479, 145] width 104 height 10
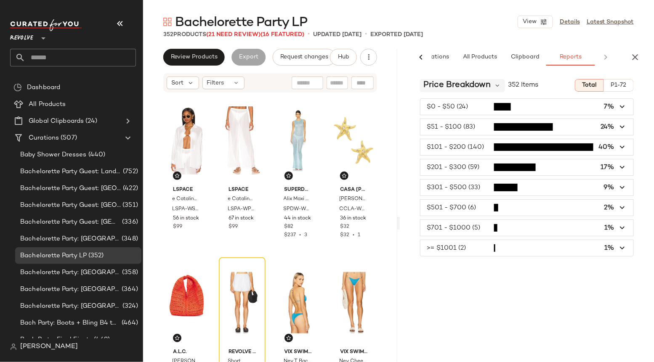
click at [492, 85] on div "Price Breakdown" at bounding box center [462, 85] width 85 height 13
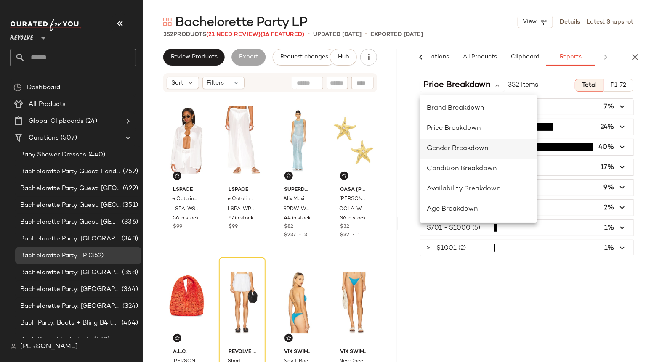
scroll to position [0, 0]
